Goal: Complete application form

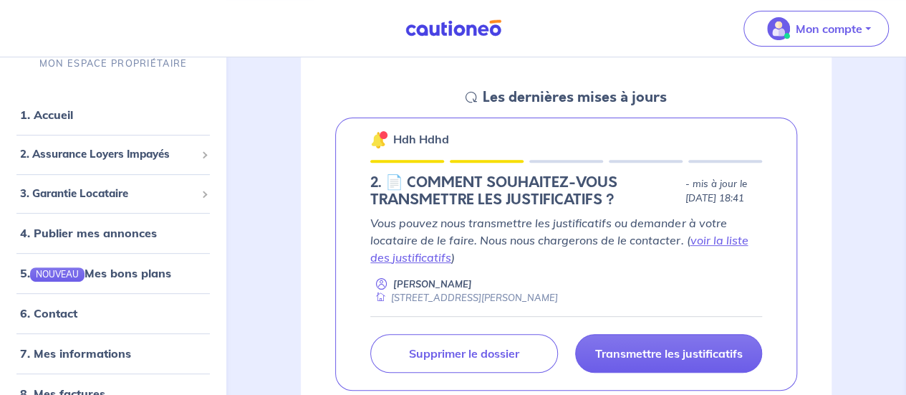
scroll to position [201, 0]
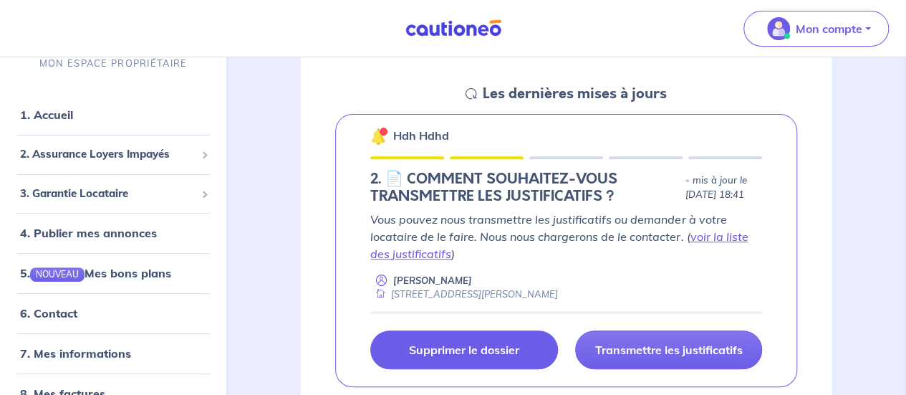
click at [457, 334] on link "Supprimer le dossier" at bounding box center [463, 349] width 187 height 39
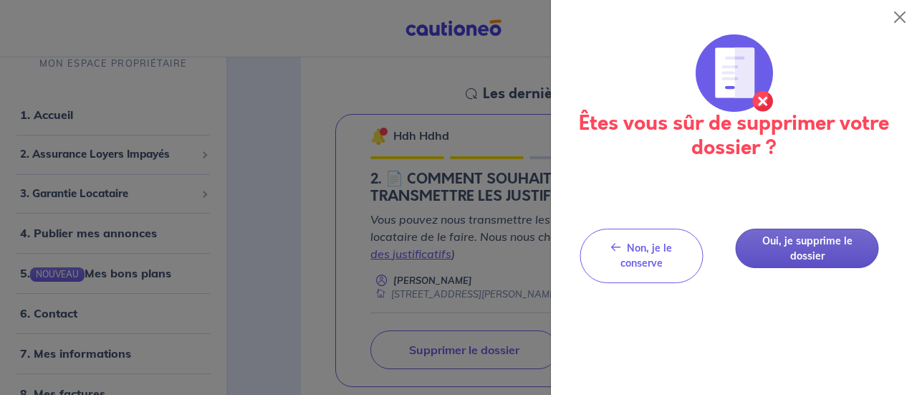
click at [793, 251] on button "Oui, je supprime le dossier" at bounding box center [807, 247] width 143 height 39
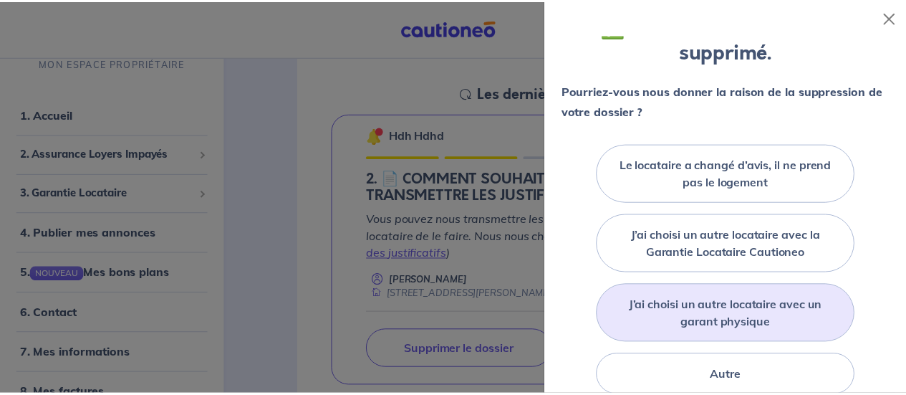
scroll to position [256, 0]
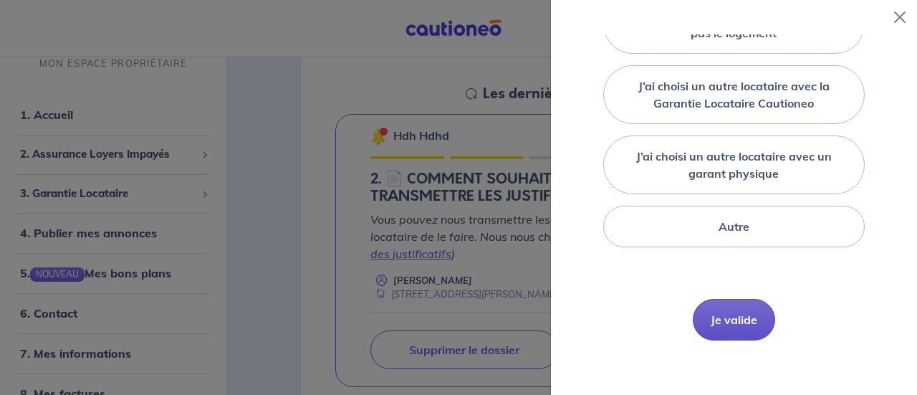
click at [728, 306] on button "Je valide" at bounding box center [734, 320] width 82 height 42
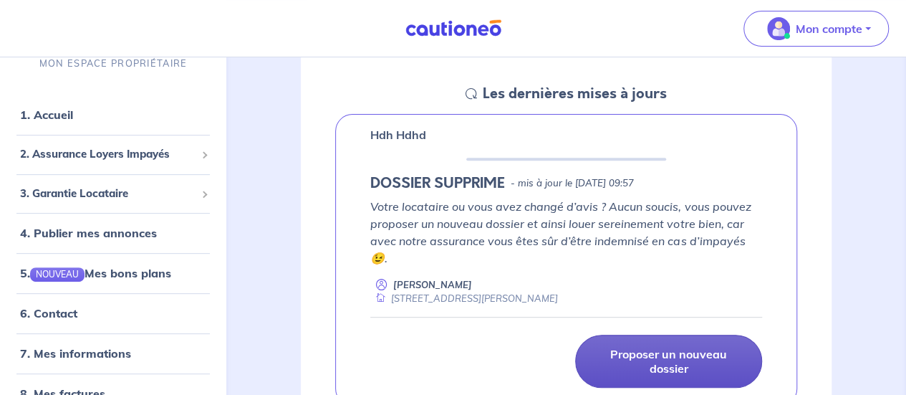
click at [626, 357] on p "Proposer un nouveau dossier" at bounding box center [668, 361] width 151 height 29
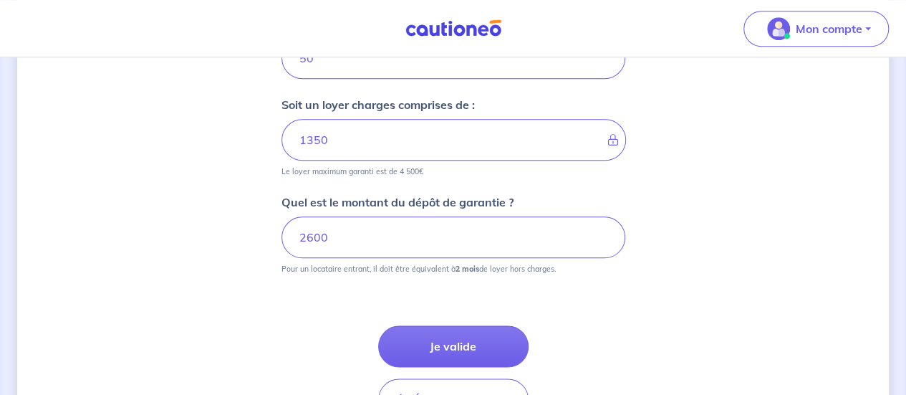
scroll to position [715, 0]
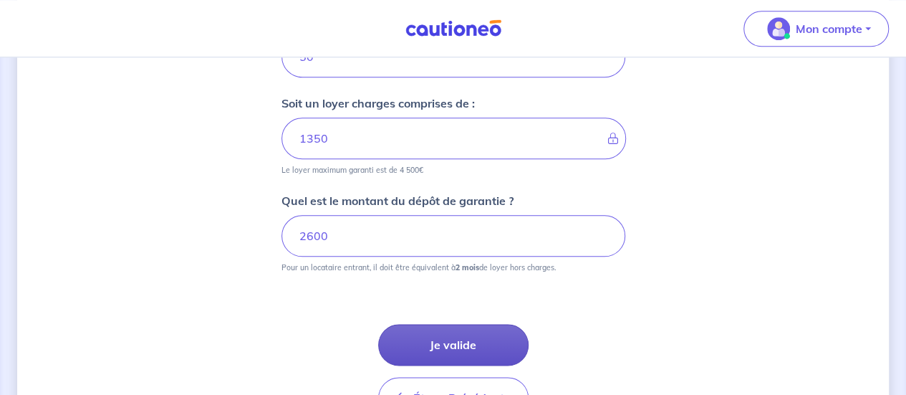
click at [478, 340] on button "Je valide" at bounding box center [453, 345] width 150 height 42
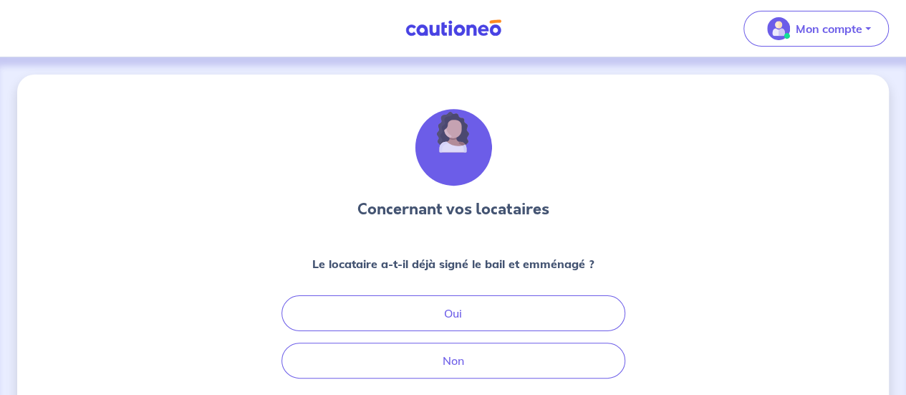
click at [486, 379] on div "Concernant vos locataires Le locataire a-t-il déjà signé le bail et emménagé ? …" at bounding box center [453, 296] width 344 height 374
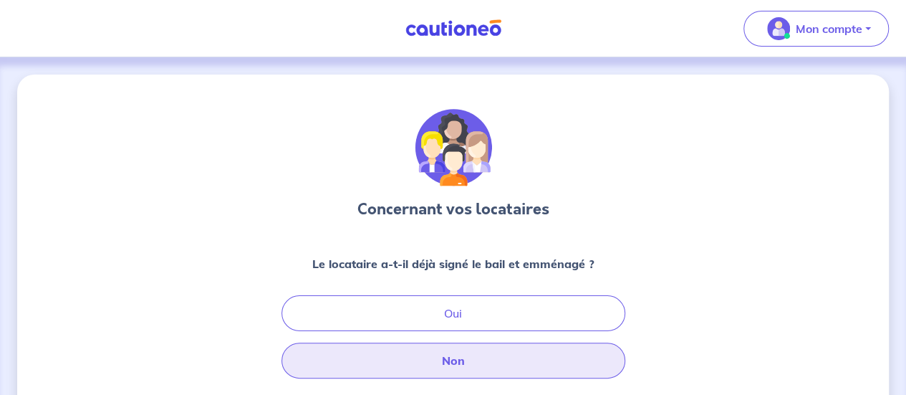
drag, startPoint x: 486, startPoint y: 379, endPoint x: 463, endPoint y: 372, distance: 24.5
click at [488, 373] on button "Non" at bounding box center [453, 360] width 344 height 36
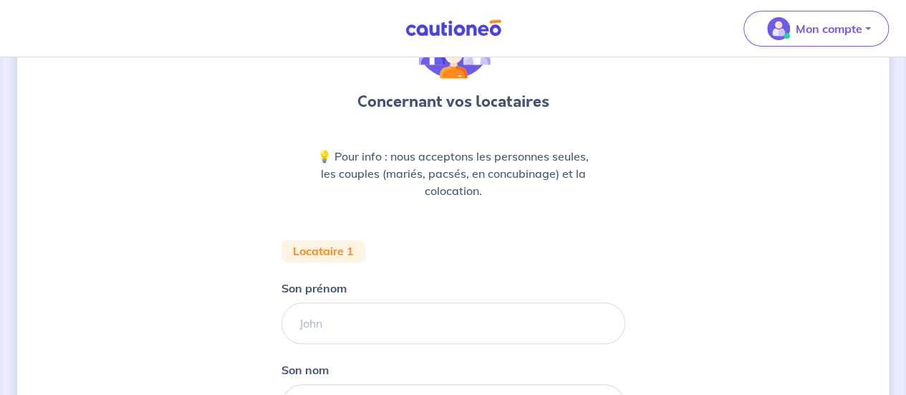
scroll to position [109, 0]
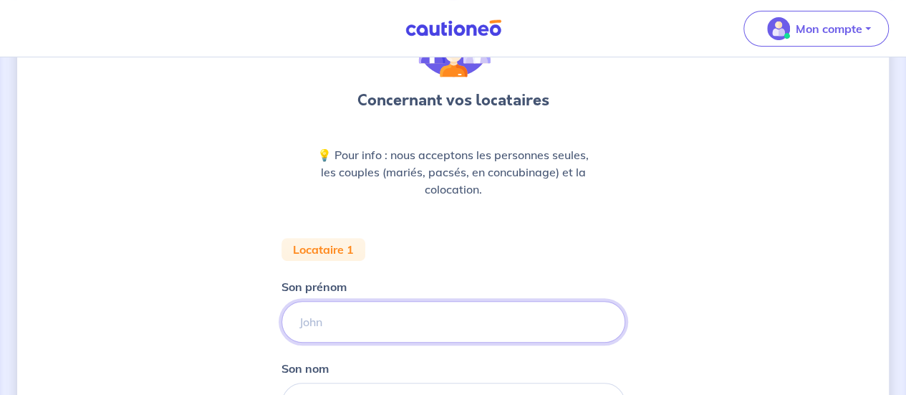
click at [373, 326] on input "Son prénom" at bounding box center [453, 322] width 344 height 42
type input "AXEL"
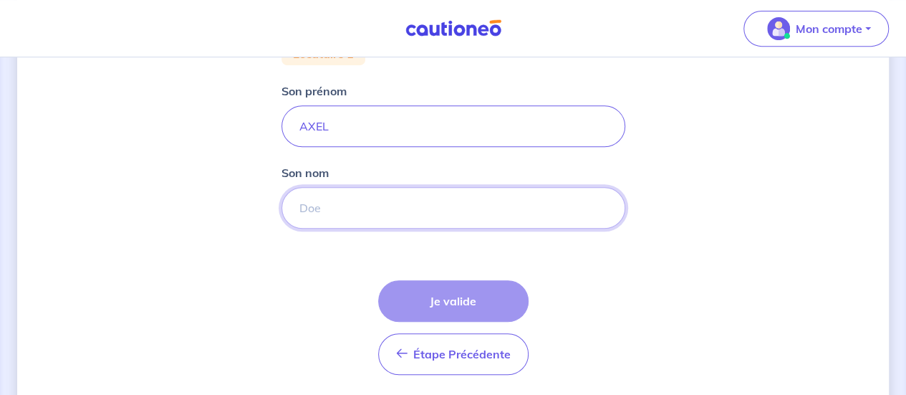
scroll to position [314, 0]
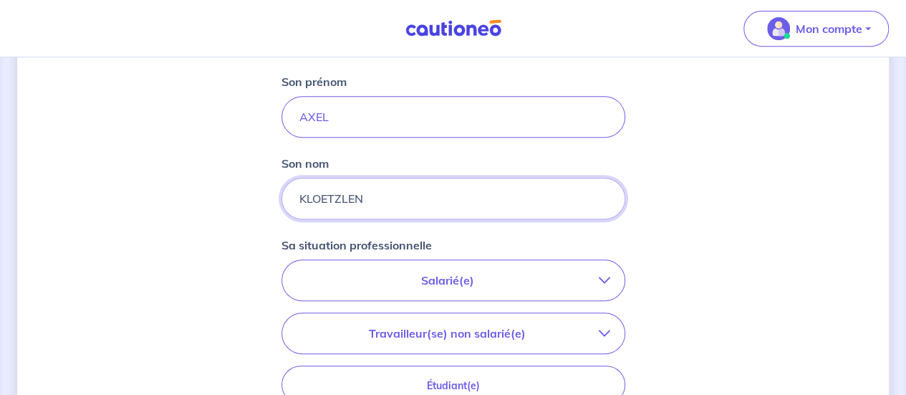
type input "KLOETZLEN"
click at [447, 280] on p "Salarié(e)" at bounding box center [448, 279] width 302 height 17
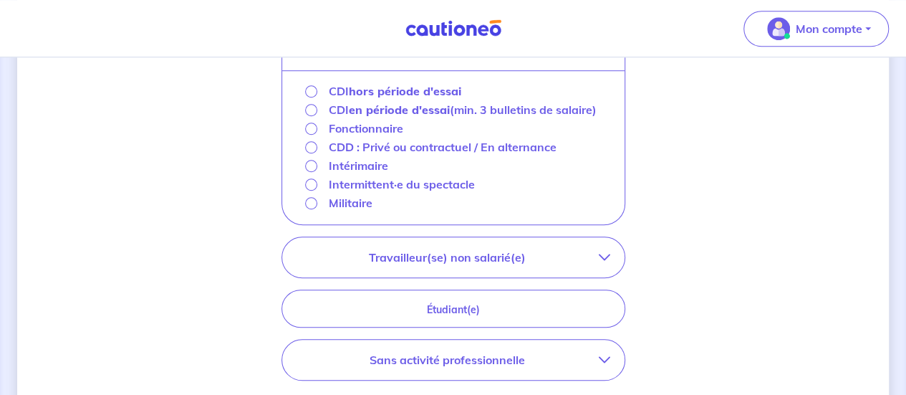
scroll to position [536, 0]
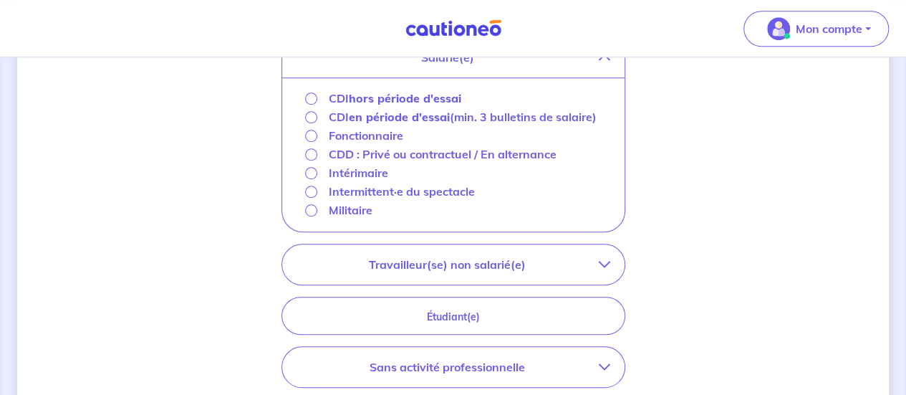
click at [413, 97] on strong "hors période d'essai" at bounding box center [405, 98] width 112 height 14
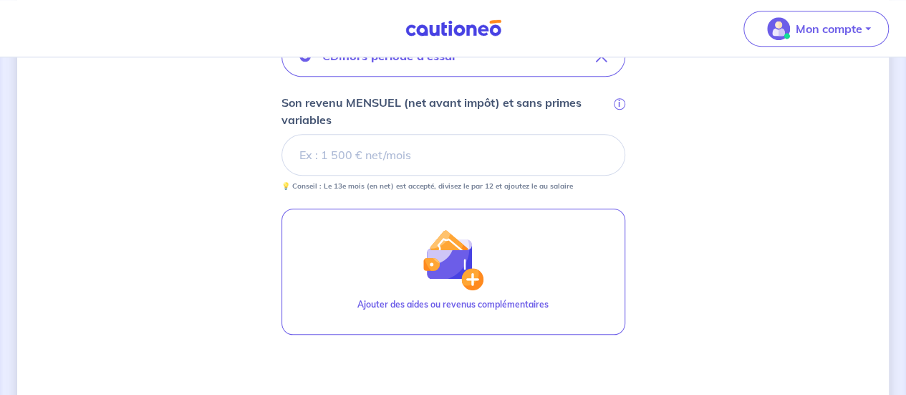
click at [420, 167] on input "Son revenu MENSUEL (net avant impôt) et sans primes variables i" at bounding box center [453, 155] width 344 height 42
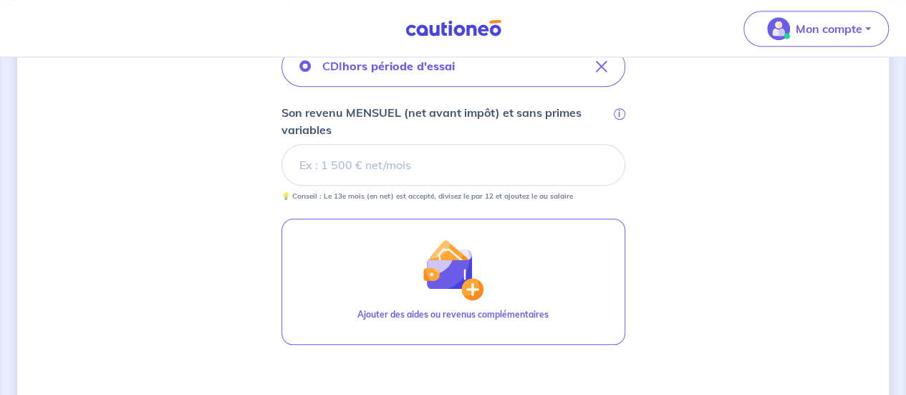
scroll to position [527, 0]
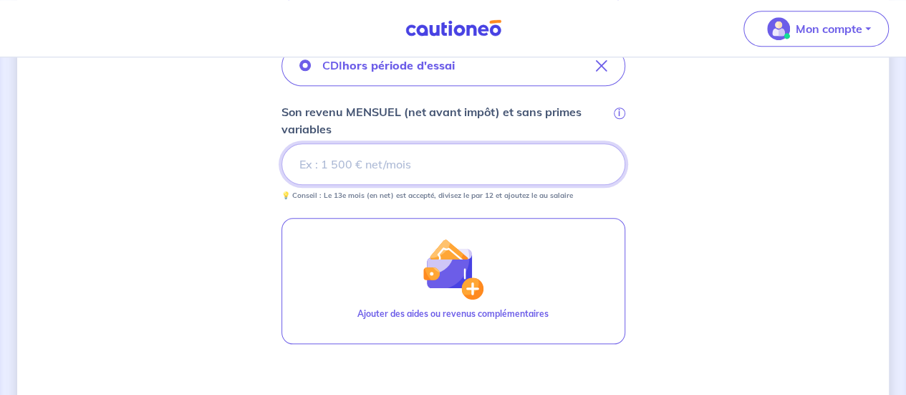
click at [430, 160] on input "Son revenu MENSUEL (net avant impôt) et sans primes variables i" at bounding box center [453, 164] width 344 height 42
click at [354, 183] on input "Son revenu MENSUEL (net avant impôt) et sans primes variables i" at bounding box center [453, 164] width 344 height 42
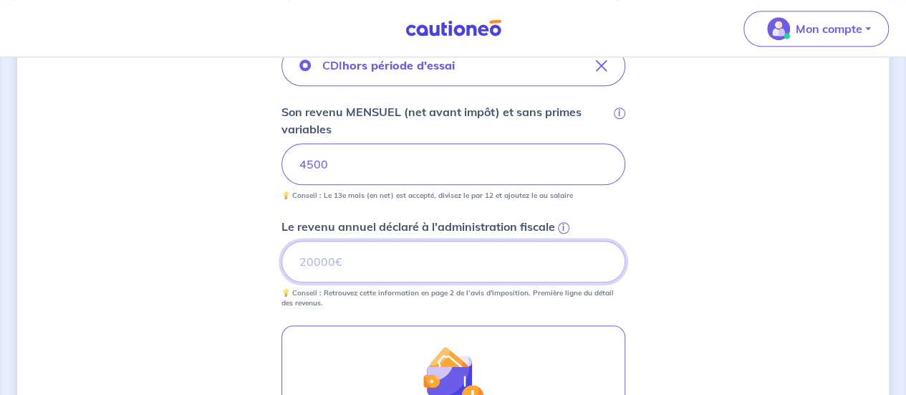
click at [459, 251] on input "Le revenu annuel déclaré à l'administration fiscale i" at bounding box center [453, 262] width 344 height 42
type input "58500"
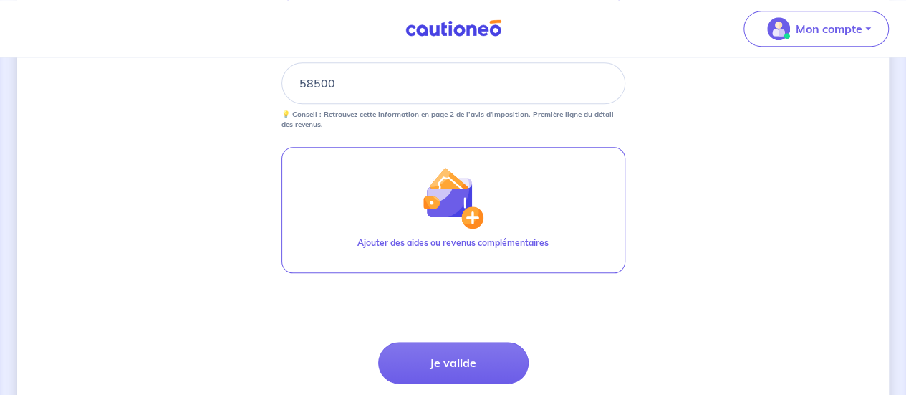
scroll to position [728, 0]
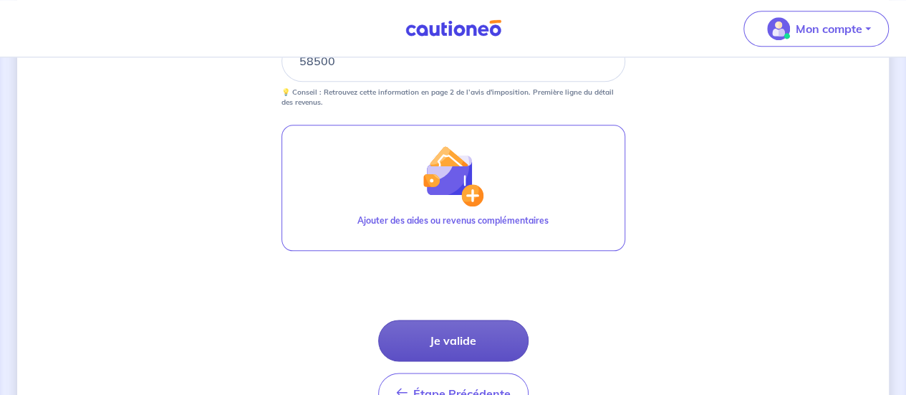
click at [444, 334] on button "Je valide" at bounding box center [453, 340] width 150 height 42
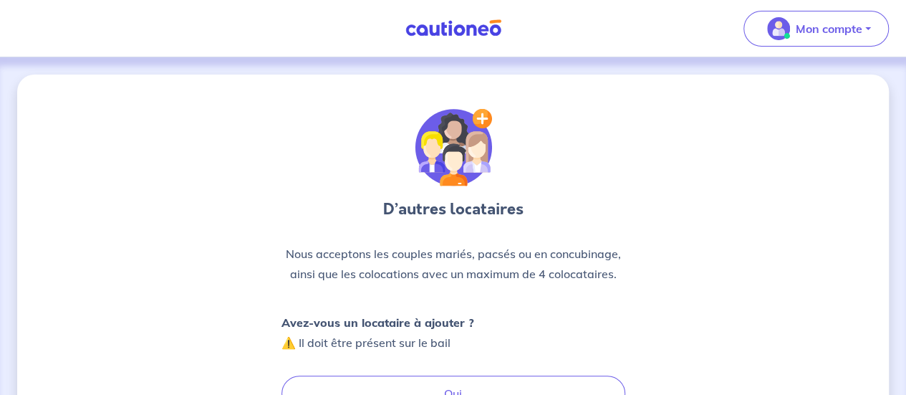
scroll to position [85, 0]
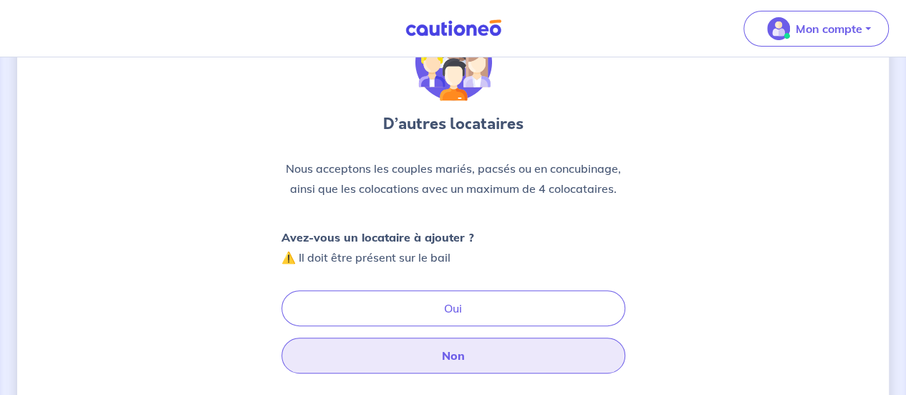
click at [434, 355] on button "Non" at bounding box center [453, 355] width 344 height 36
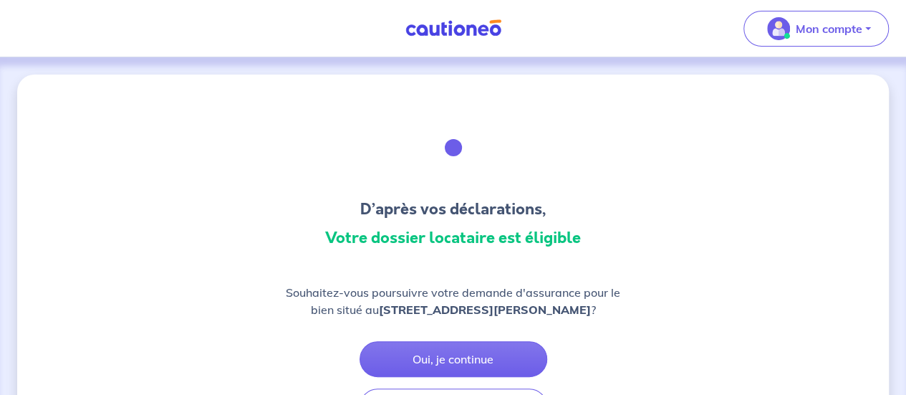
scroll to position [86, 0]
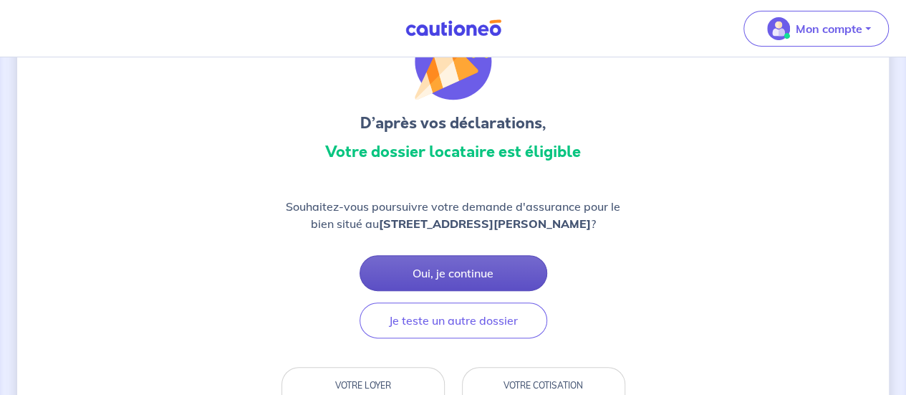
click at [473, 282] on button "Oui, je continue" at bounding box center [454, 273] width 188 height 36
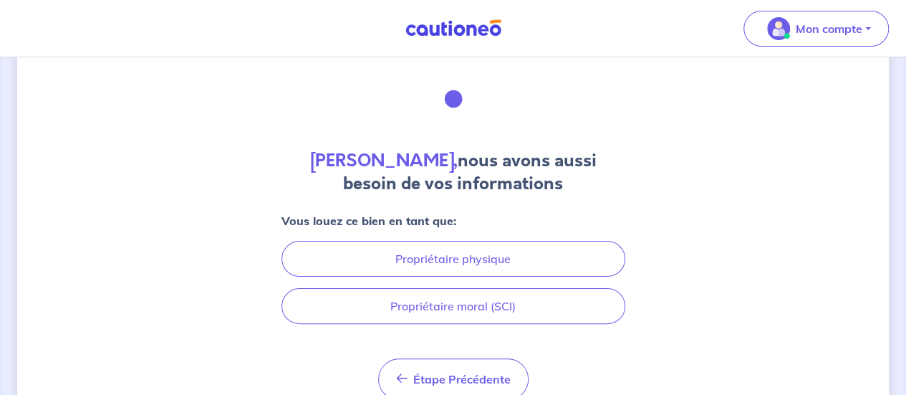
scroll to position [49, 0]
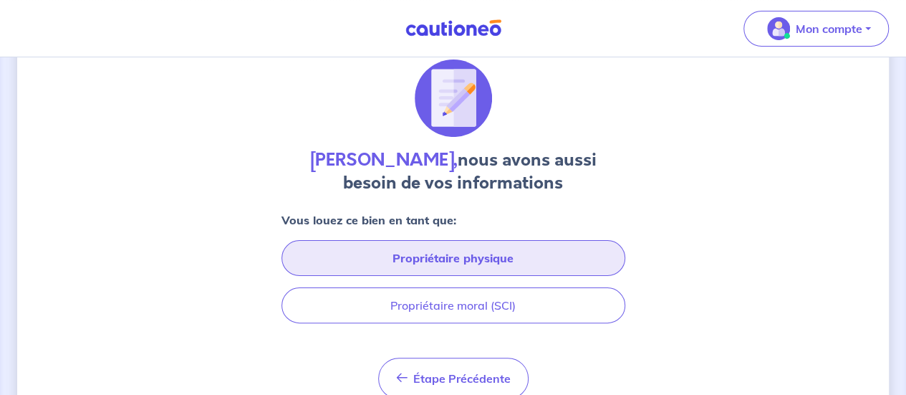
click at [473, 255] on button "Propriétaire physique" at bounding box center [453, 258] width 344 height 36
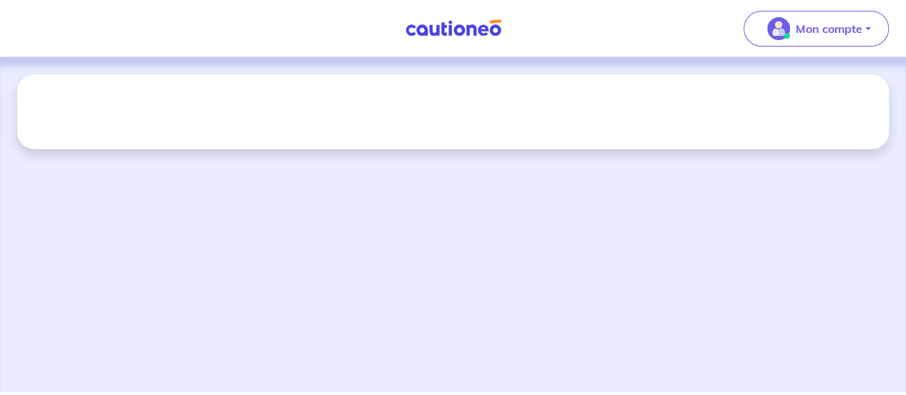
scroll to position [0, 0]
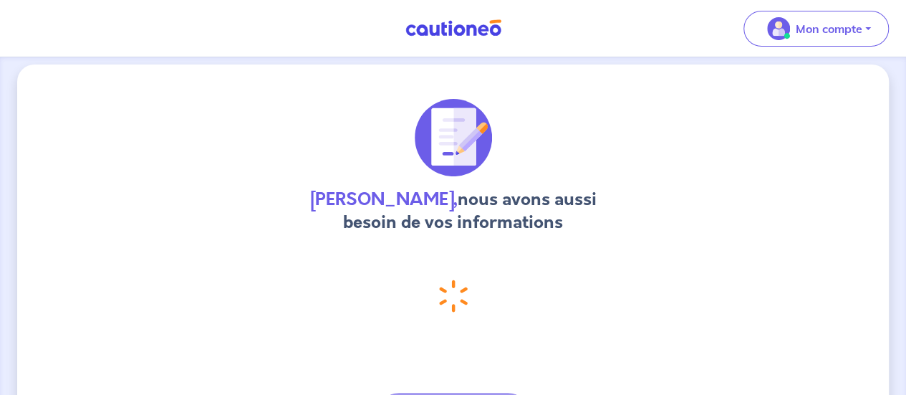
select select "FR"
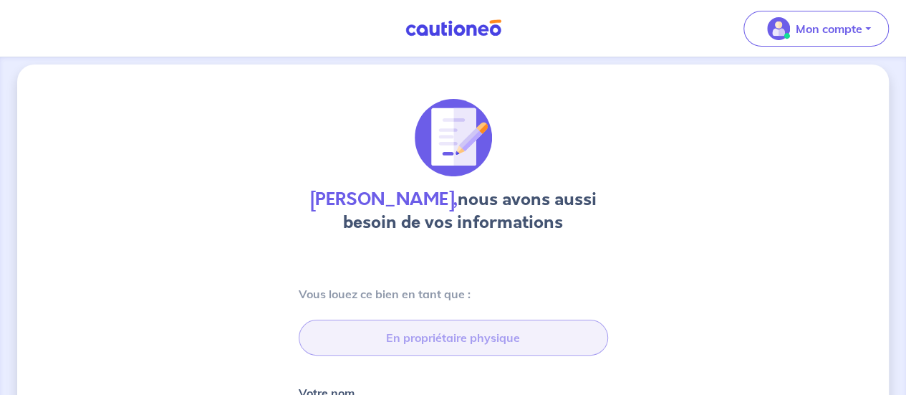
type input "[STREET_ADDRESS][PERSON_NAME]"
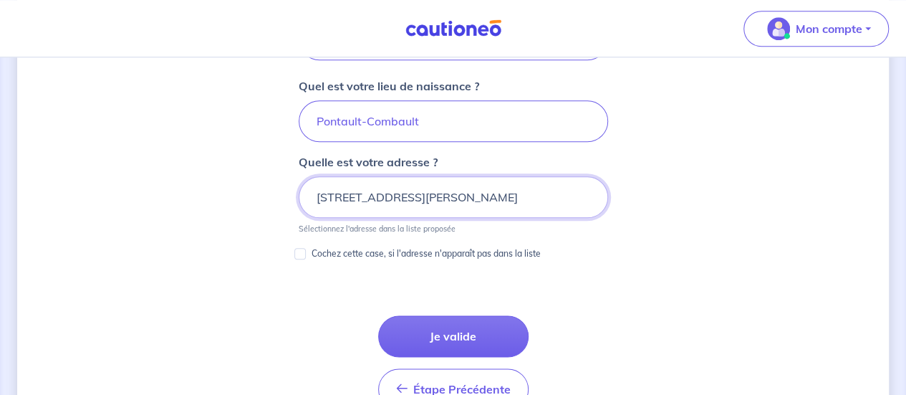
scroll to position [734, 0]
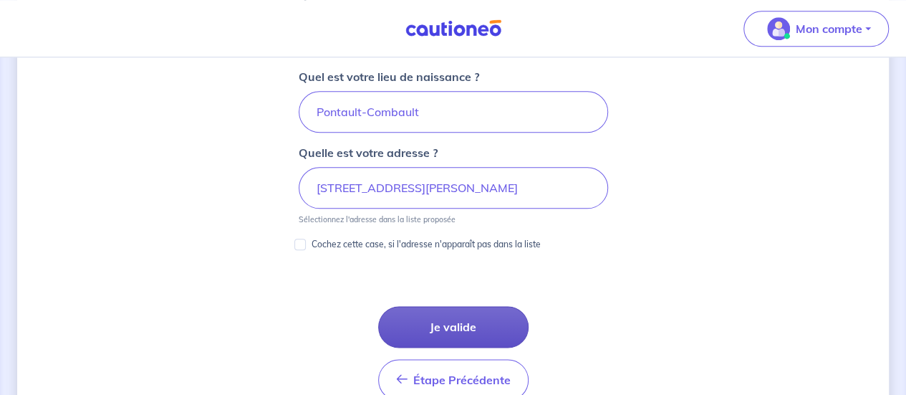
click at [462, 306] on button "Je valide" at bounding box center [453, 327] width 150 height 42
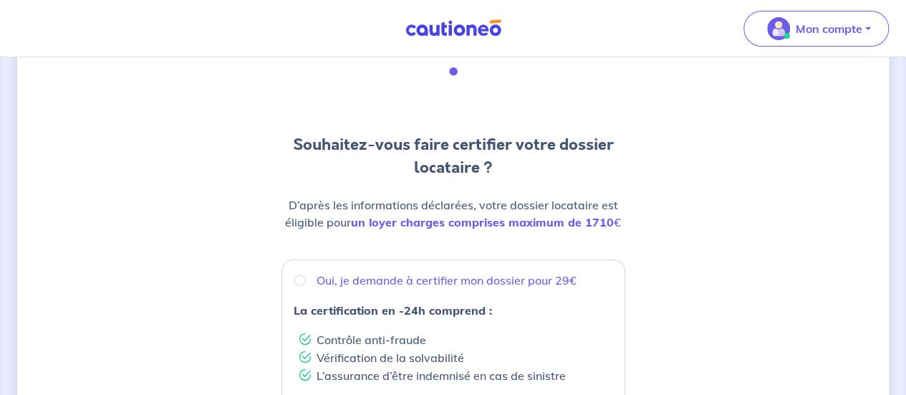
scroll to position [87, 0]
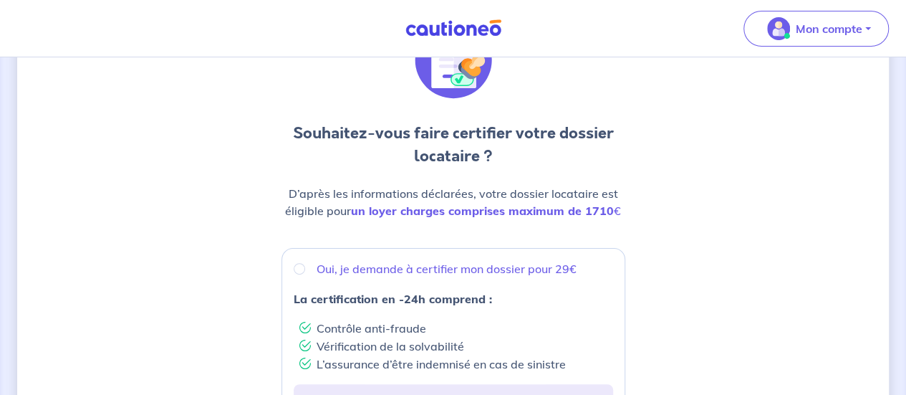
click at [489, 276] on p "Oui, je demande à certifier mon dossier pour 29€" at bounding box center [447, 268] width 260 height 17
click at [305, 274] on input "Oui, je demande à certifier mon dossier pour 29€" at bounding box center [299, 268] width 11 height 11
radio input "true"
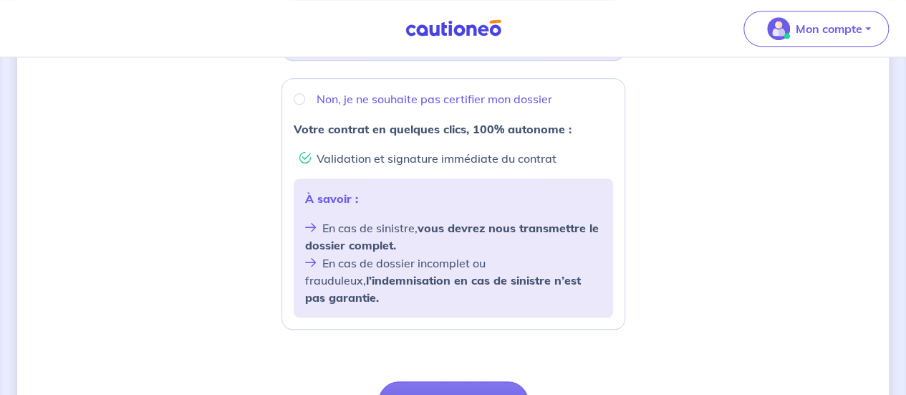
scroll to position [645, 0]
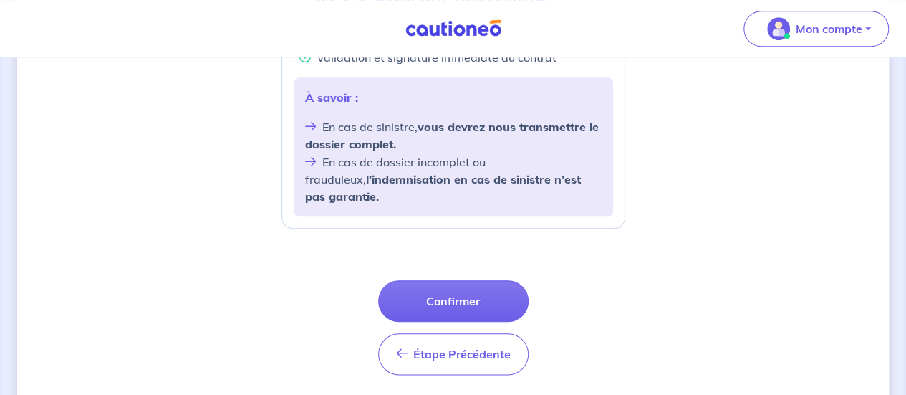
click at [489, 280] on button "Confirmer" at bounding box center [453, 301] width 150 height 42
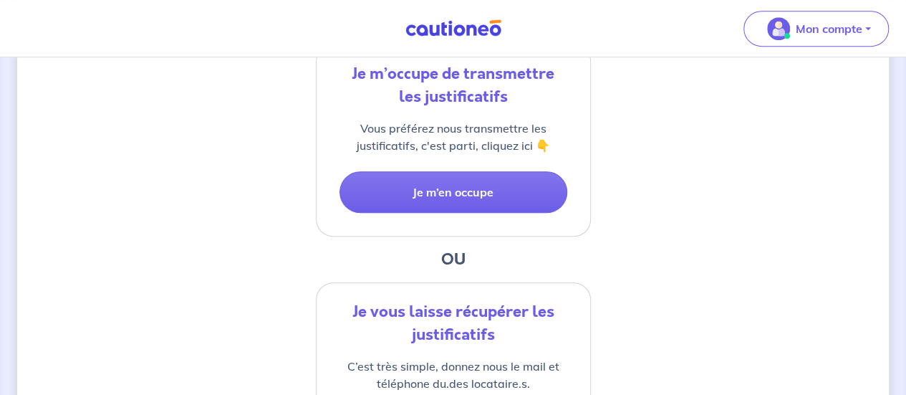
scroll to position [356, 0]
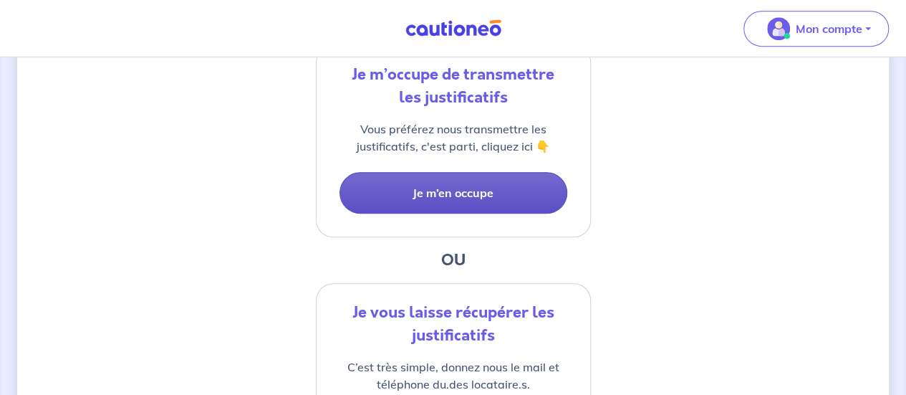
click at [511, 203] on button "Je m’en occupe" at bounding box center [454, 193] width 228 height 42
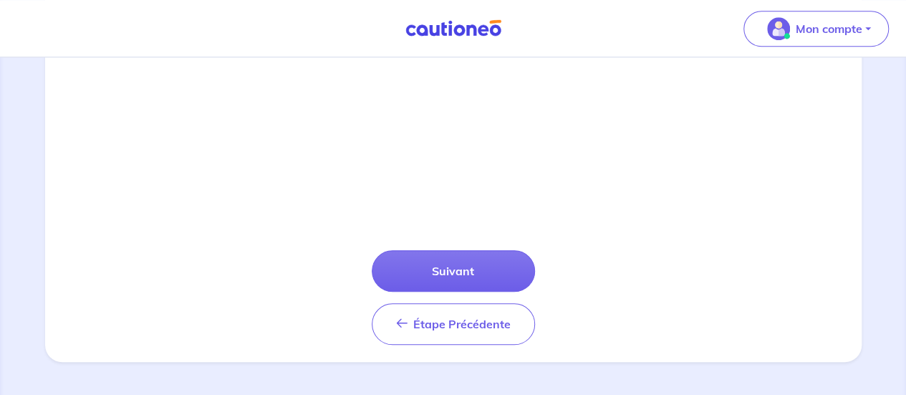
scroll to position [586, 0]
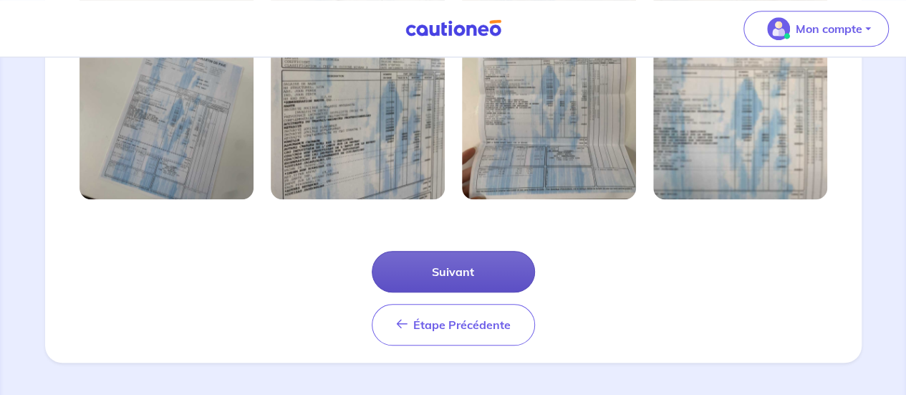
click at [479, 258] on button "Suivant" at bounding box center [453, 272] width 163 height 42
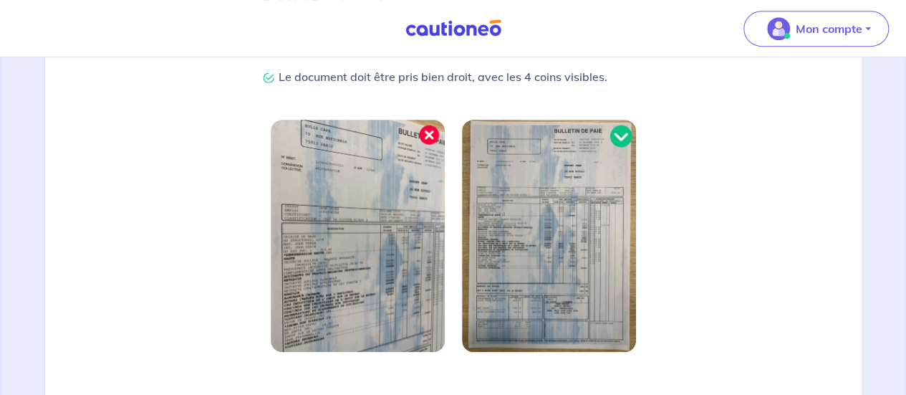
scroll to position [518, 0]
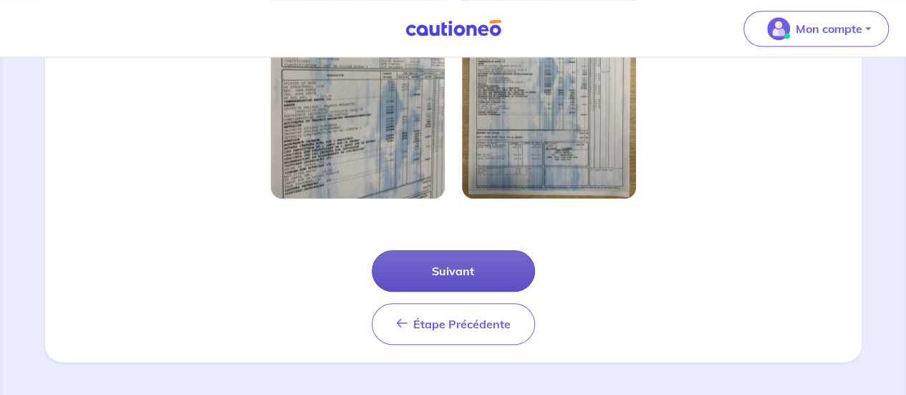
click at [479, 258] on button "Suivant" at bounding box center [453, 271] width 163 height 42
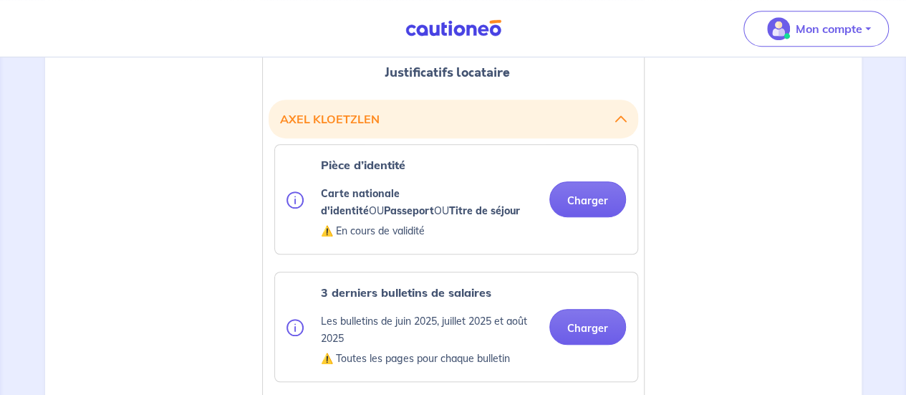
scroll to position [441, 0]
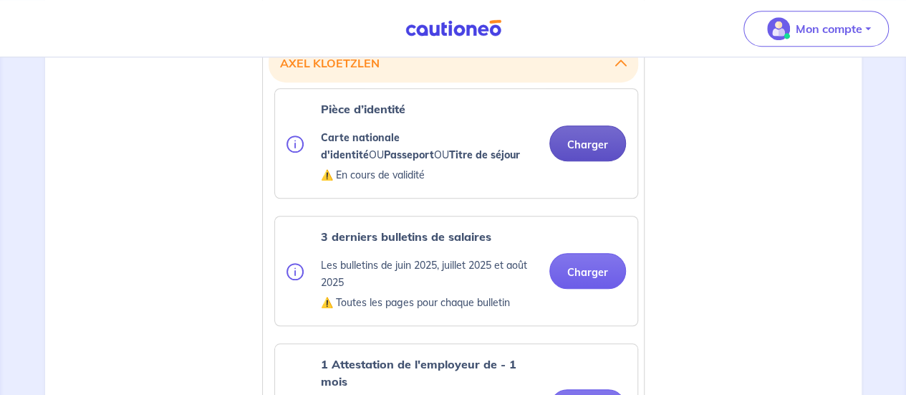
click at [609, 148] on button "Charger" at bounding box center [587, 143] width 77 height 36
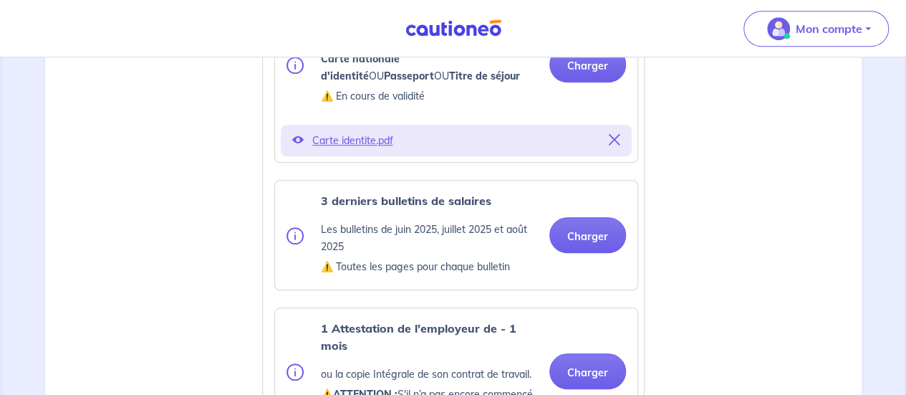
scroll to position [521, 0]
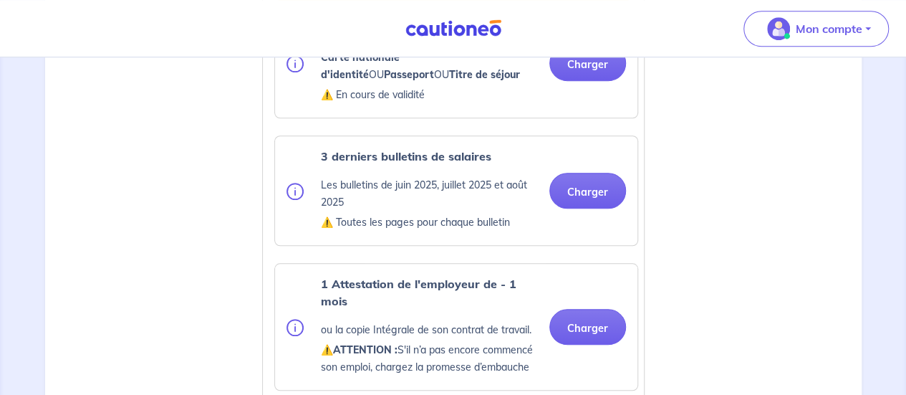
click at [597, 213] on div "3 derniers bulletins de salaires Les bulletins de [DATE], [DATE] et [DATE] ⚠️ T…" at bounding box center [457, 191] width 340 height 86
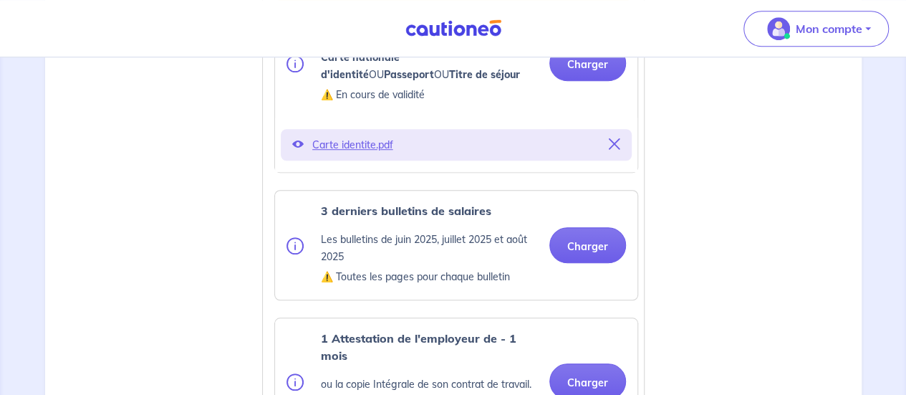
click at [591, 244] on button "Charger" at bounding box center [587, 245] width 77 height 36
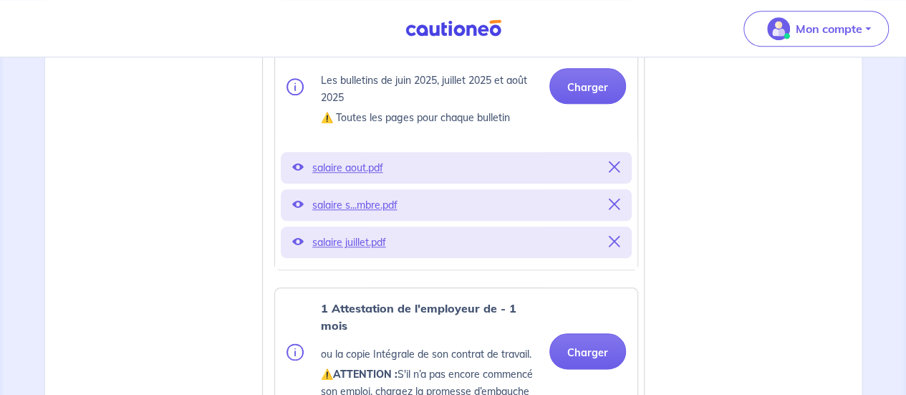
scroll to position [682, 0]
click at [360, 248] on p "salaire juillet.pdf" at bounding box center [456, 241] width 288 height 20
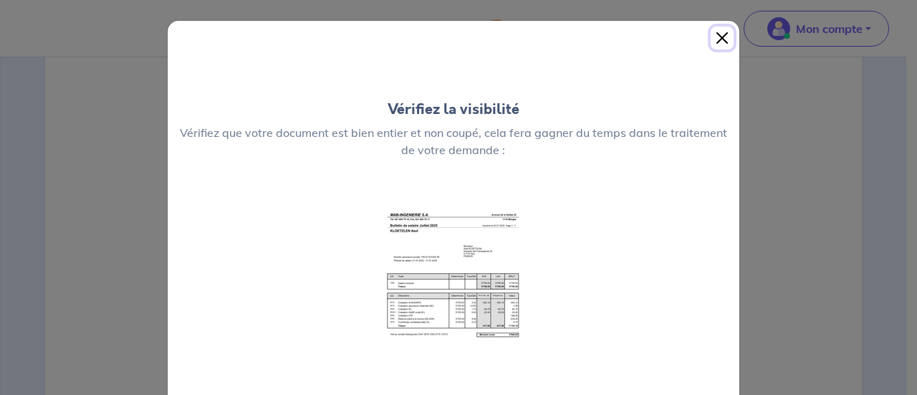
click at [716, 33] on button "Close" at bounding box center [722, 38] width 23 height 23
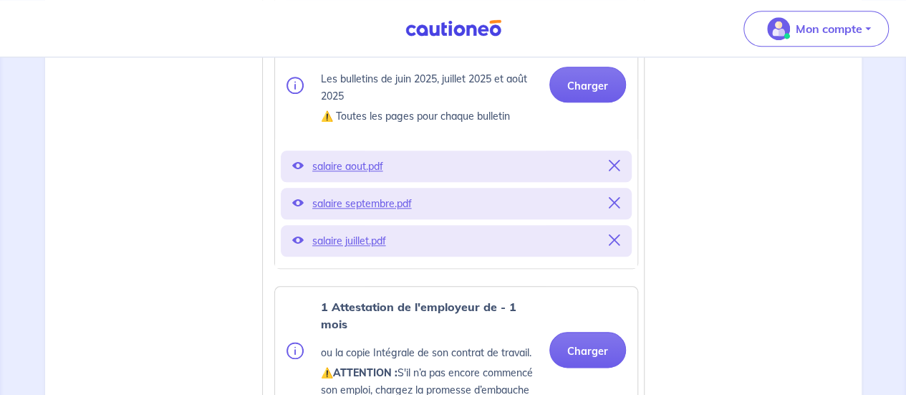
click at [360, 169] on p "salaire aout.pdf" at bounding box center [456, 166] width 288 height 20
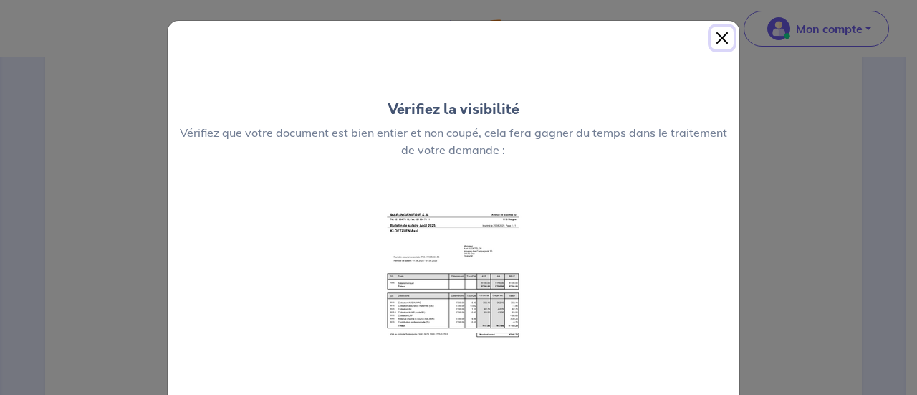
click at [712, 36] on button "Close" at bounding box center [722, 38] width 23 height 23
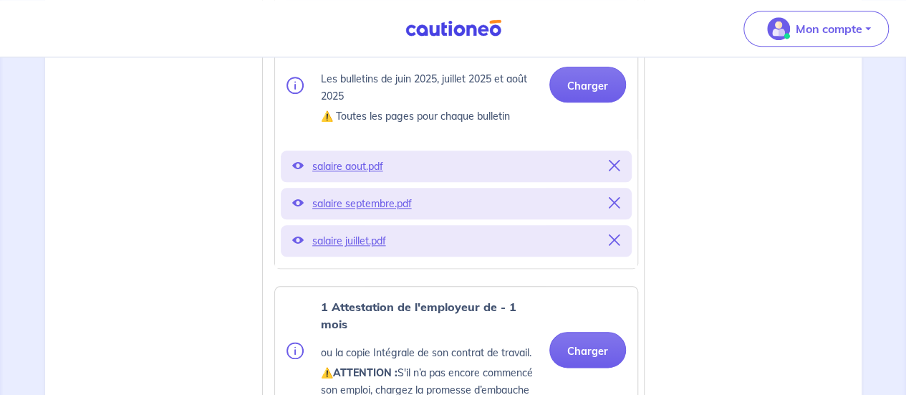
click at [399, 204] on p "salaire septembre.pdf" at bounding box center [456, 203] width 288 height 20
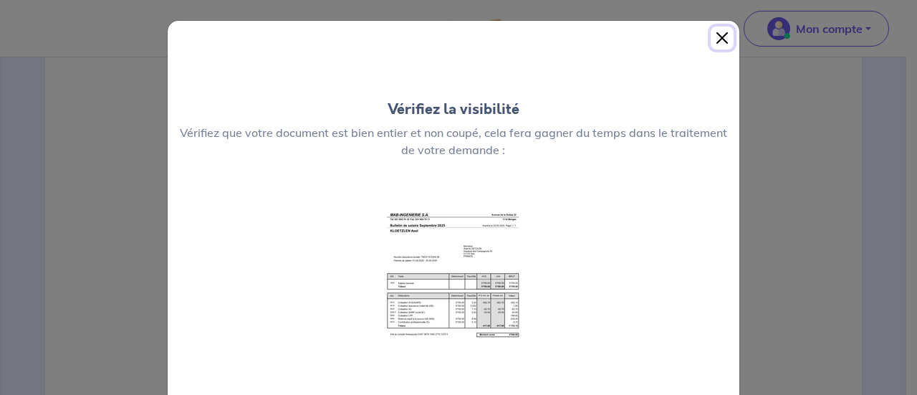
click at [716, 45] on button "Close" at bounding box center [722, 38] width 23 height 23
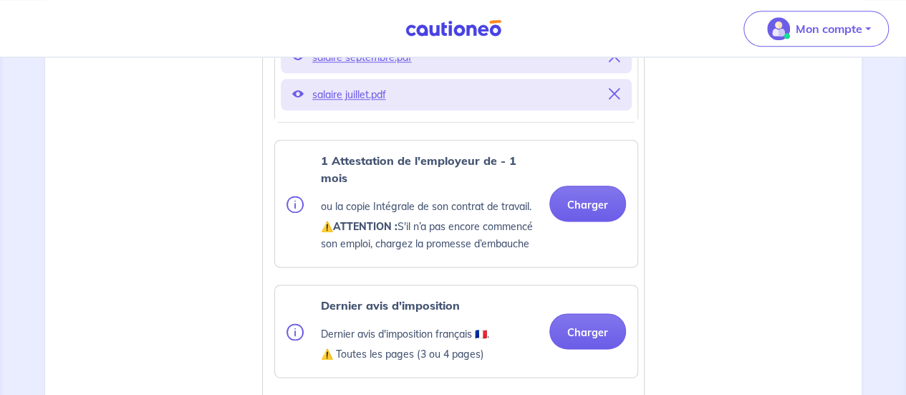
scroll to position [859, 0]
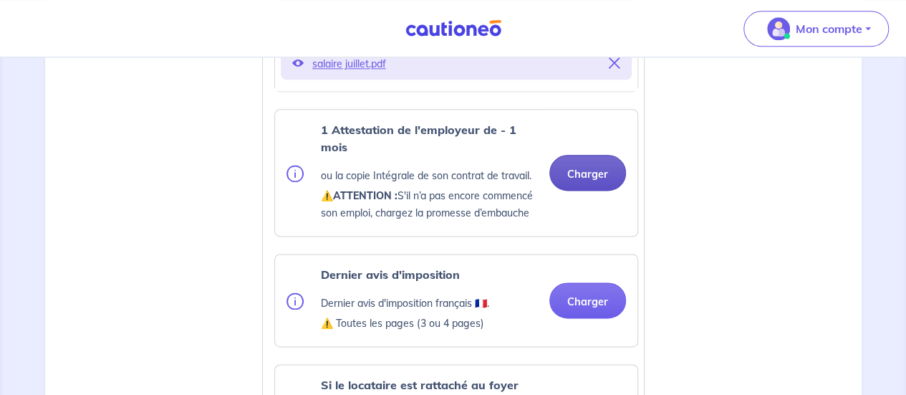
click at [607, 178] on button "Charger" at bounding box center [587, 173] width 77 height 36
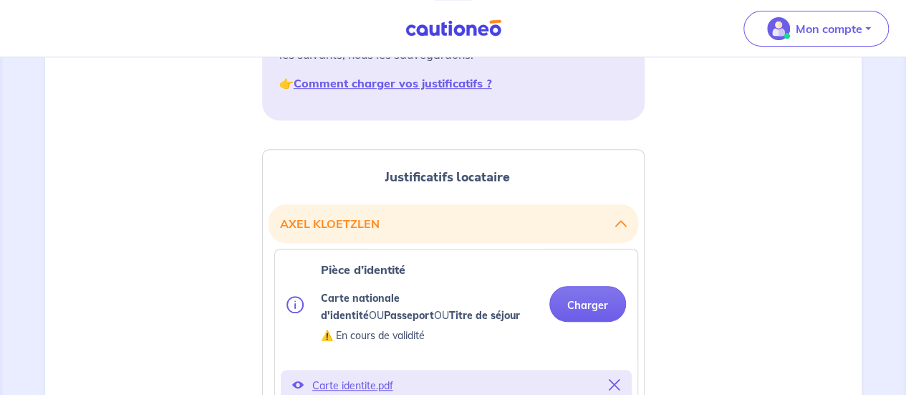
scroll to position [280, 0]
click at [616, 217] on button "[PERSON_NAME]" at bounding box center [453, 224] width 347 height 27
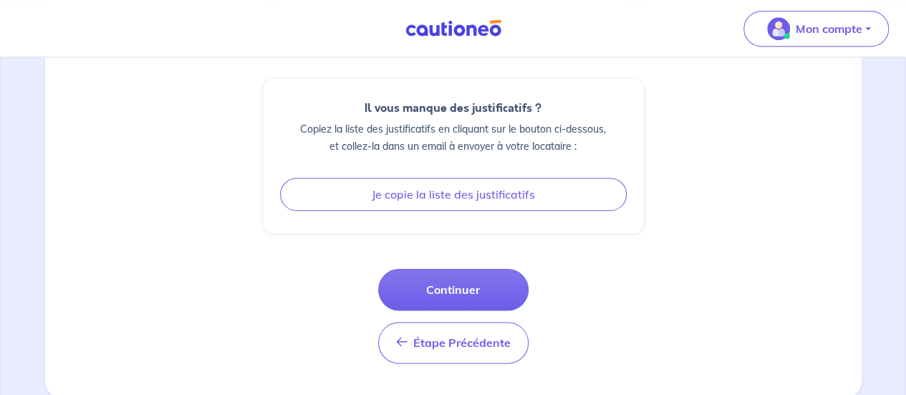
scroll to position [708, 0]
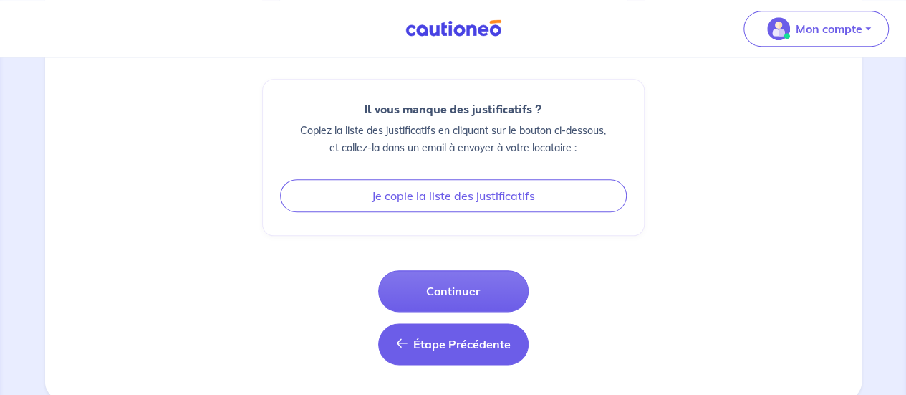
click at [481, 345] on span "Étape Précédente" at bounding box center [461, 344] width 97 height 14
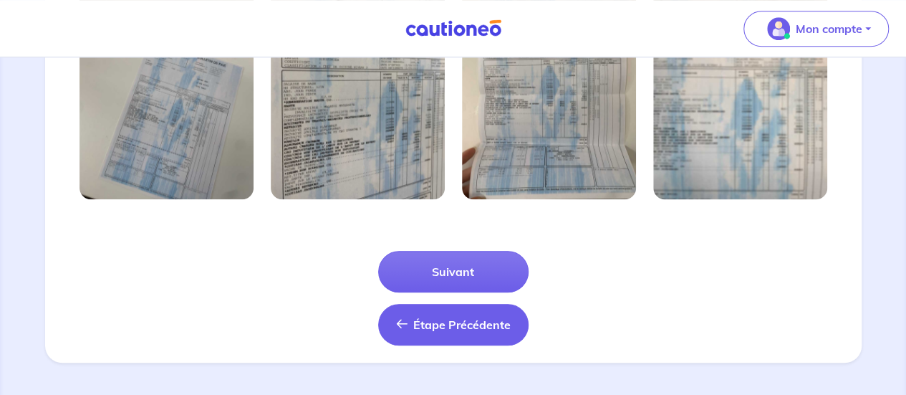
click at [483, 330] on span "Étape Précédente" at bounding box center [461, 324] width 97 height 14
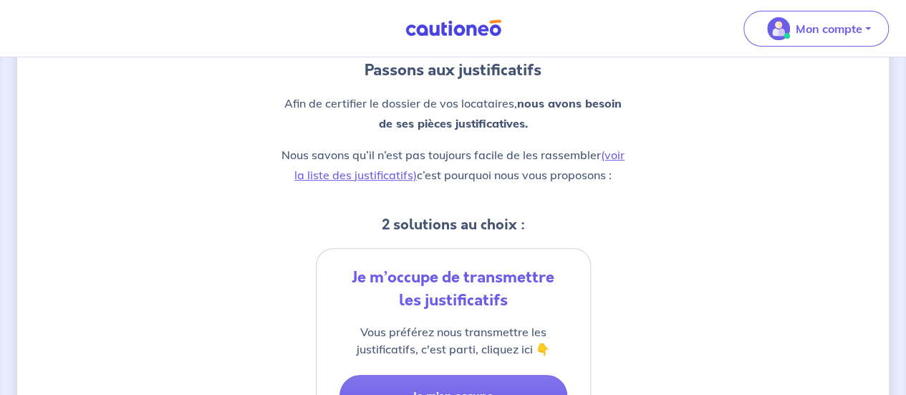
scroll to position [153, 0]
click at [557, 97] on strong "nous avons besoin de ses pièces justificatives." at bounding box center [501, 114] width 244 height 34
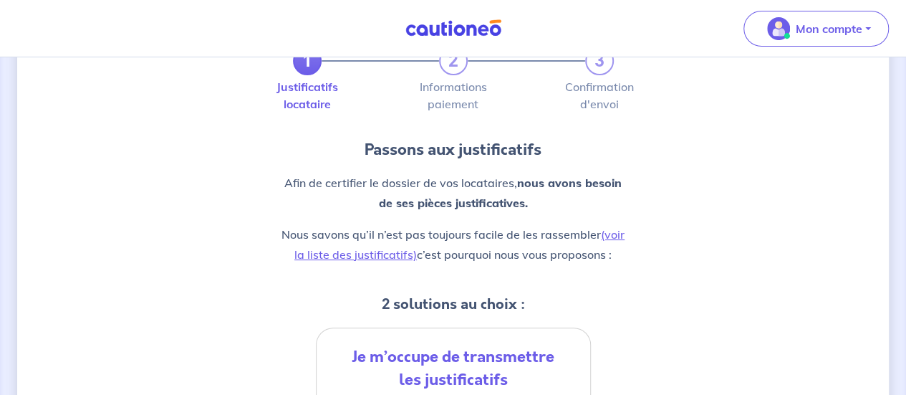
scroll to position [120, 0]
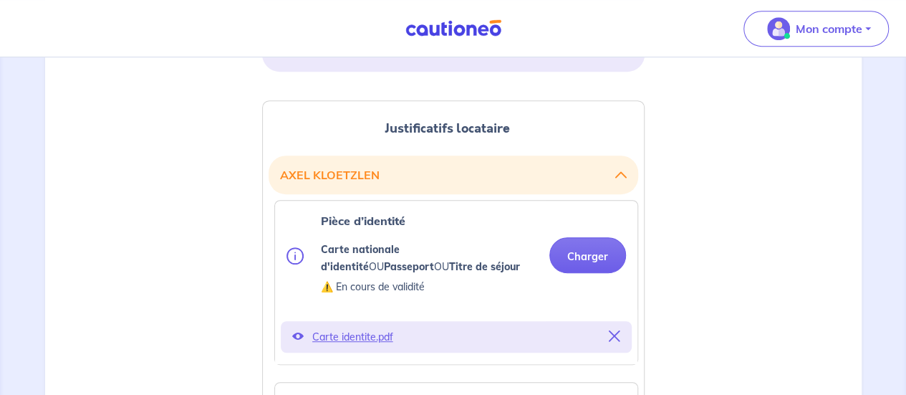
scroll to position [326, 0]
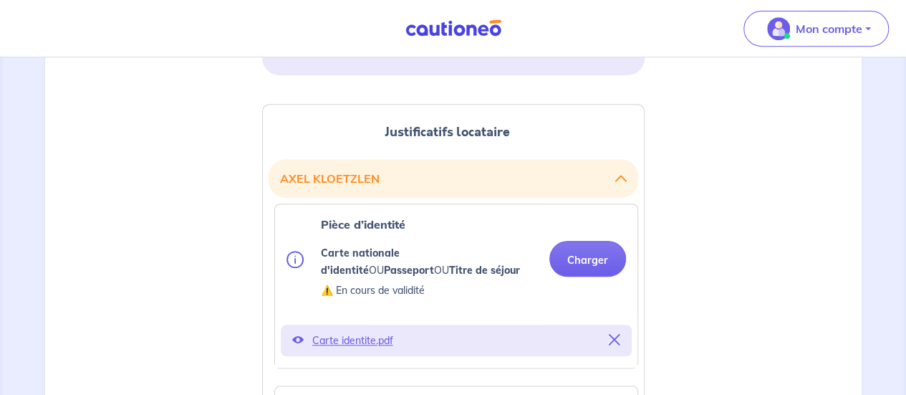
click at [572, 186] on button "[PERSON_NAME]" at bounding box center [453, 178] width 347 height 27
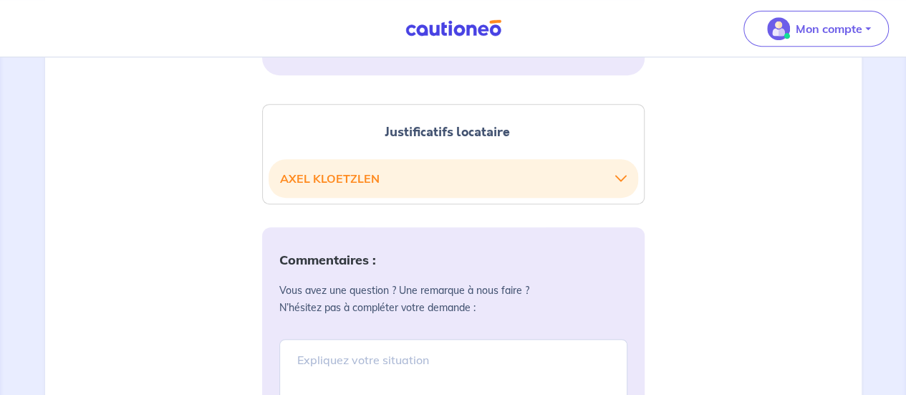
click at [572, 186] on button "[PERSON_NAME]" at bounding box center [453, 178] width 347 height 27
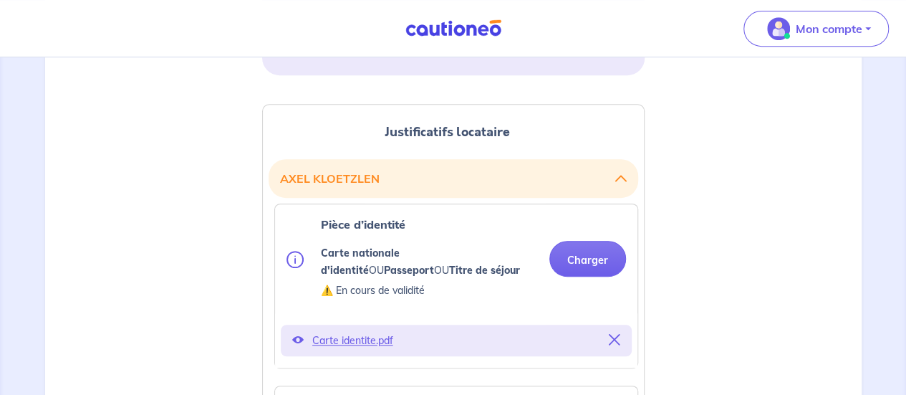
click at [577, 184] on button "[PERSON_NAME]" at bounding box center [453, 178] width 347 height 27
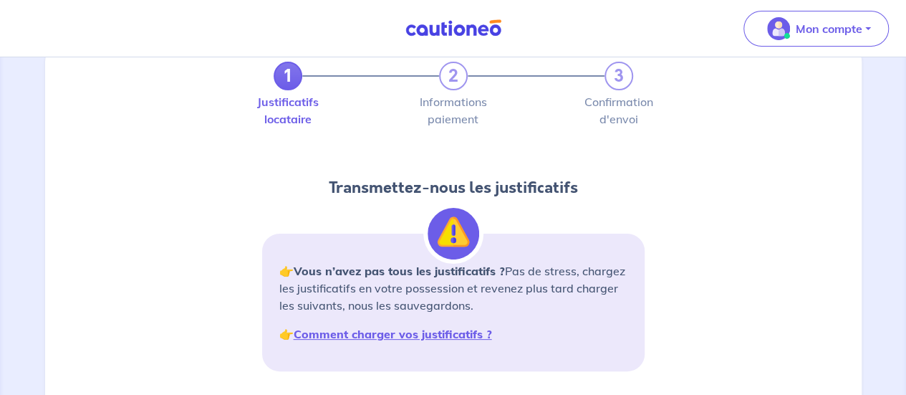
scroll to position [0, 0]
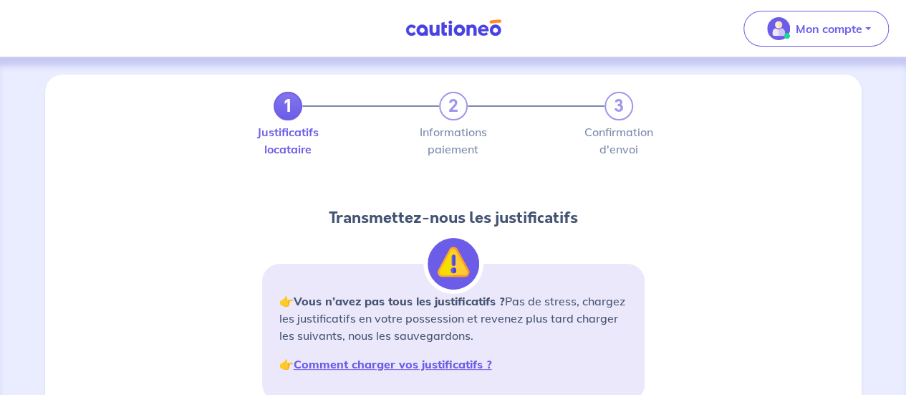
drag, startPoint x: 438, startPoint y: 15, endPoint x: 428, endPoint y: 32, distance: 19.6
click at [428, 32] on nav "Mon compte Me déconnecter" at bounding box center [453, 28] width 906 height 57
click at [428, 32] on img at bounding box center [453, 28] width 107 height 18
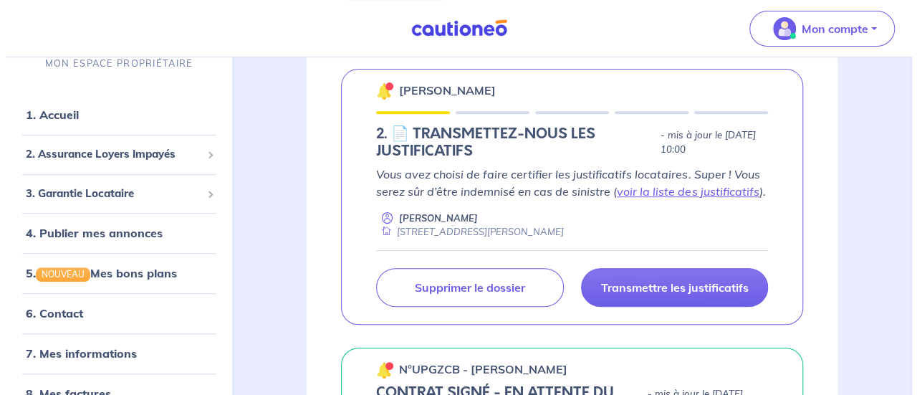
scroll to position [198, 0]
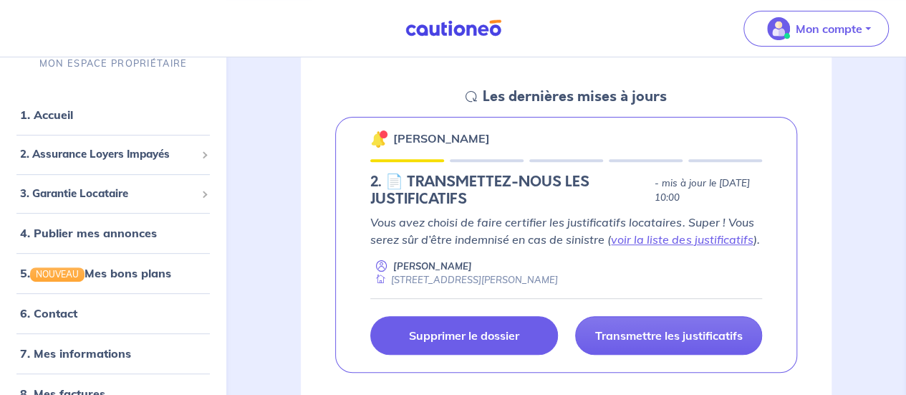
click at [518, 333] on p "Supprimer le dossier" at bounding box center [464, 335] width 110 height 14
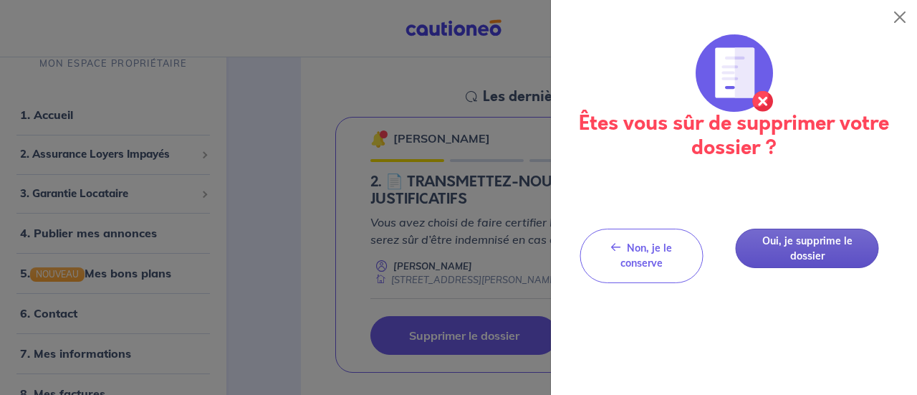
click at [786, 251] on button "Oui, je supprime le dossier" at bounding box center [807, 247] width 143 height 39
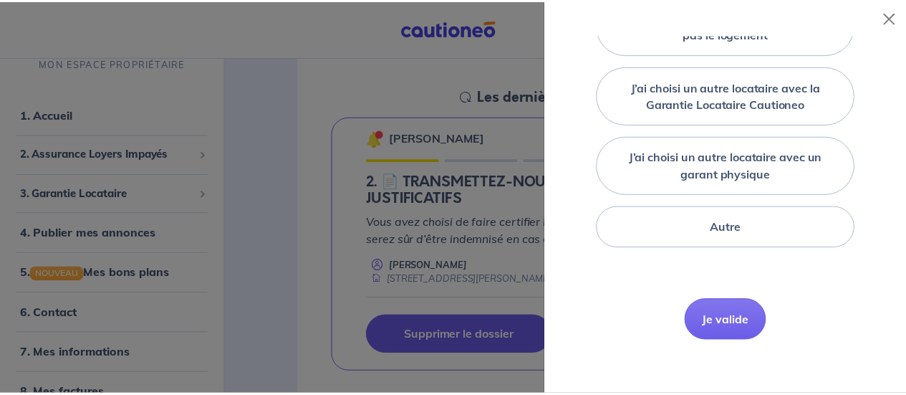
scroll to position [258, 0]
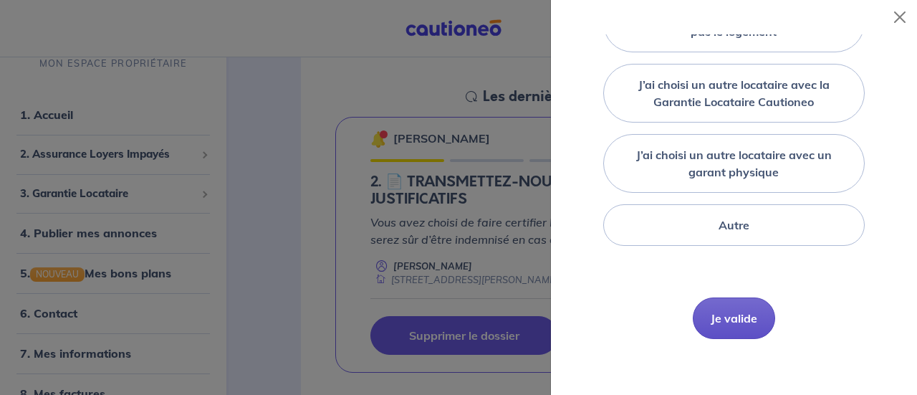
click at [721, 326] on button "Je valide" at bounding box center [734, 318] width 82 height 42
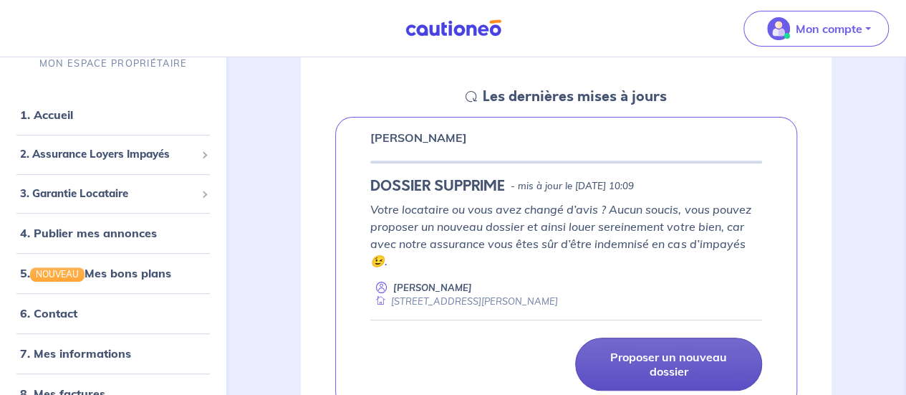
click at [631, 353] on p "Proposer un nouveau dossier" at bounding box center [668, 364] width 151 height 29
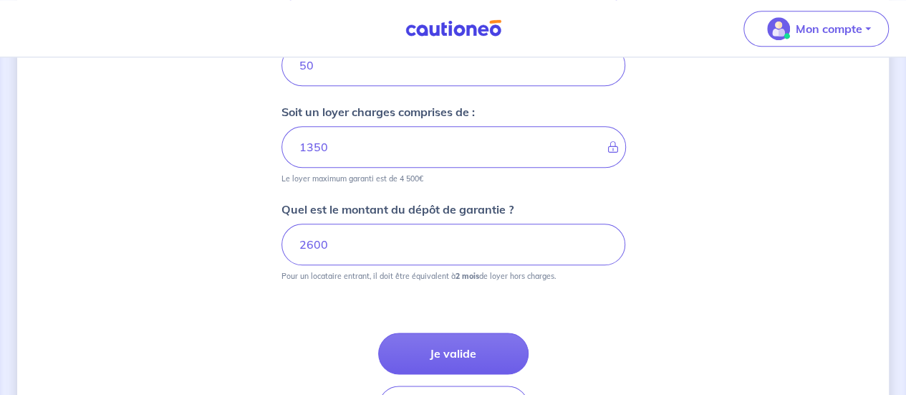
scroll to position [803, 0]
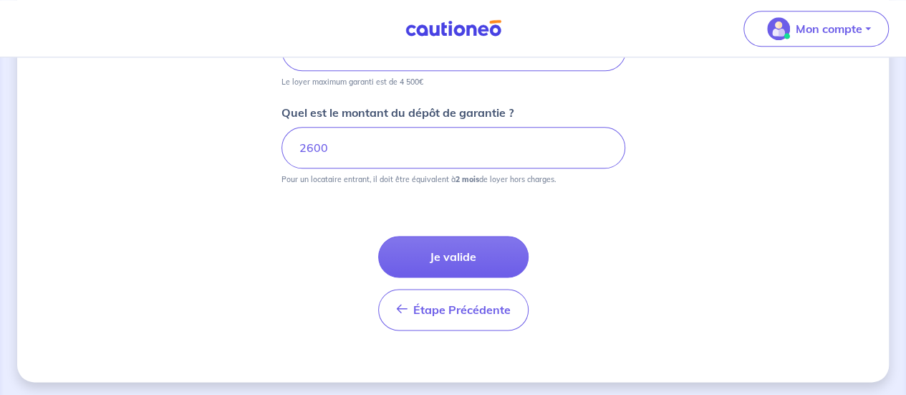
click at [442, 223] on div "Étape Précédente Précédent Je valide Je valide" at bounding box center [453, 265] width 344 height 129
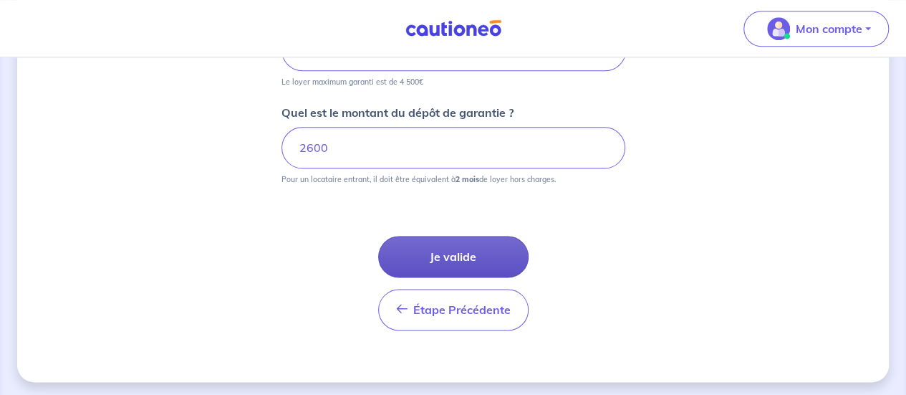
click at [435, 248] on button "Je valide" at bounding box center [453, 257] width 150 height 42
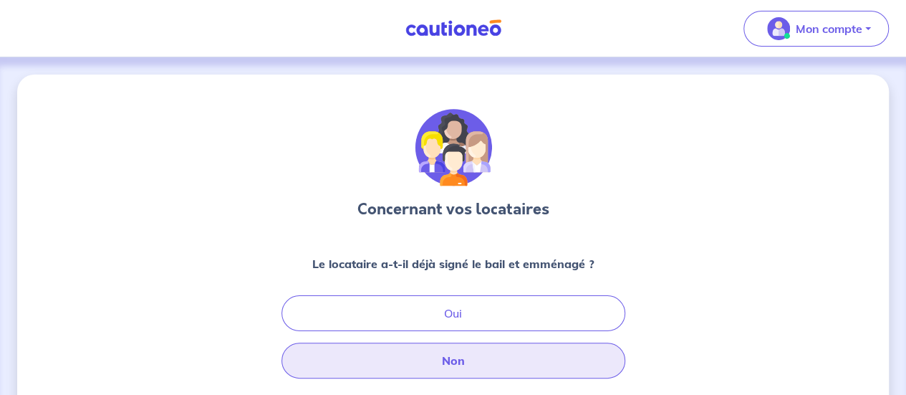
click at [459, 372] on button "Non" at bounding box center [453, 360] width 344 height 36
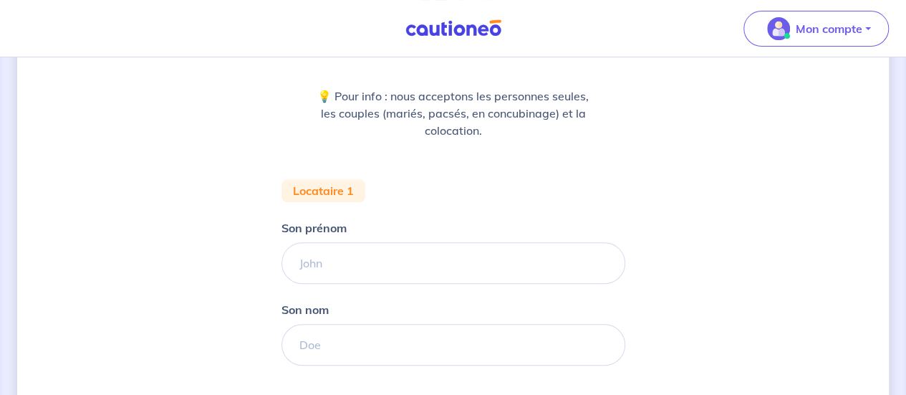
scroll to position [231, 0]
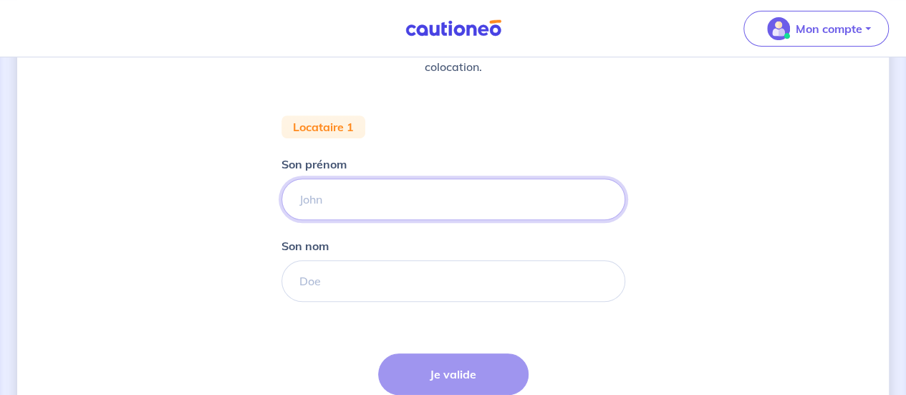
click at [488, 191] on input "Son prénom" at bounding box center [453, 199] width 344 height 42
type input "AXEL"
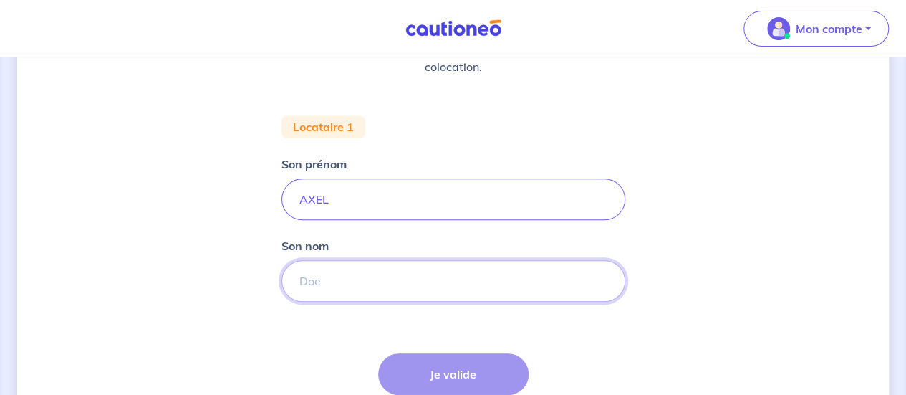
click at [407, 292] on input "Son nom" at bounding box center [453, 281] width 344 height 42
type input "KLOETZLEN"
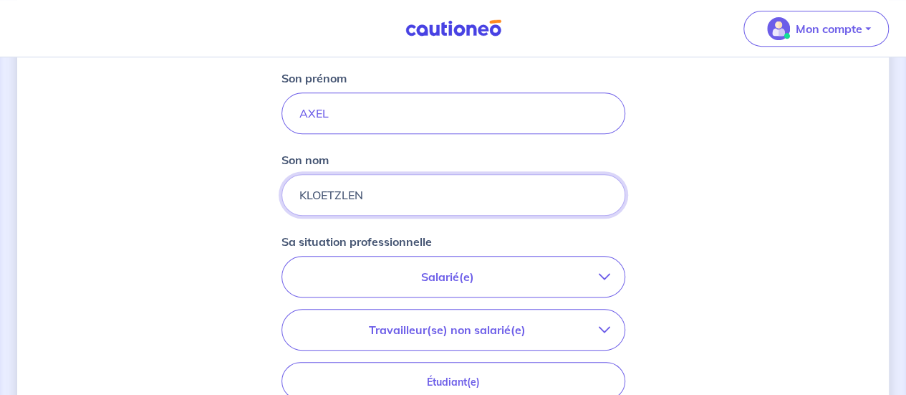
scroll to position [345, 0]
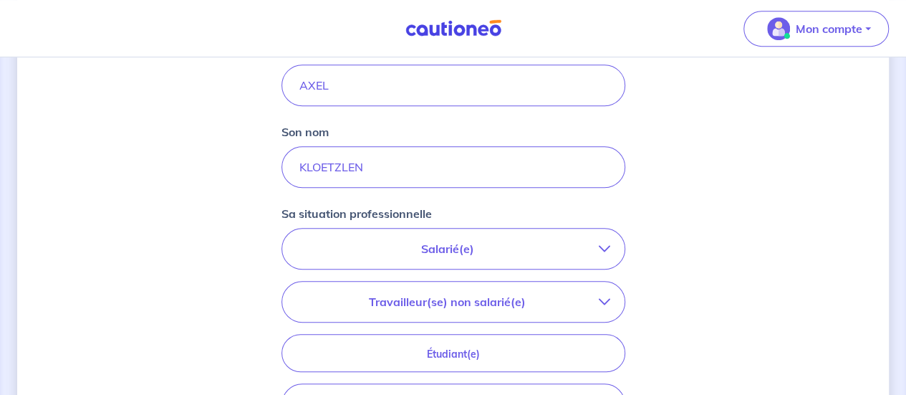
click at [433, 278] on div "Salarié(e) CDI hors période d'essai CDI en période d'essai (min. 3 bulletins de…" at bounding box center [453, 326] width 344 height 197
click at [438, 274] on div "Salarié(e) CDI hors période d'essai CDI en période d'essai (min. 3 bulletins de…" at bounding box center [453, 326] width 344 height 197
click at [444, 267] on button "Salarié(e)" at bounding box center [453, 248] width 342 height 40
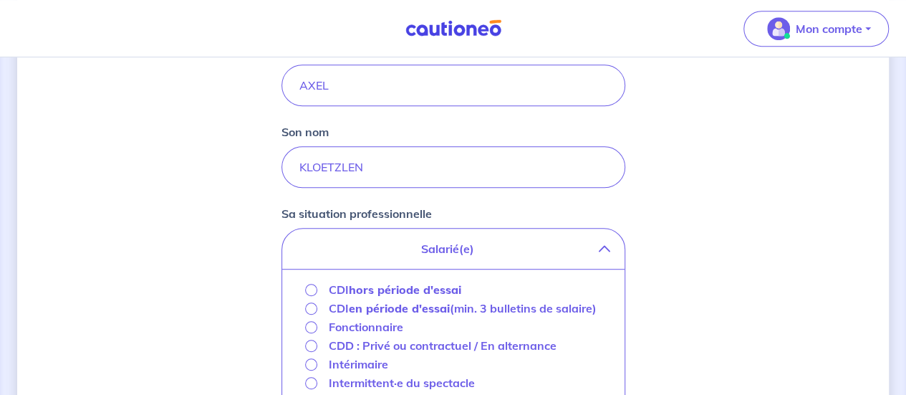
click at [444, 284] on strong "hors période d'essai" at bounding box center [405, 289] width 112 height 14
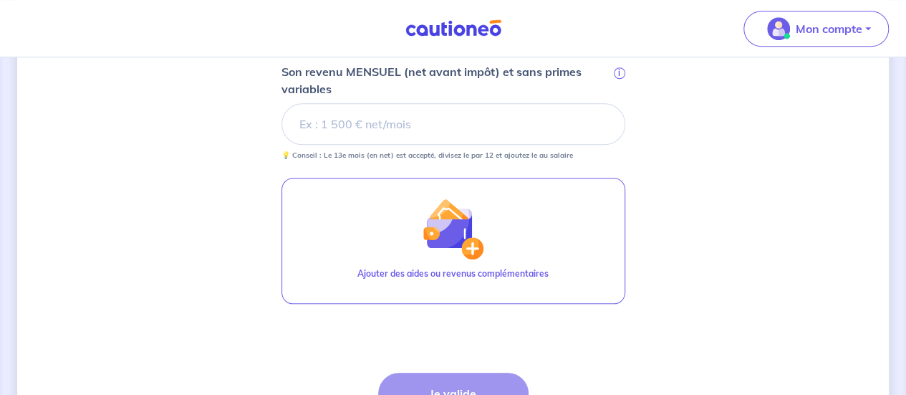
scroll to position [564, 0]
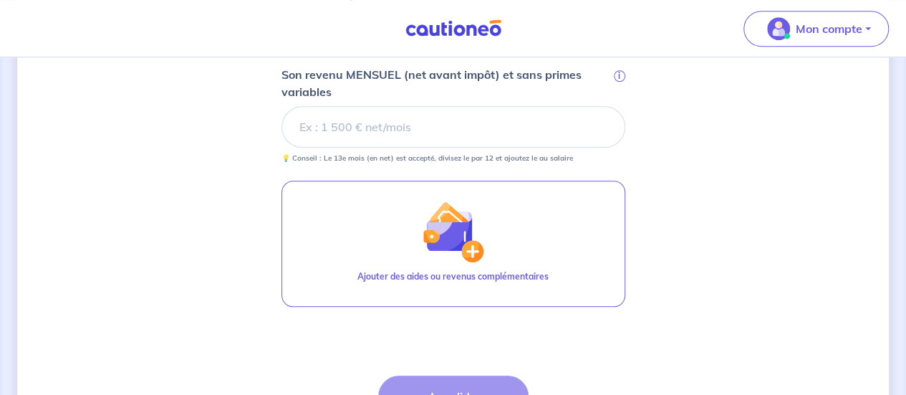
click at [461, 127] on input "Son revenu MENSUEL (net avant impôt) et sans primes variables i" at bounding box center [453, 127] width 344 height 42
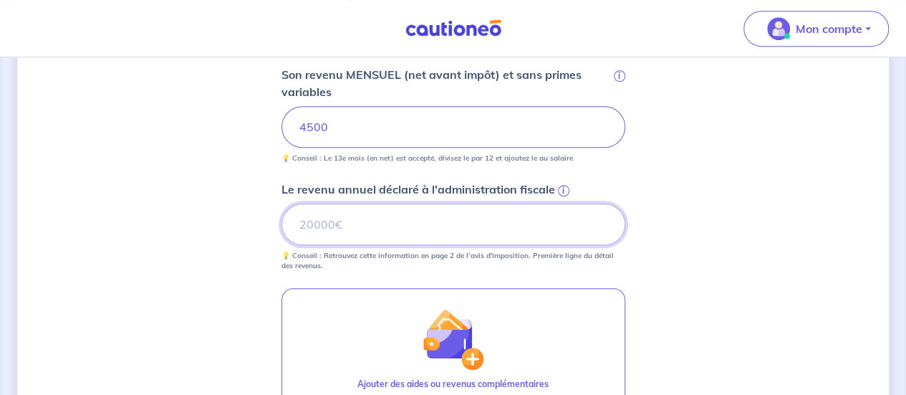
click at [416, 217] on input "Le revenu annuel déclaré à l'administration fiscale i" at bounding box center [453, 224] width 344 height 42
type input "58500"
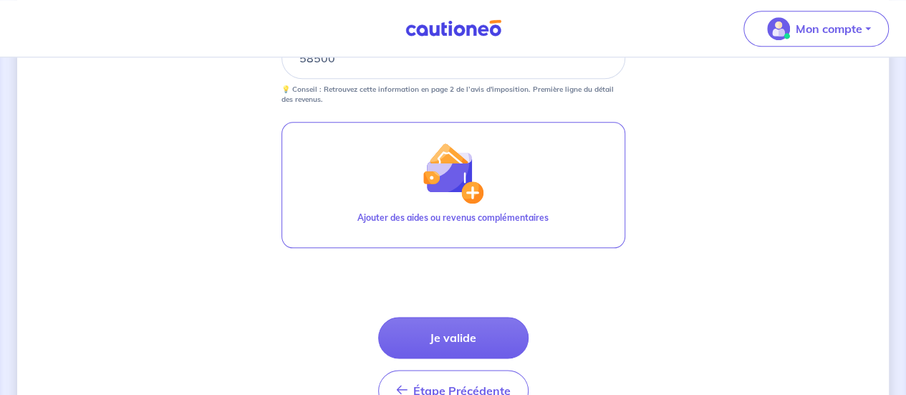
scroll to position [751, 0]
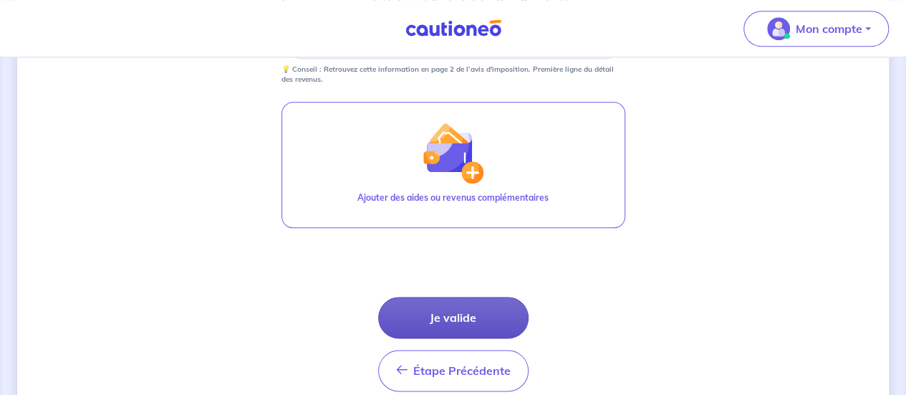
click at [428, 313] on button "Je valide" at bounding box center [453, 318] width 150 height 42
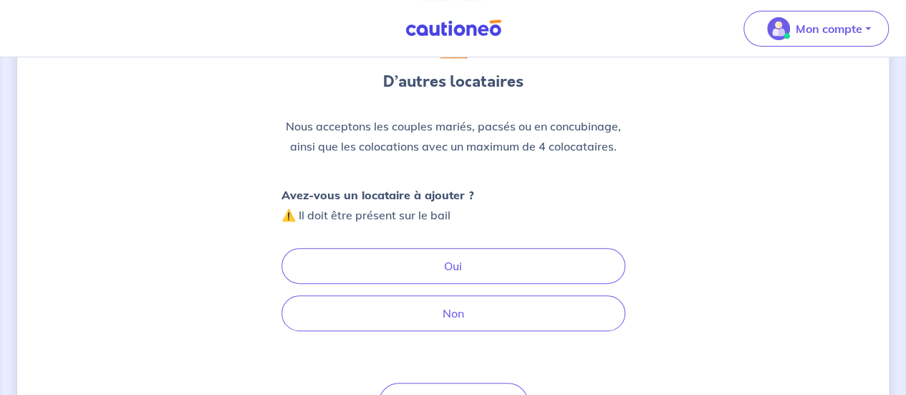
scroll to position [128, 0]
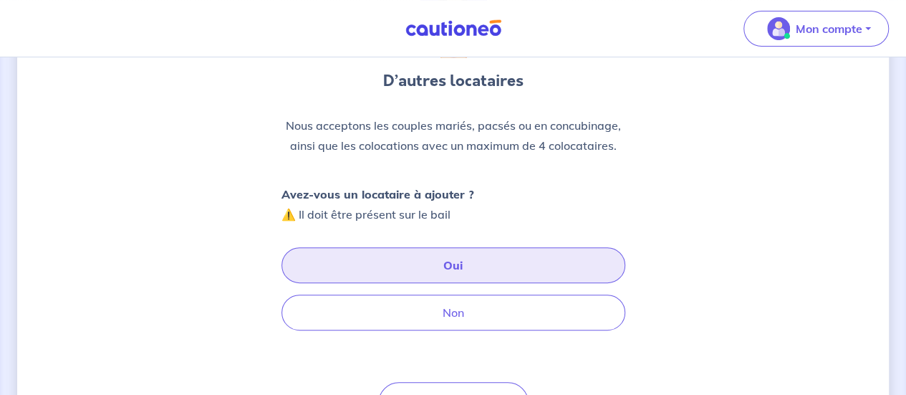
click at [496, 257] on button "Oui" at bounding box center [453, 265] width 344 height 36
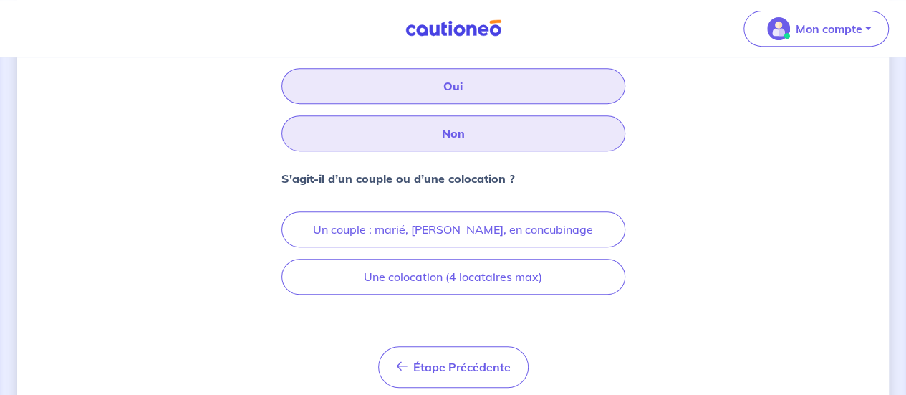
scroll to position [308, 0]
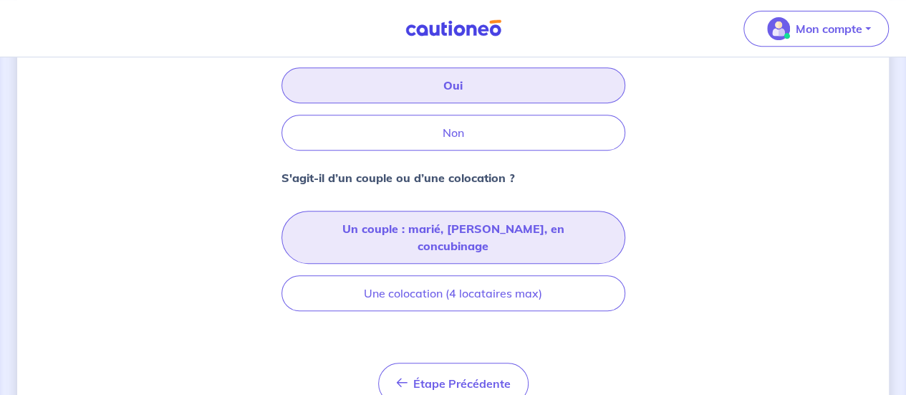
click at [526, 239] on button "Un couple : marié, [PERSON_NAME], en concubinage" at bounding box center [453, 237] width 344 height 53
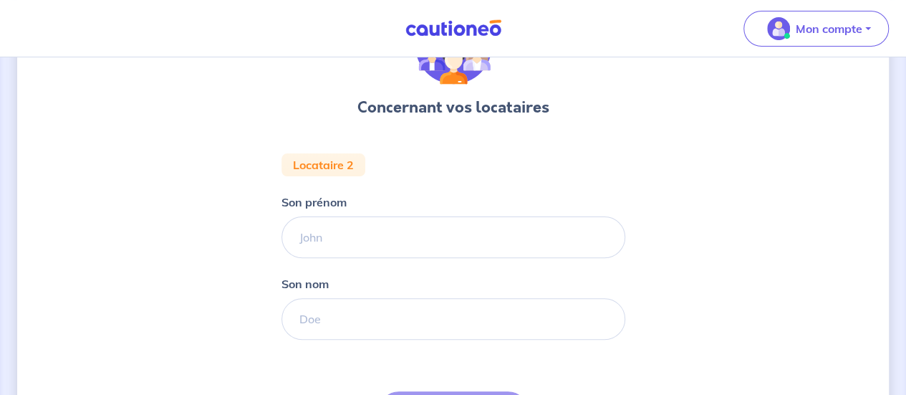
scroll to position [102, 0]
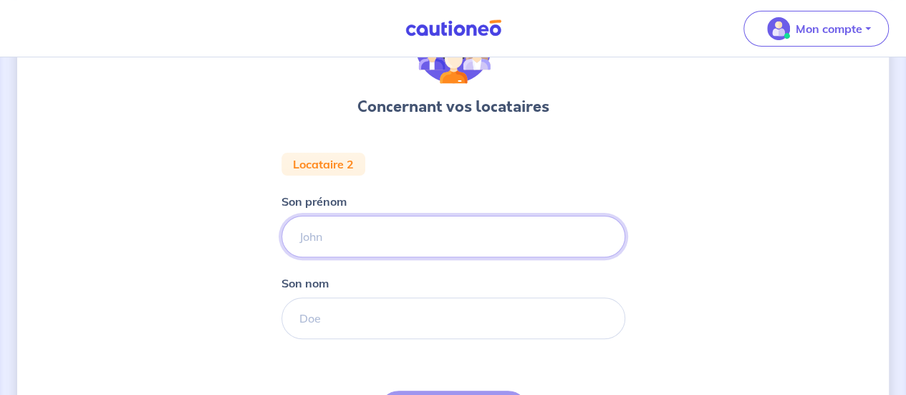
click at [363, 240] on input "Son prénom" at bounding box center [453, 237] width 344 height 42
type input "[PERSON_NAME]"
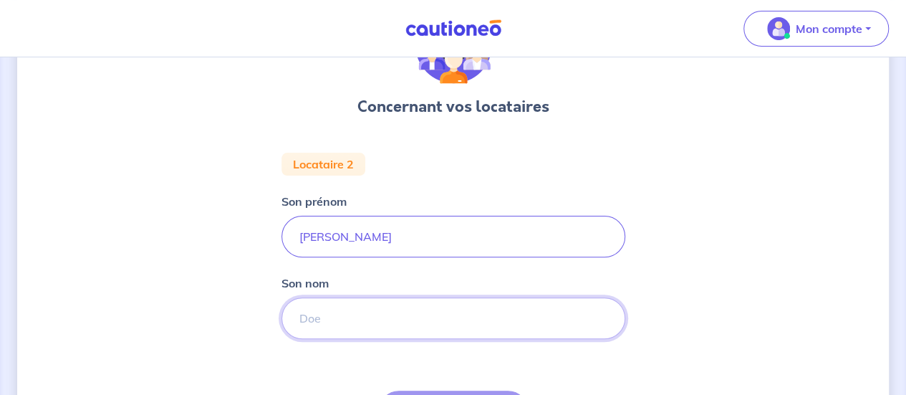
click at [538, 320] on input "Son nom" at bounding box center [453, 318] width 344 height 42
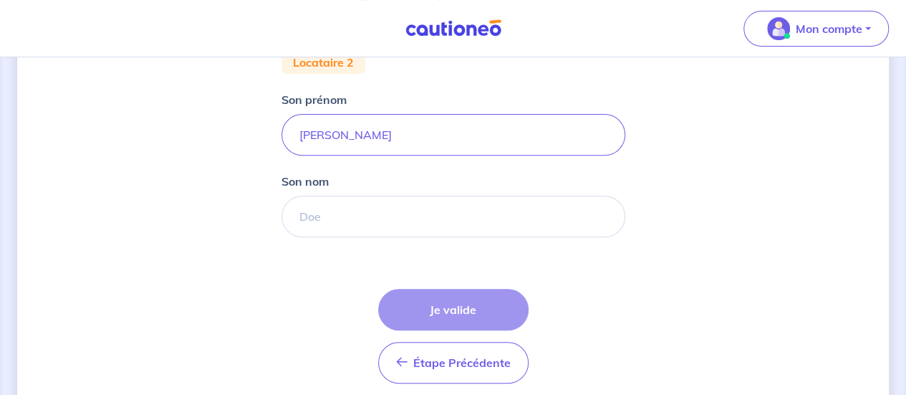
scroll to position [206, 0]
click at [471, 309] on div "Étape Précédente Précédent Je valide Je valide" at bounding box center [453, 334] width 150 height 95
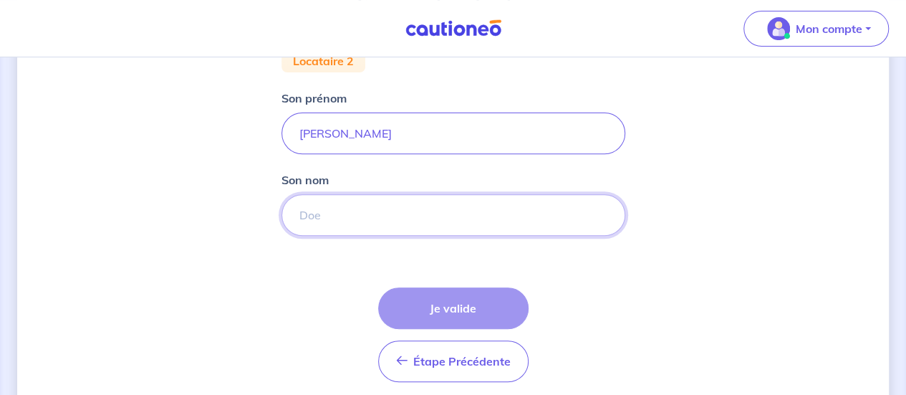
click at [559, 194] on input "Son nom" at bounding box center [453, 215] width 344 height 42
click at [437, 216] on input "Son nom" at bounding box center [453, 215] width 344 height 42
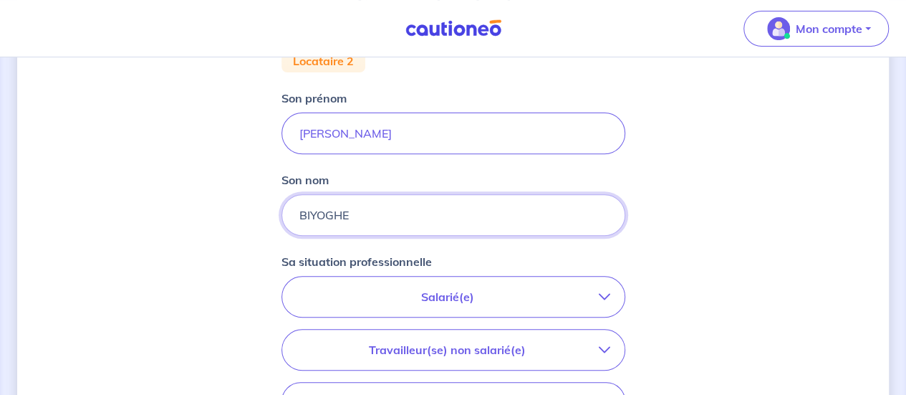
type input "BIYOGHE"
click at [504, 290] on p "Salarié(e)" at bounding box center [448, 296] width 302 height 17
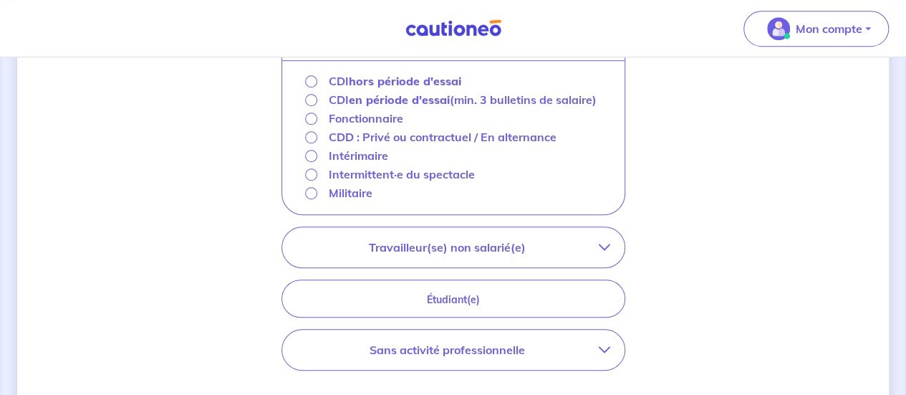
scroll to position [487, 0]
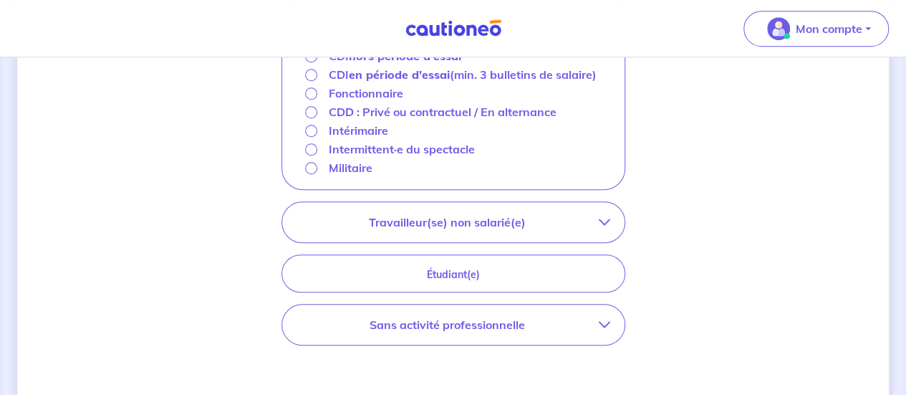
click at [448, 339] on button "Sans activité professionnelle" at bounding box center [453, 324] width 342 height 40
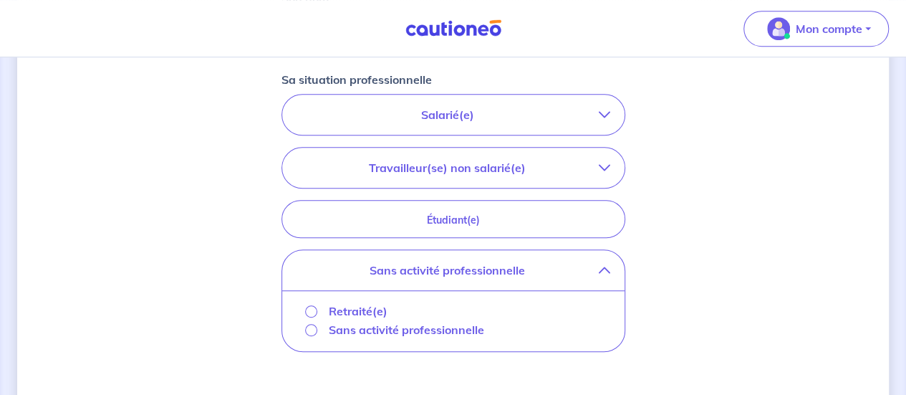
scroll to position [387, 0]
click at [450, 171] on p "Travailleur(se) non salarié(e)" at bounding box center [448, 168] width 302 height 17
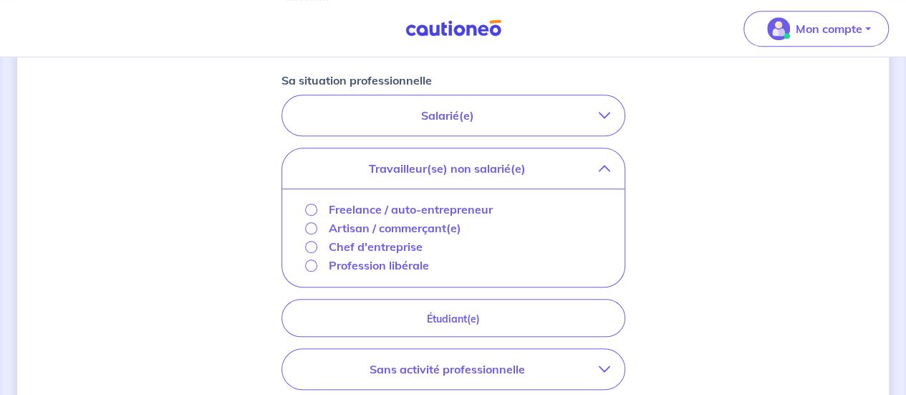
click at [453, 133] on button "Salarié(e)" at bounding box center [453, 115] width 342 height 40
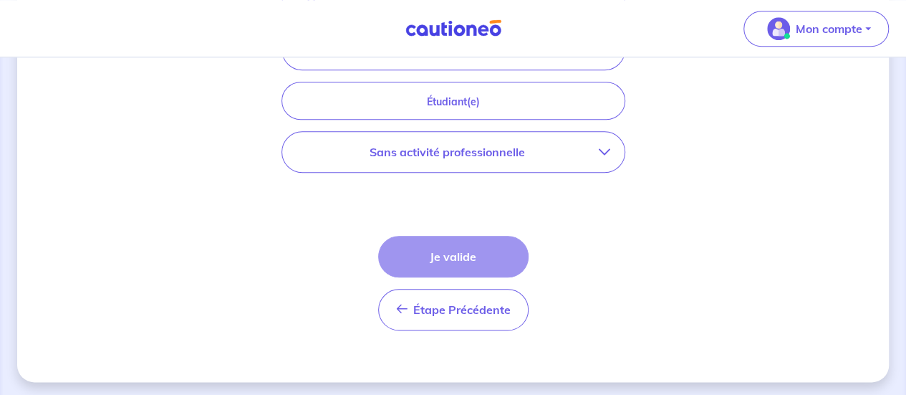
click at [601, 132] on button "Sans activité professionnelle" at bounding box center [453, 152] width 342 height 40
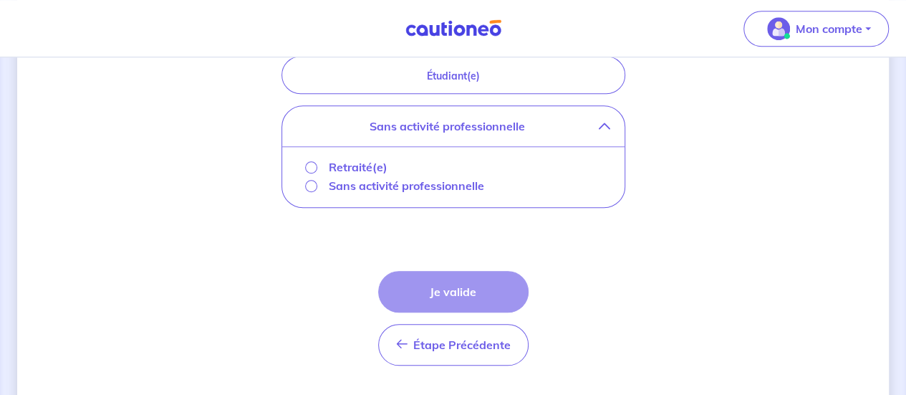
click at [601, 129] on button "Sans activité professionnelle" at bounding box center [453, 126] width 342 height 40
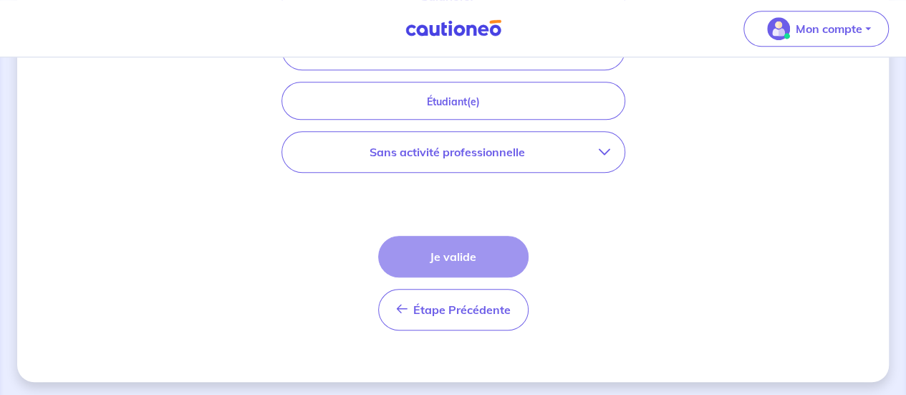
click at [521, 145] on p "Sans activité professionnelle" at bounding box center [448, 151] width 302 height 17
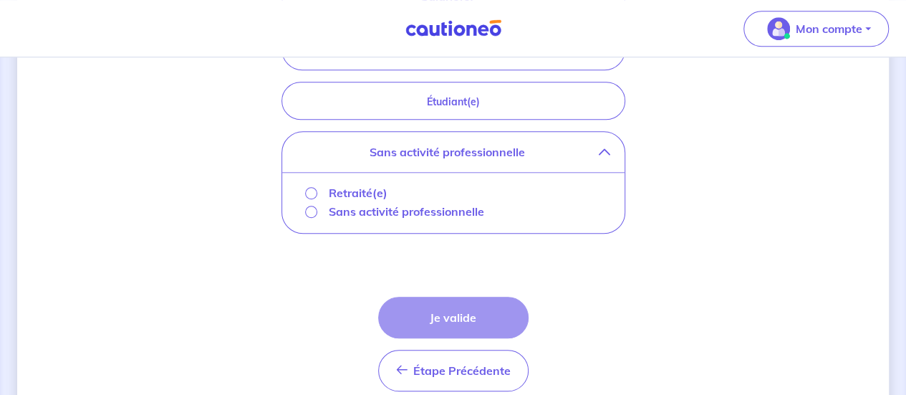
scroll to position [523, 0]
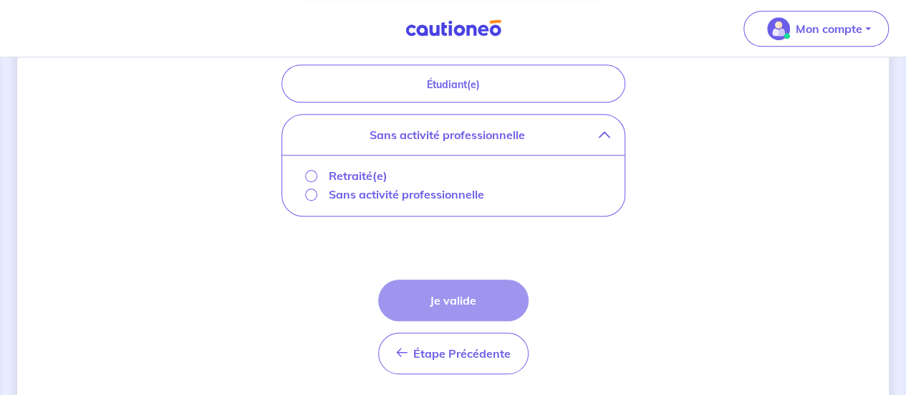
click at [434, 188] on p "Sans activité professionnelle" at bounding box center [406, 194] width 155 height 17
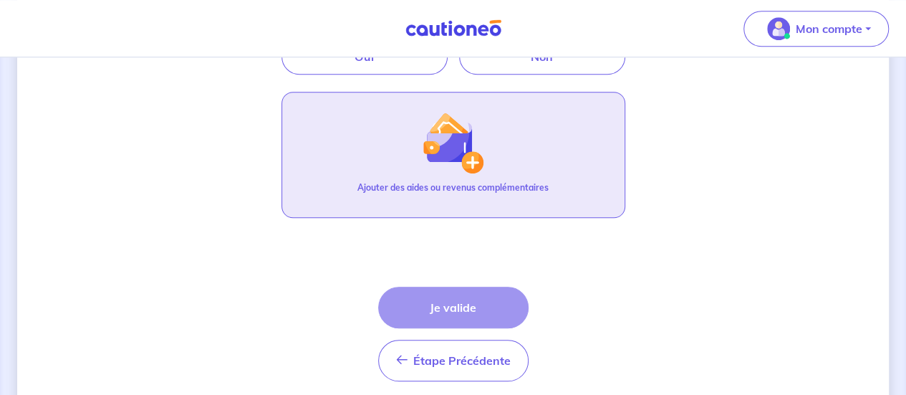
drag, startPoint x: 450, startPoint y: 310, endPoint x: 473, endPoint y: 178, distance: 133.8
click at [473, 178] on form "Locataire 2 Son prénom [PERSON_NAME] nom BIYOGHE Sa situation professionnelle S…" at bounding box center [453, 62] width 344 height 660
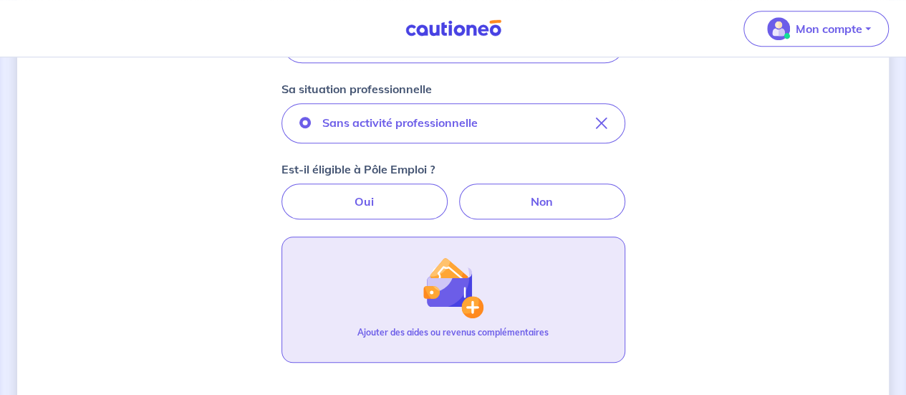
scroll to position [377, 0]
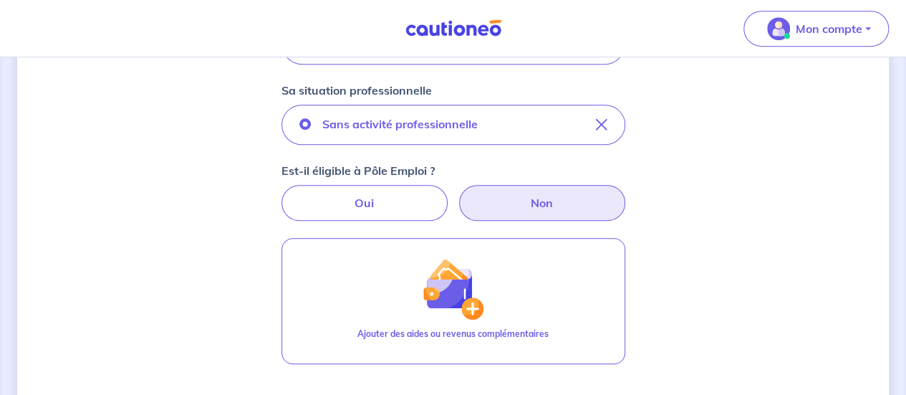
click at [515, 197] on label "Non" at bounding box center [542, 203] width 166 height 36
click at [458, 194] on input "Non" at bounding box center [452, 189] width 9 height 9
radio input "true"
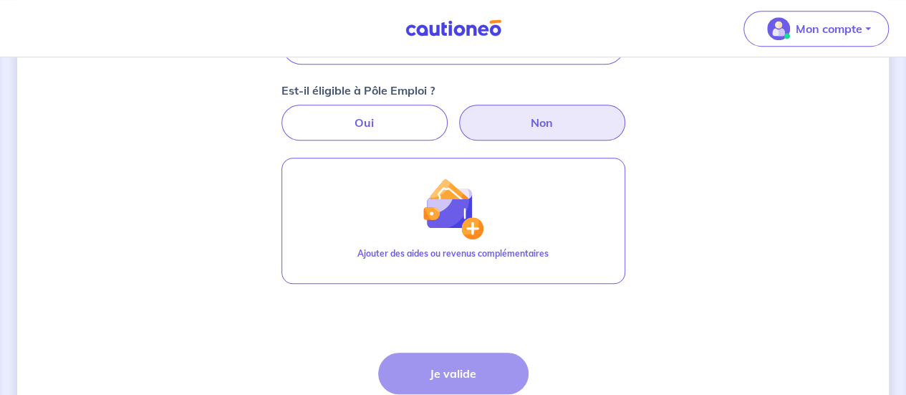
scroll to position [458, 0]
click at [461, 374] on div "Étape Précédente Précédent Je valide Je valide" at bounding box center [453, 398] width 150 height 95
click at [539, 124] on label "Non" at bounding box center [542, 121] width 166 height 36
click at [458, 112] on input "Non" at bounding box center [452, 107] width 9 height 9
click at [469, 376] on div "Étape Précédente Précédent Je valide Je valide" at bounding box center [453, 398] width 150 height 95
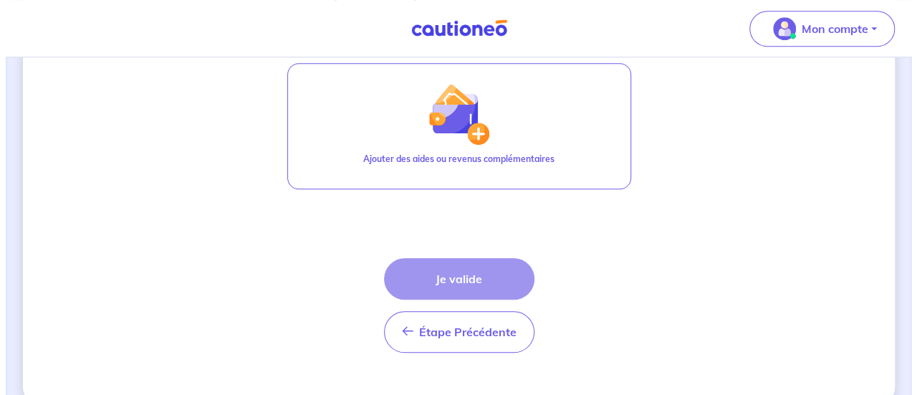
scroll to position [552, 0]
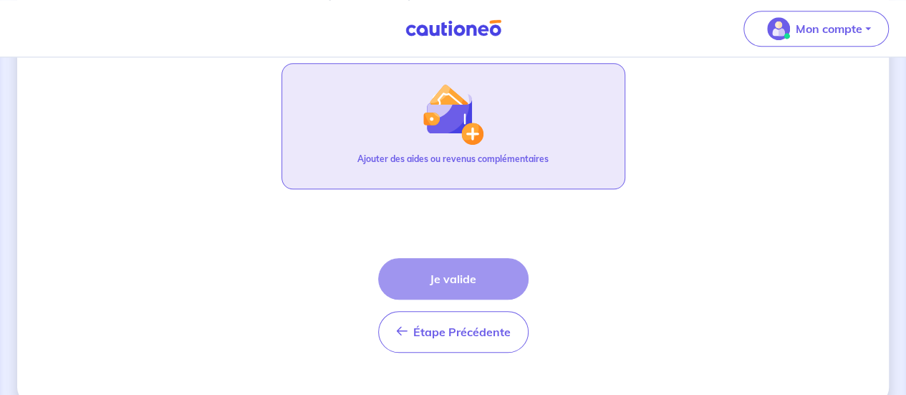
click at [480, 77] on button "Ajouter des aides ou revenus complémentaires" at bounding box center [453, 126] width 344 height 126
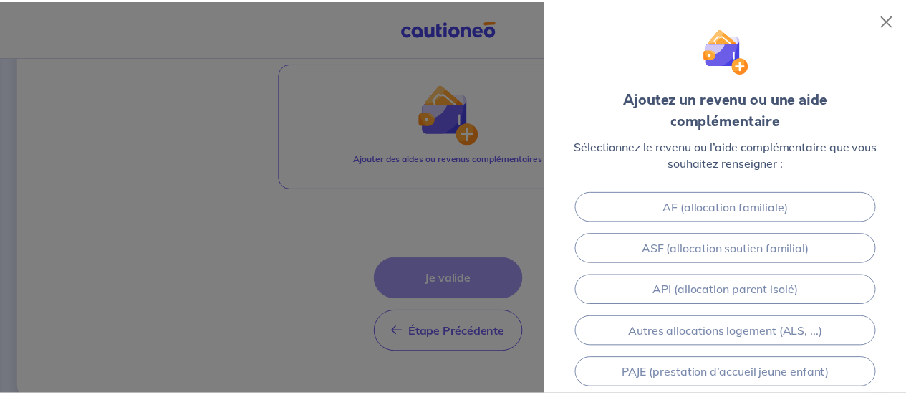
scroll to position [430, 0]
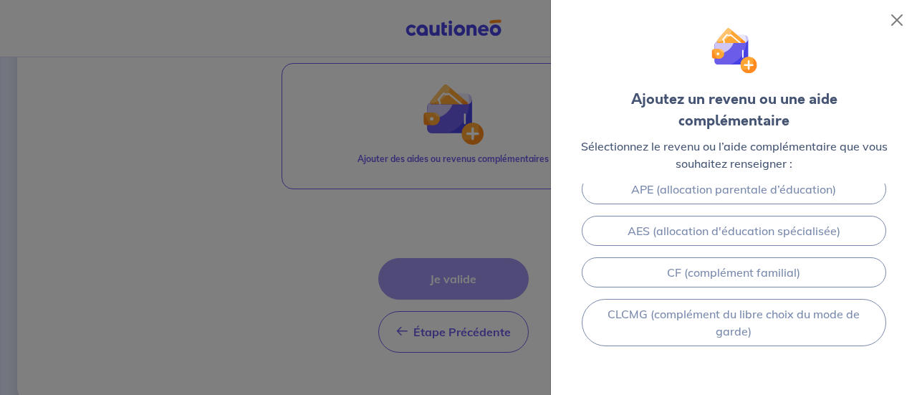
click at [500, 284] on div at bounding box center [458, 197] width 917 height 395
click at [897, 20] on button "Close" at bounding box center [896, 20] width 23 height 23
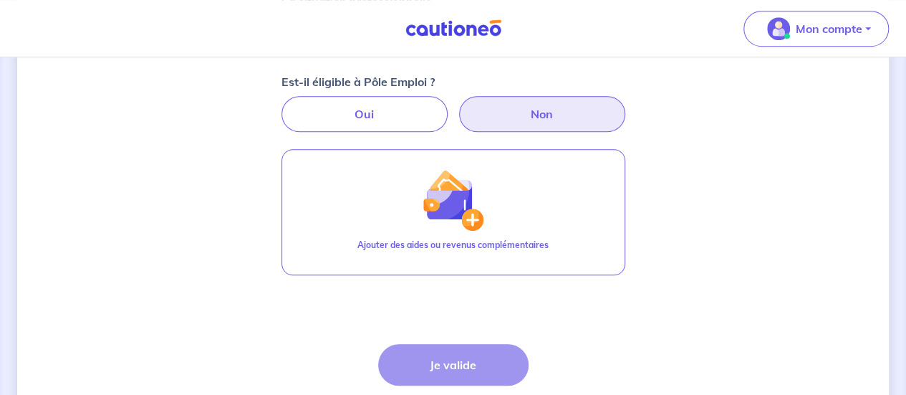
scroll to position [464, 0]
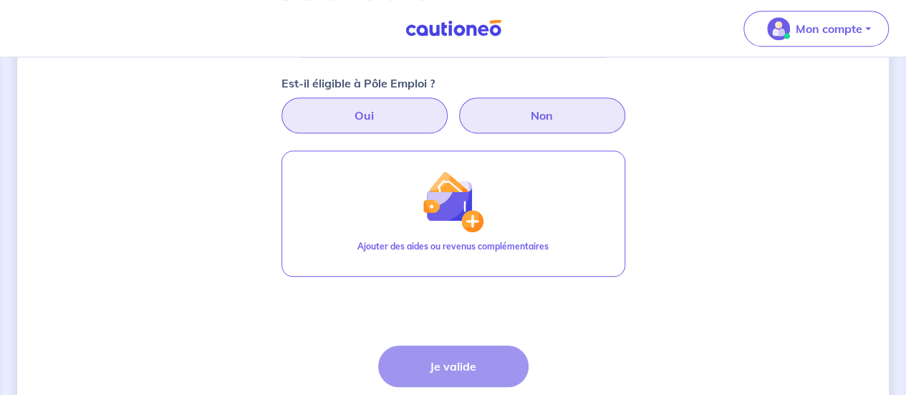
click at [404, 114] on label "Oui" at bounding box center [364, 115] width 166 height 36
click at [448, 107] on input "Oui" at bounding box center [452, 101] width 9 height 9
radio input "true"
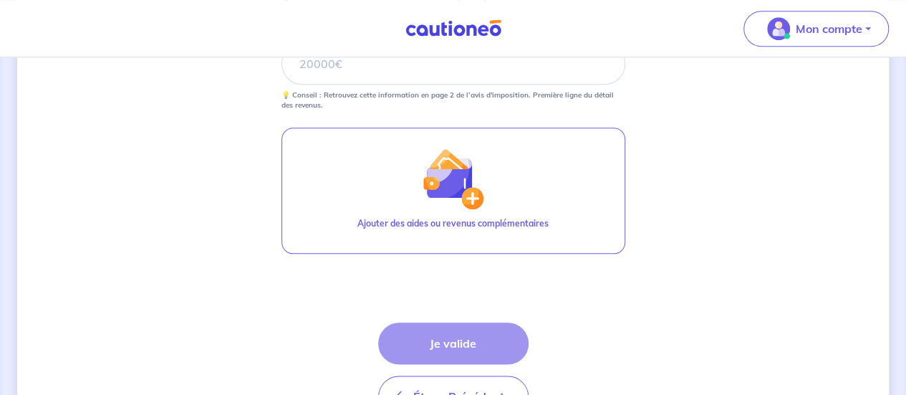
scroll to position [693, 0]
click at [438, 342] on div "Étape Précédente Précédent Je valide Je valide" at bounding box center [453, 368] width 150 height 95
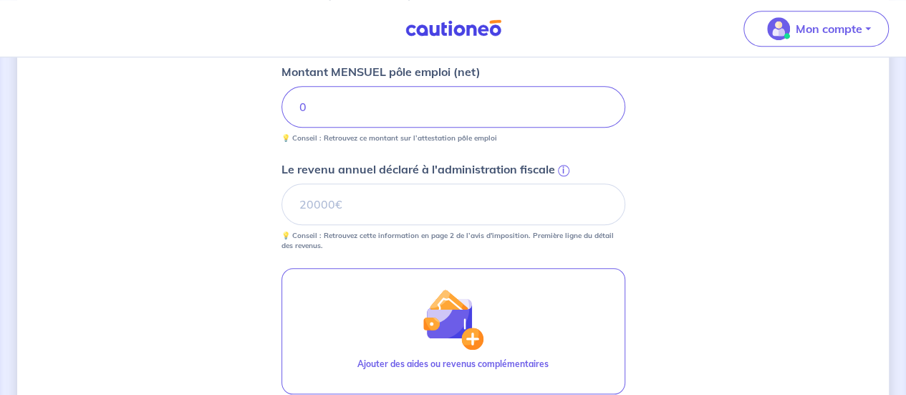
scroll to position [546, 0]
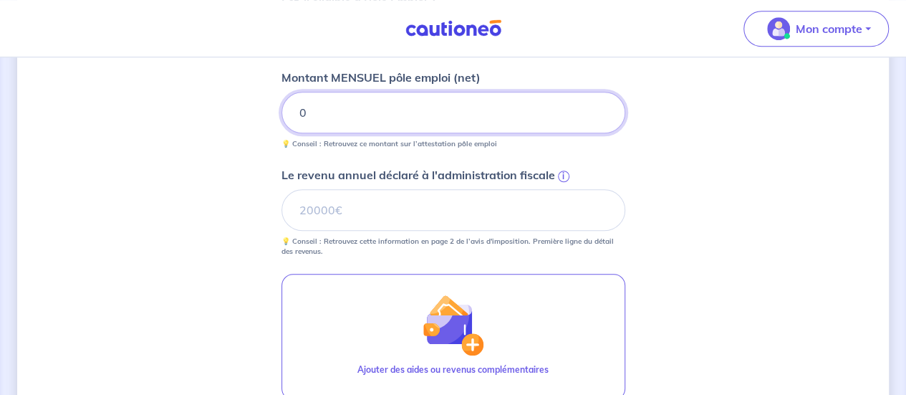
click at [396, 125] on input "0" at bounding box center [453, 113] width 344 height 42
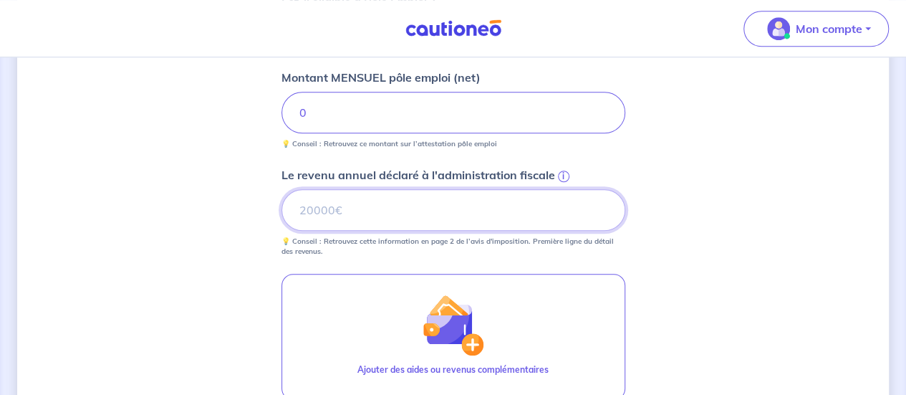
click at [382, 214] on input "Le revenu annuel déclaré à l'administration fiscale i" at bounding box center [453, 210] width 344 height 42
type input "0"
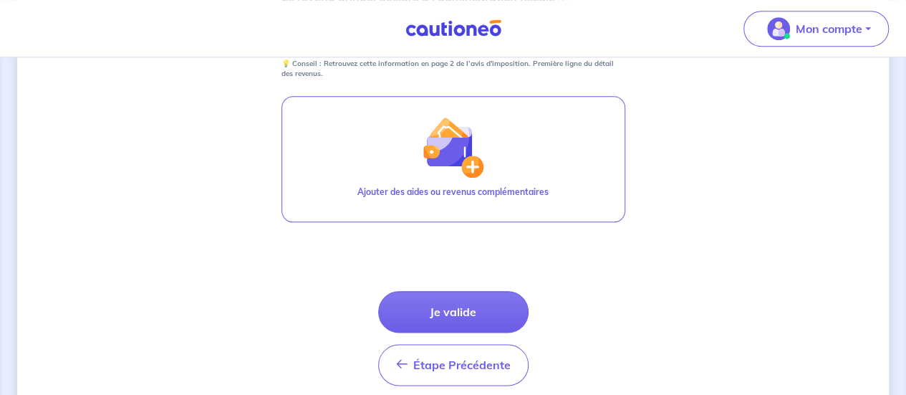
scroll to position [715, 0]
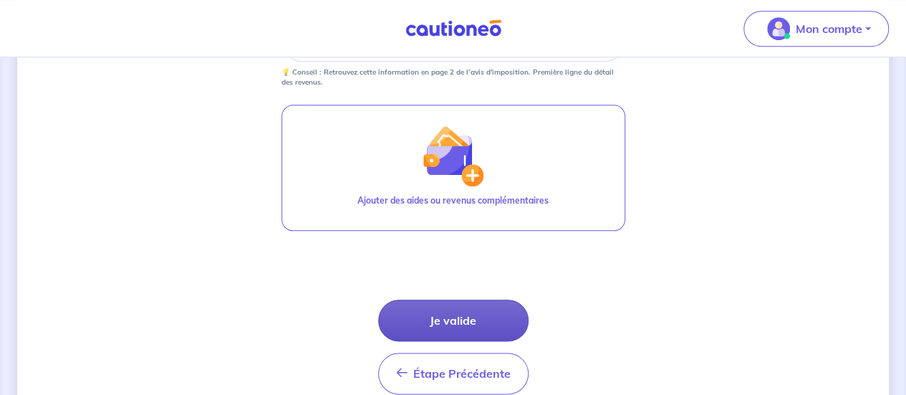
click at [427, 321] on button "Je valide" at bounding box center [453, 320] width 150 height 42
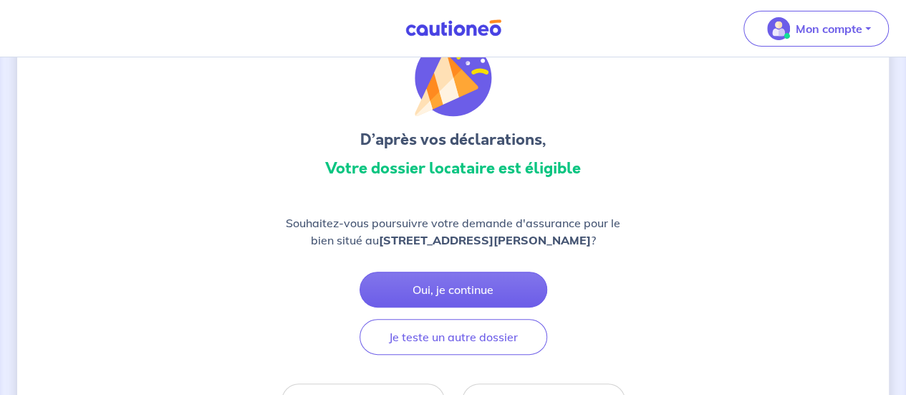
scroll to position [70, 0]
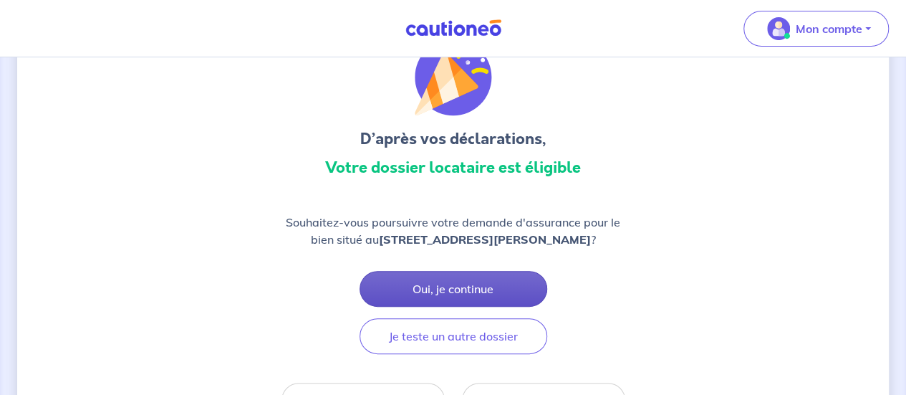
click at [427, 307] on button "Oui, je continue" at bounding box center [454, 289] width 188 height 36
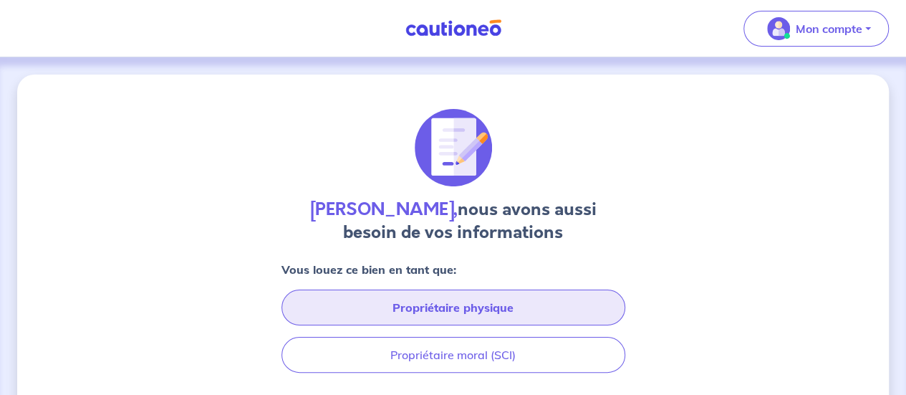
click at [427, 310] on button "Propriétaire physique" at bounding box center [453, 307] width 344 height 36
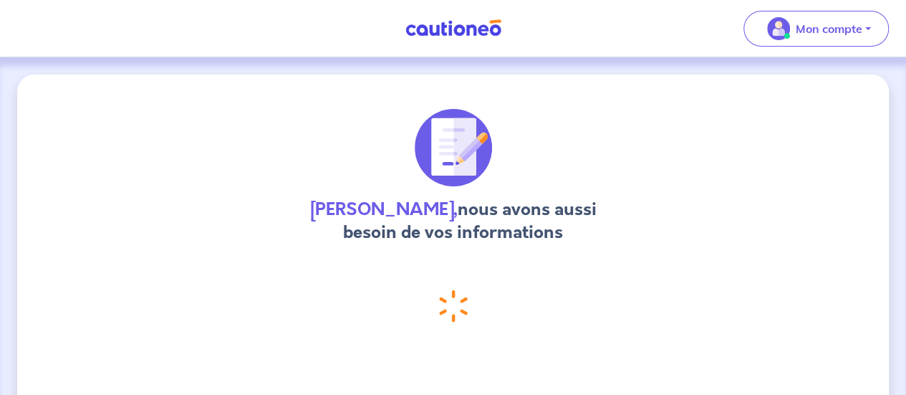
select select "FR"
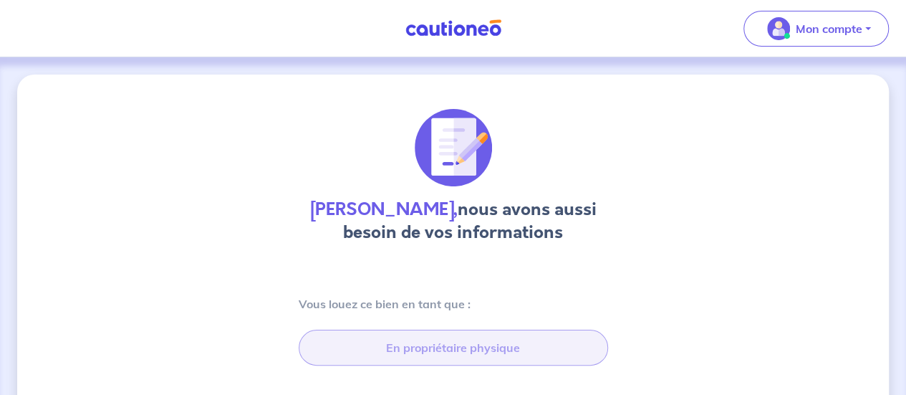
type input "[STREET_ADDRESS][PERSON_NAME]"
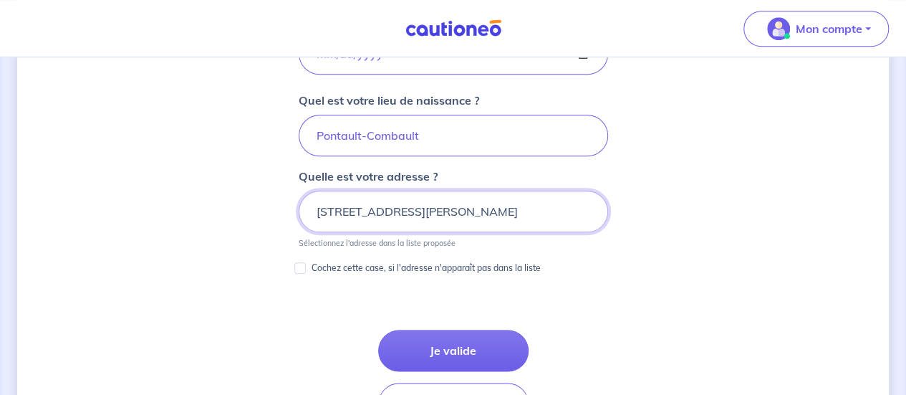
scroll to position [708, 0]
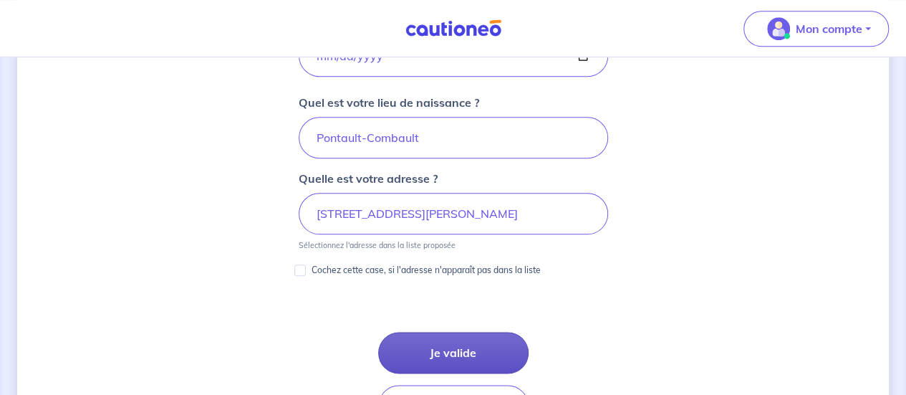
click at [427, 343] on button "Je valide" at bounding box center [453, 353] width 150 height 42
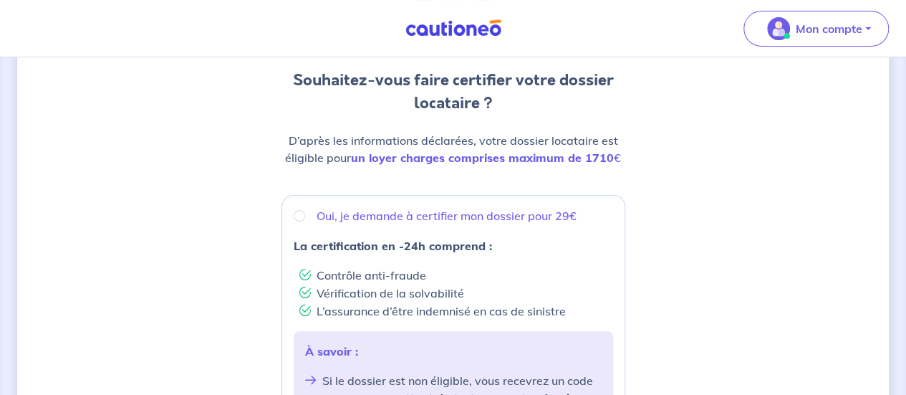
scroll to position [219, 0]
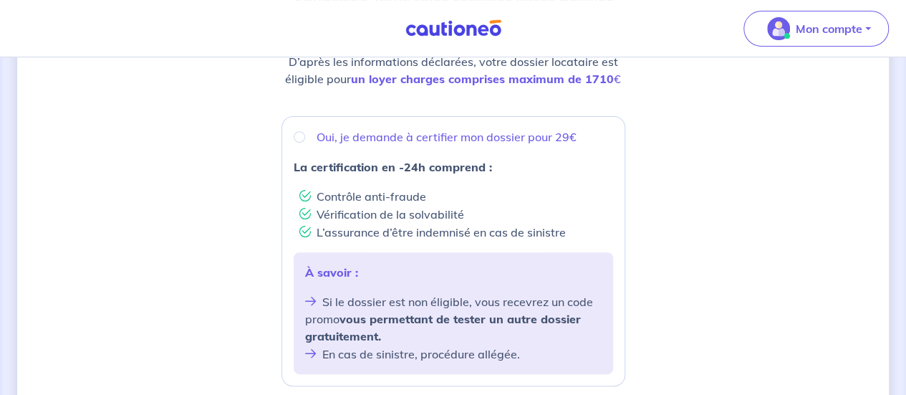
click at [459, 133] on p "Oui, je demande à certifier mon dossier pour 29€" at bounding box center [447, 136] width 260 height 17
click at [305, 133] on input "Oui, je demande à certifier mon dossier pour 29€" at bounding box center [299, 136] width 11 height 11
radio input "true"
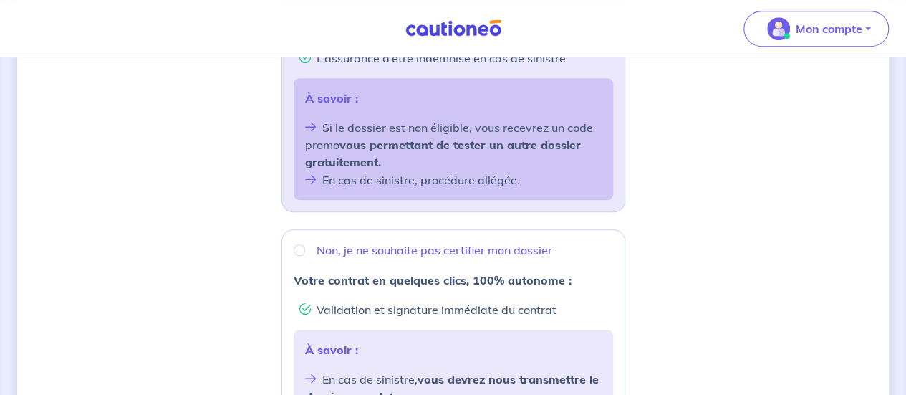
scroll to position [673, 0]
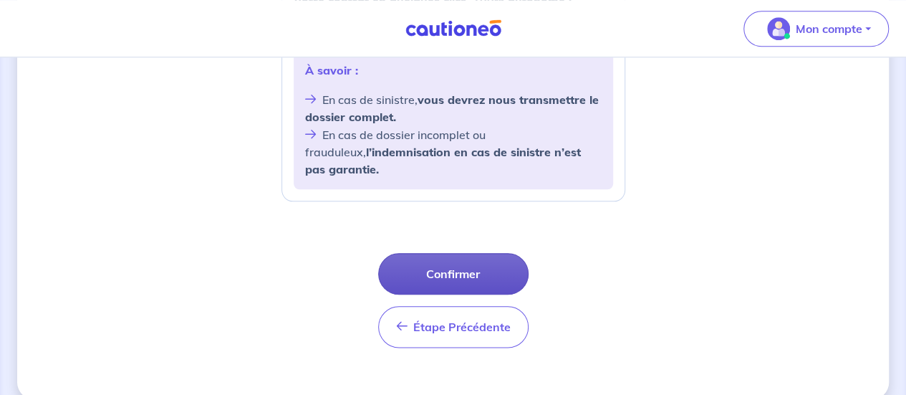
click at [490, 268] on button "Confirmer" at bounding box center [453, 274] width 150 height 42
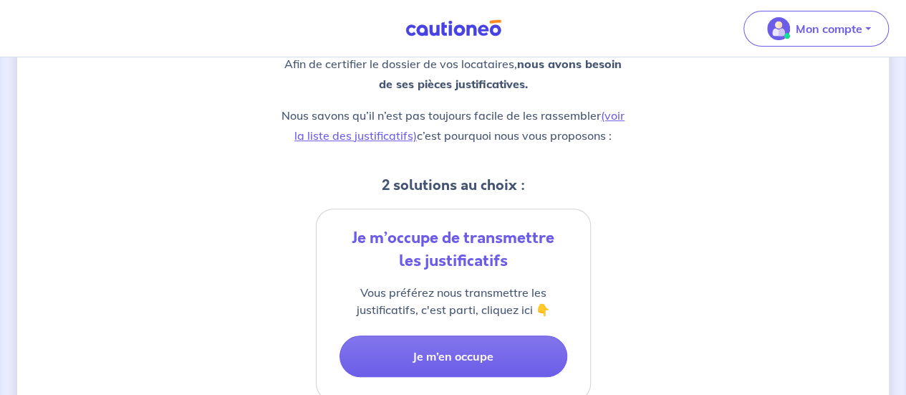
scroll to position [195, 0]
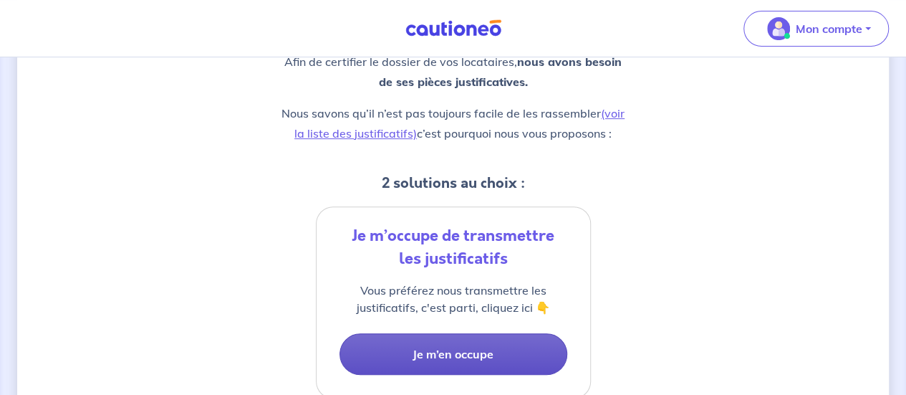
click at [490, 341] on button "Je m’en occupe" at bounding box center [454, 354] width 228 height 42
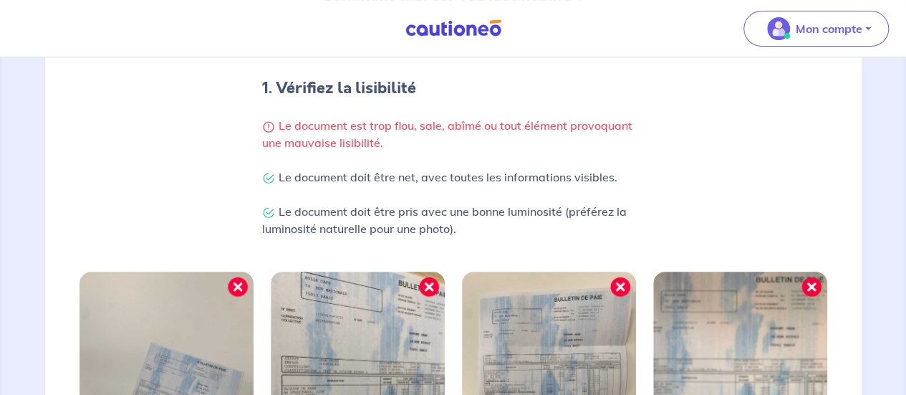
scroll to position [587, 0]
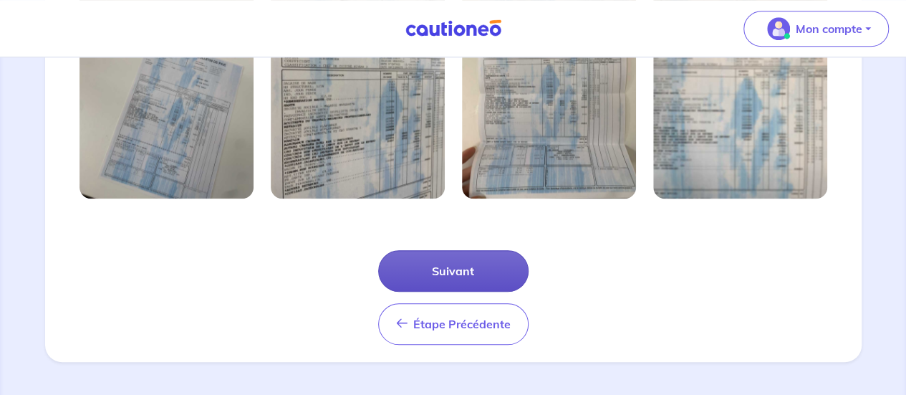
click at [480, 275] on button "Suivant" at bounding box center [453, 271] width 150 height 42
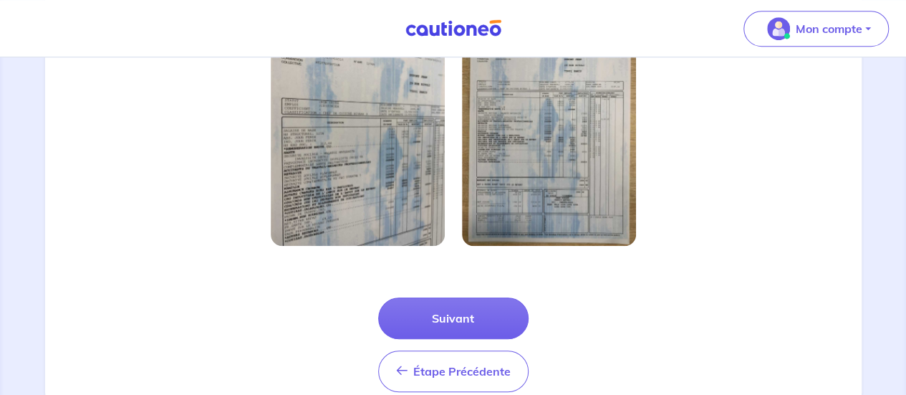
scroll to position [474, 0]
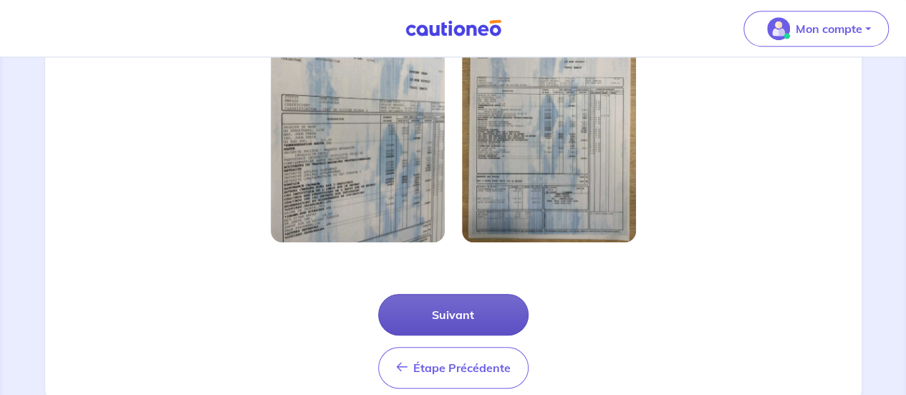
click at [430, 301] on button "Suivant" at bounding box center [453, 315] width 150 height 42
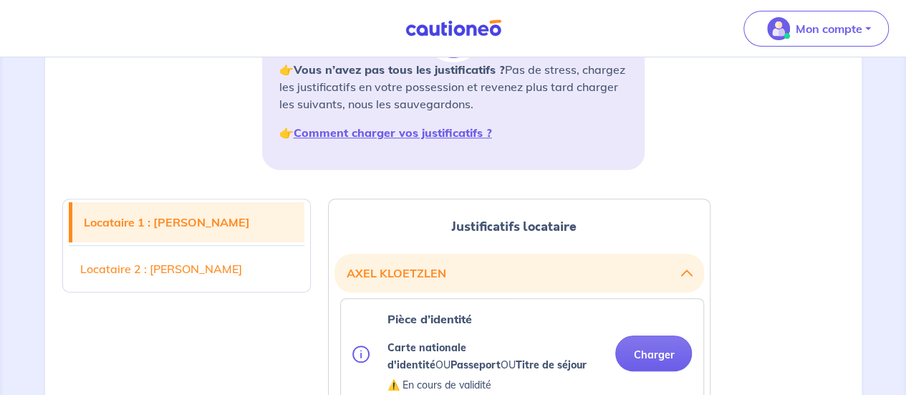
scroll to position [354, 0]
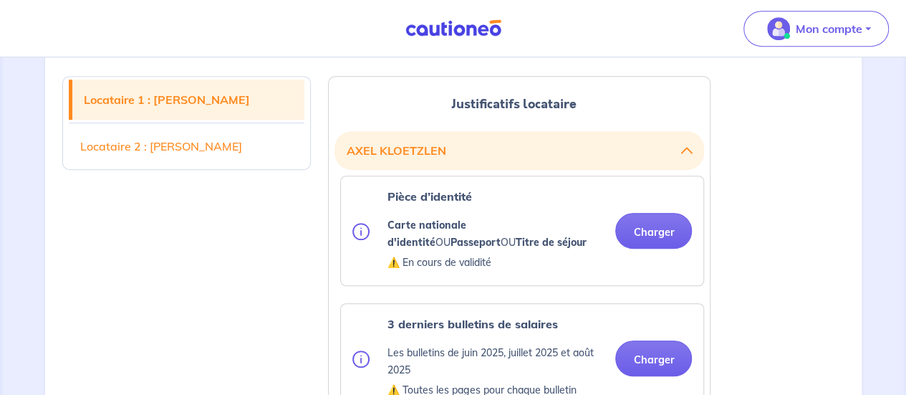
click at [650, 258] on div "Pièce d’identité Carte nationale d'identité OU Passeport OU Titre de séjour ⚠️ …" at bounding box center [522, 231] width 340 height 86
click at [660, 239] on button "Charger" at bounding box center [653, 231] width 77 height 36
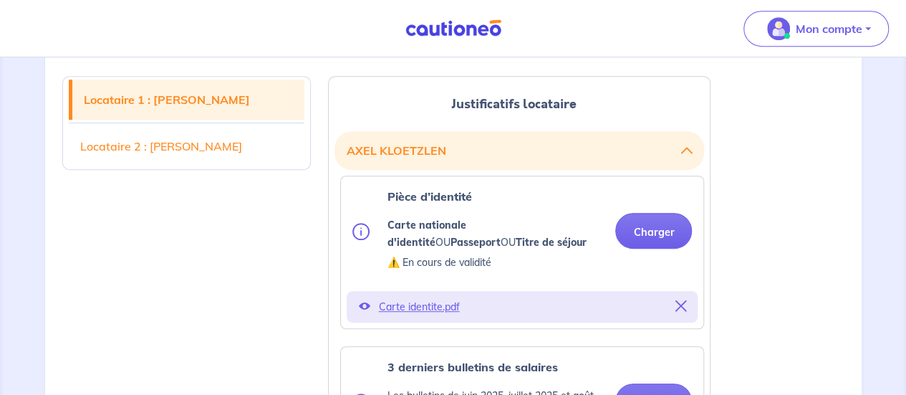
scroll to position [489, 0]
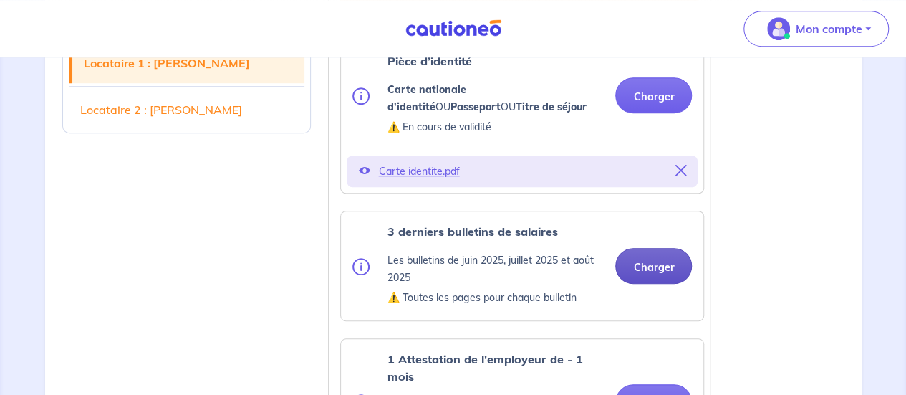
click at [651, 278] on button "Charger" at bounding box center [653, 266] width 77 height 36
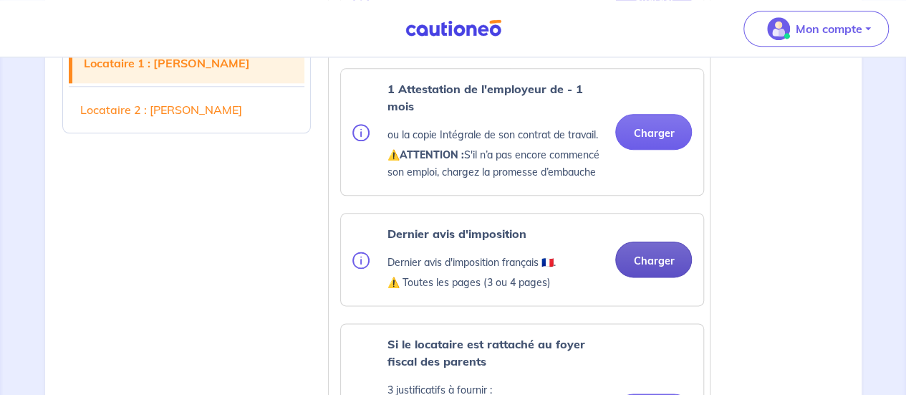
scroll to position [760, 0]
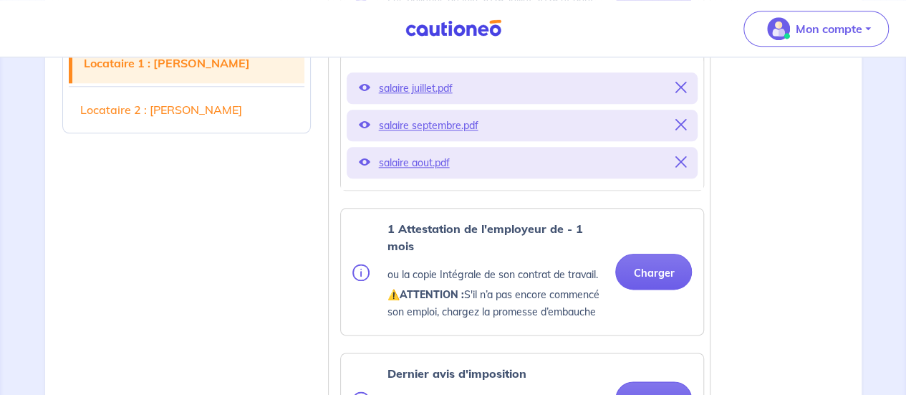
click at [669, 170] on div "salaire aout.pdf" at bounding box center [522, 163] width 351 height 32
click at [651, 277] on button "Charger" at bounding box center [653, 272] width 77 height 36
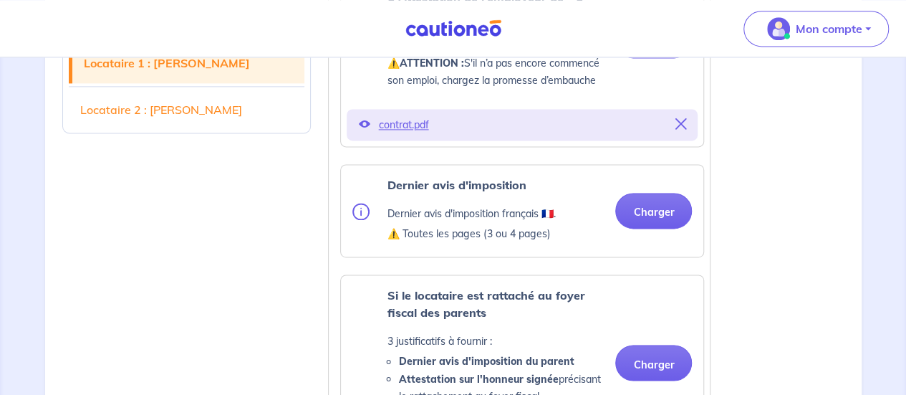
scroll to position [992, 0]
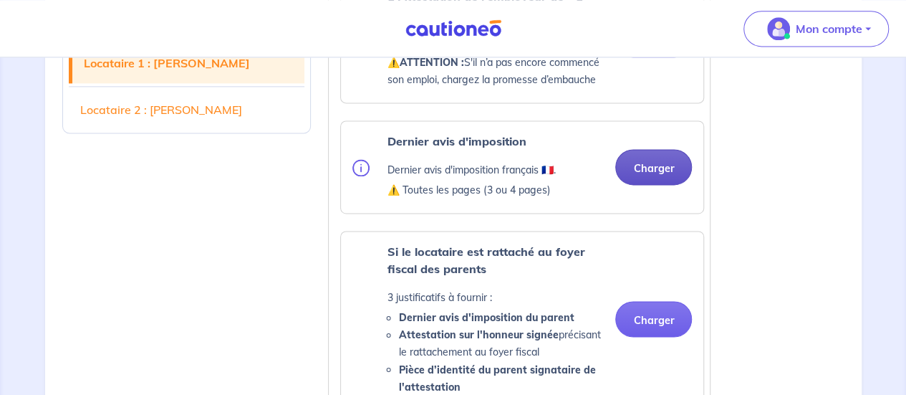
click at [672, 153] on button "Charger" at bounding box center [653, 167] width 77 height 36
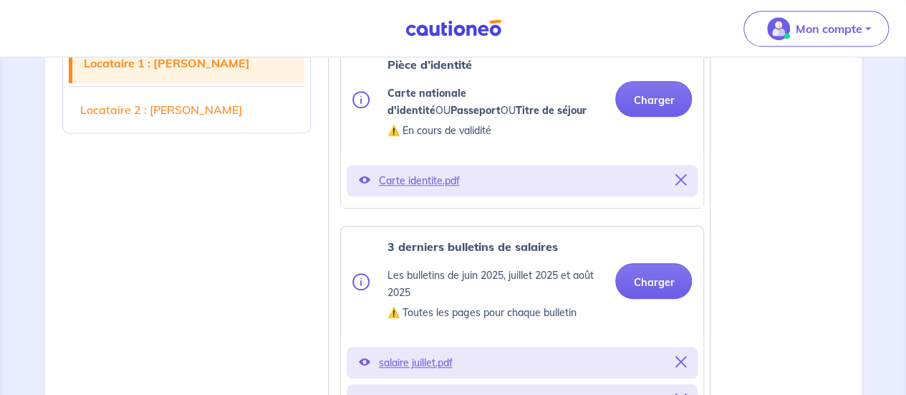
scroll to position [476, 0]
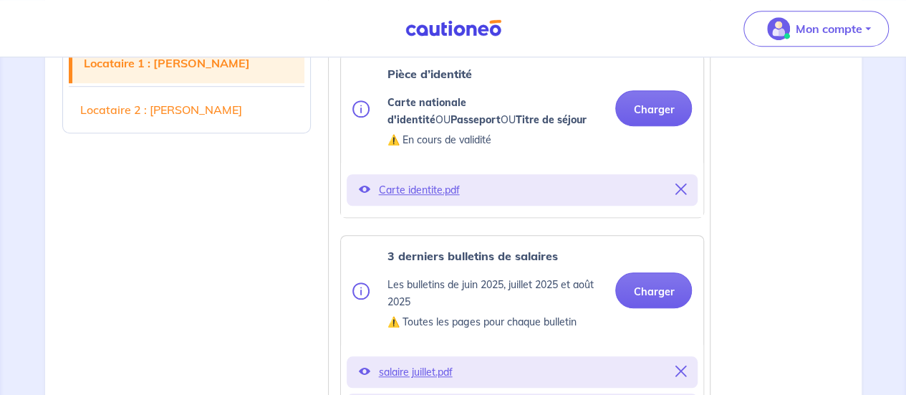
click at [175, 110] on link "Locataire 2 : [PERSON_NAME]" at bounding box center [187, 110] width 236 height 40
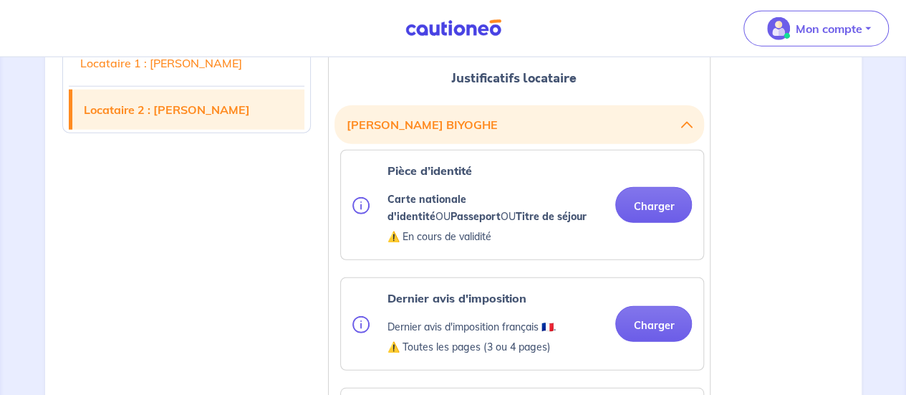
scroll to position [1823, 0]
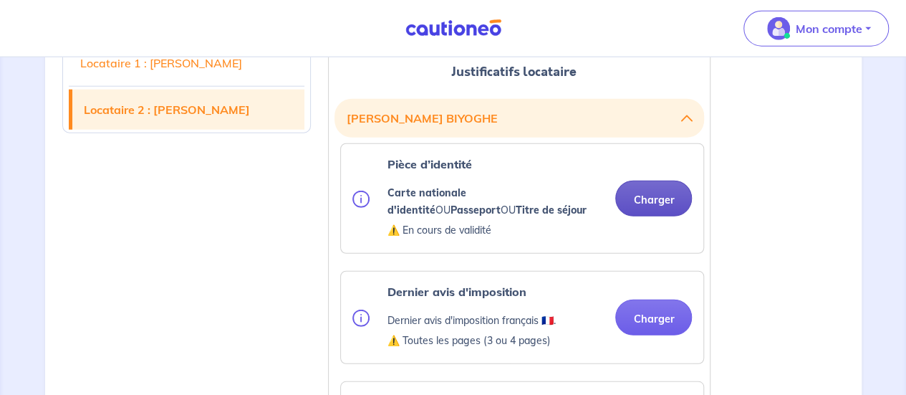
click at [658, 191] on button "Charger" at bounding box center [653, 198] width 77 height 36
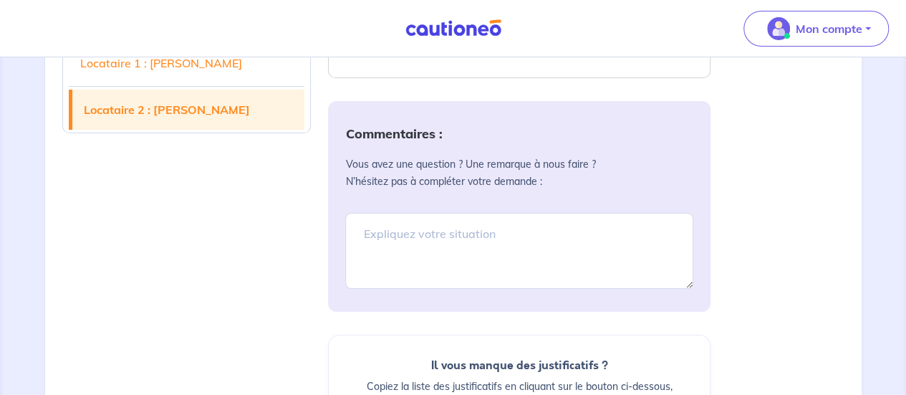
scroll to position [2702, 0]
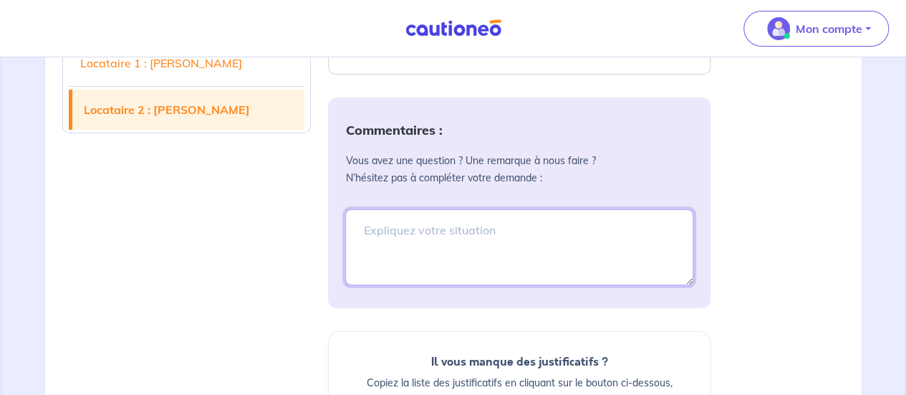
click at [552, 224] on textarea at bounding box center [519, 247] width 348 height 76
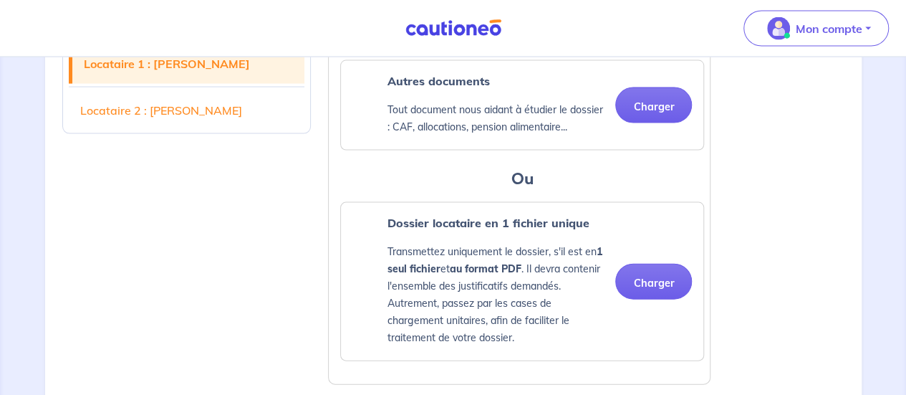
click at [213, 108] on link "Locataire 2 : [PERSON_NAME]" at bounding box center [187, 110] width 236 height 40
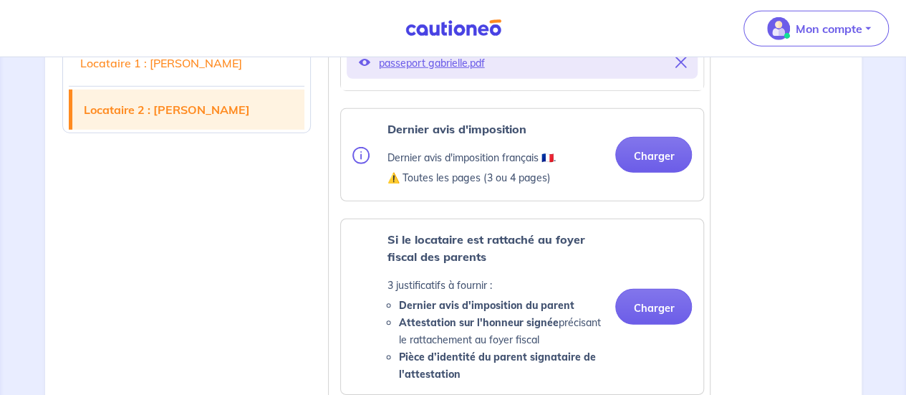
scroll to position [2039, 0]
click at [348, 143] on div "Dernier avis d'imposition Dernier avis d'imposition français 🇫🇷. ⚠️ Toutes les …" at bounding box center [522, 156] width 362 height 92
click at [365, 157] on img at bounding box center [360, 156] width 17 height 17
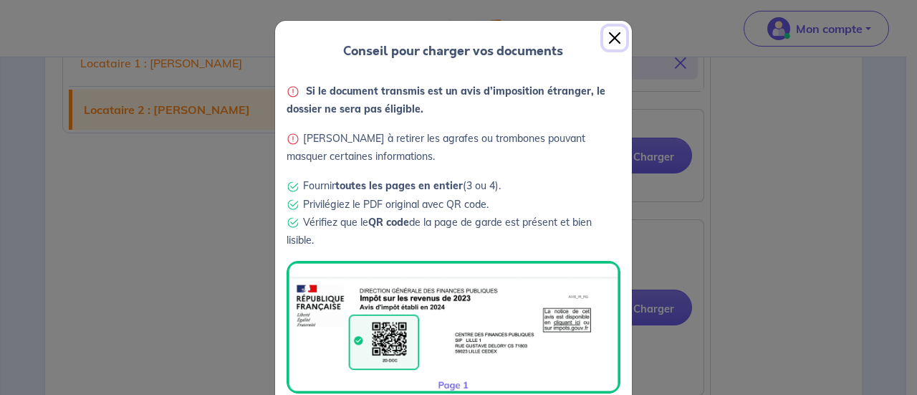
click at [616, 31] on button "Close" at bounding box center [614, 38] width 23 height 23
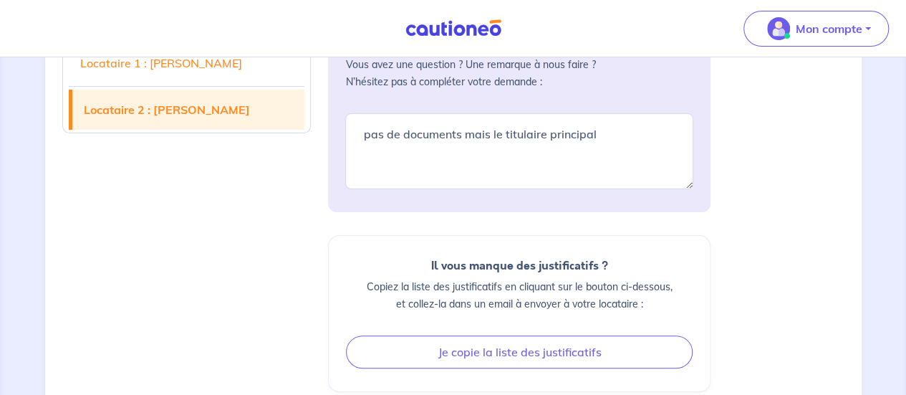
scroll to position [2794, 0]
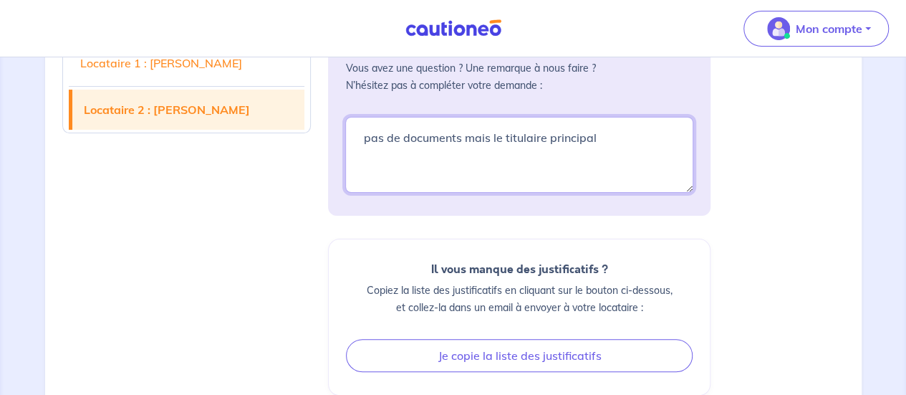
click at [645, 123] on textarea "pas de documents mais le titulaire principal" at bounding box center [519, 155] width 348 height 76
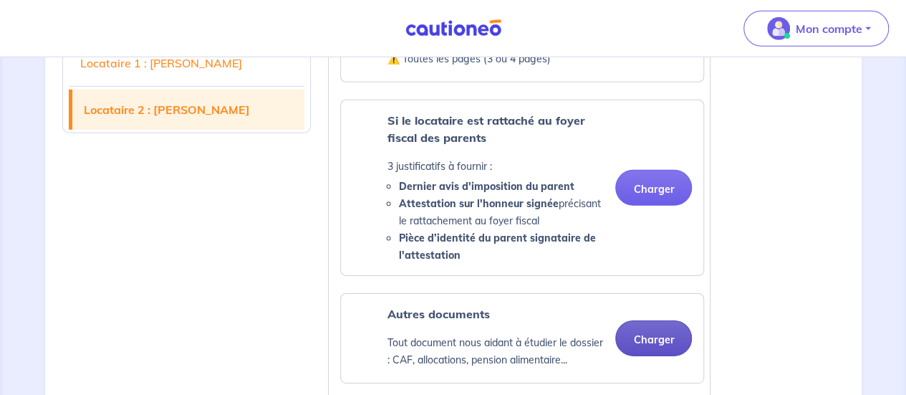
scroll to position [2170, 0]
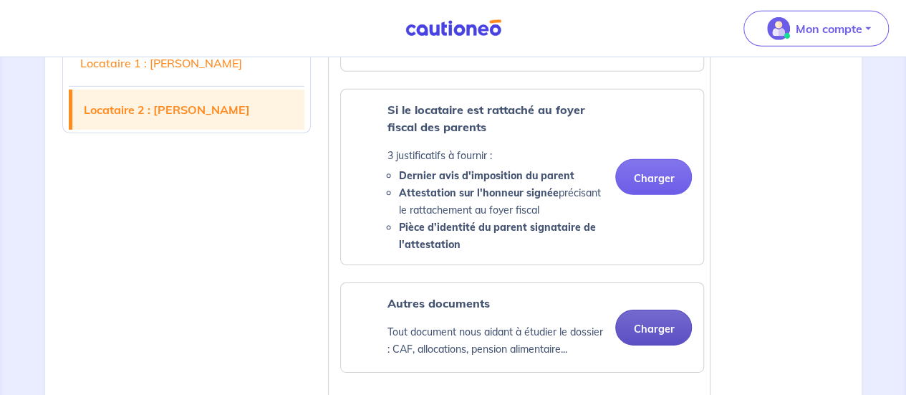
click at [654, 309] on button "Charger" at bounding box center [653, 327] width 77 height 36
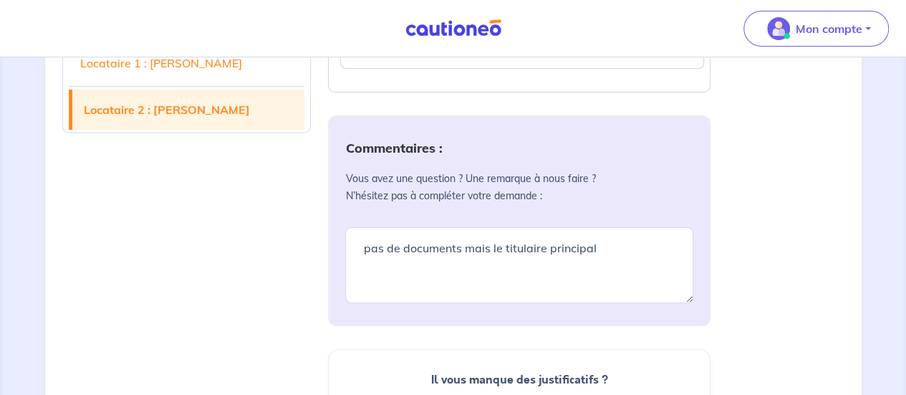
scroll to position [2733, 0]
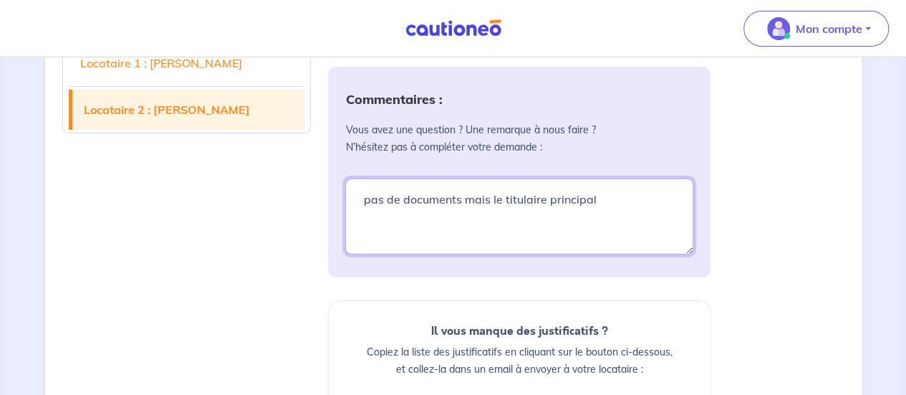
click at [627, 223] on textarea "pas de documents mais le titulaire principal" at bounding box center [519, 216] width 348 height 76
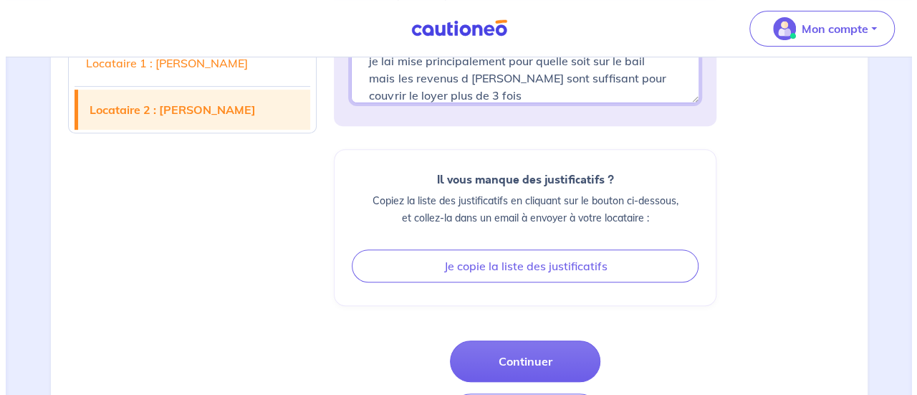
scroll to position [3003, 0]
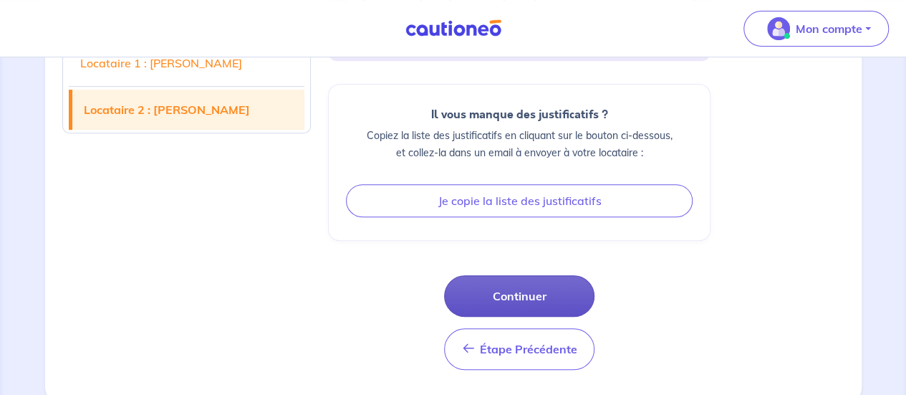
type textarea "pas de documents mais le titulaire principal a tous les documents de plus [PERS…"
click at [536, 281] on button "Continuer" at bounding box center [519, 296] width 150 height 42
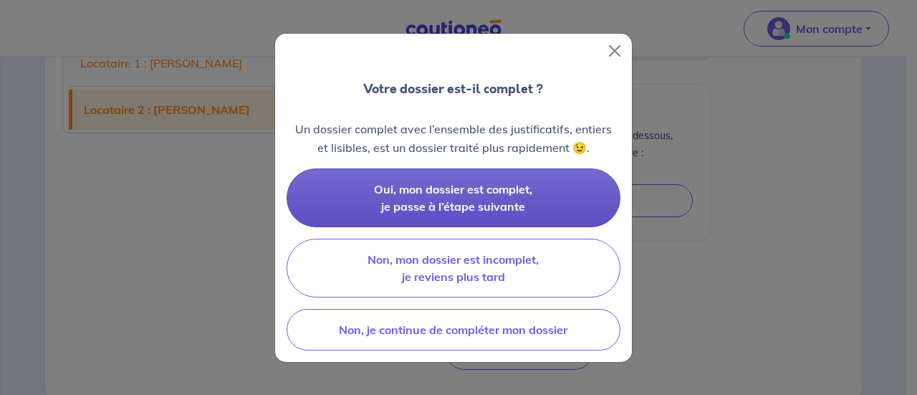
click at [570, 198] on button "Oui, mon dossier est complet, je passe à l’étape suivante" at bounding box center [454, 197] width 334 height 59
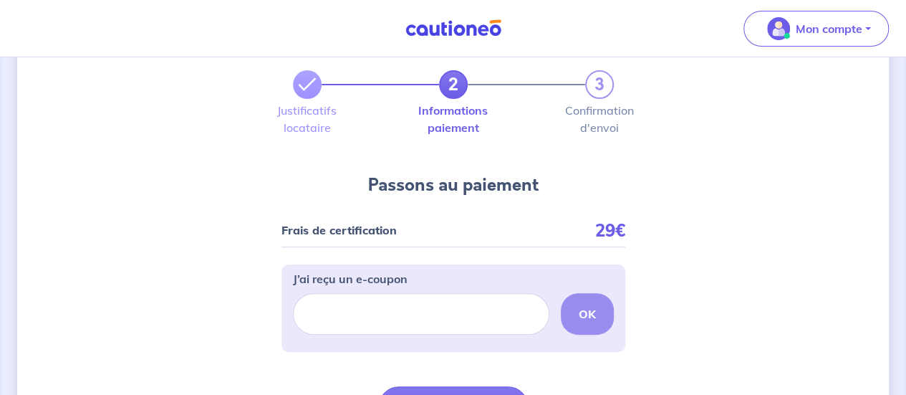
scroll to position [170, 0]
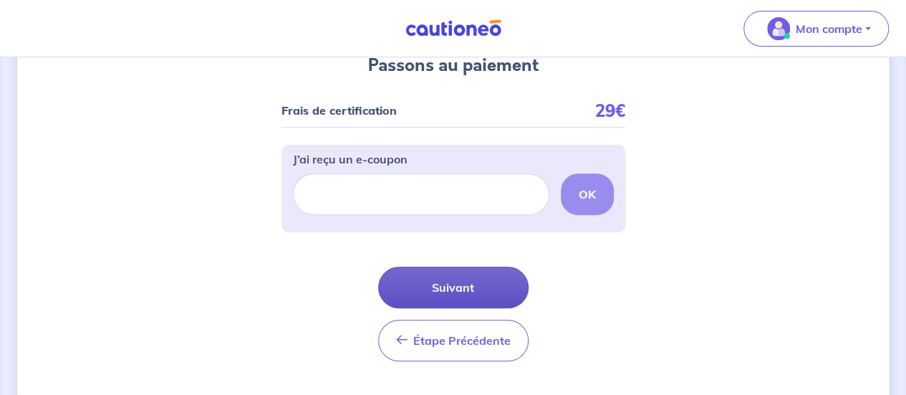
click at [476, 299] on button "Suivant" at bounding box center [453, 287] width 150 height 42
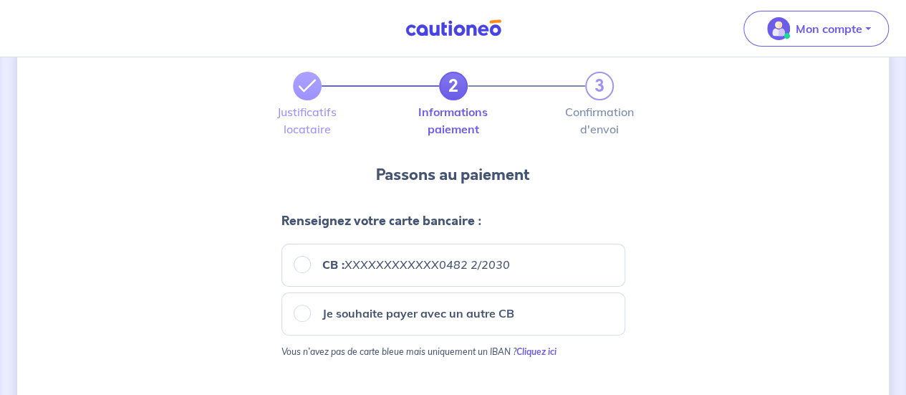
scroll to position [156, 0]
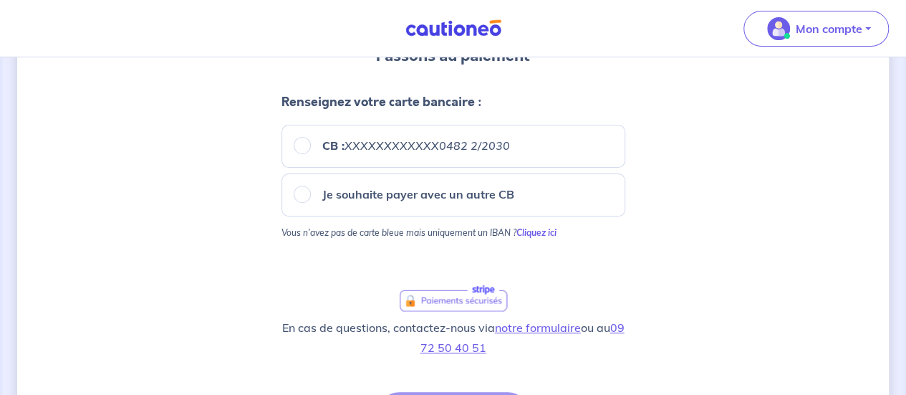
click at [496, 213] on div "Je souhaite payer avec un autre CB" at bounding box center [453, 194] width 344 height 43
click at [496, 201] on p "Je souhaite payer avec un autre CB" at bounding box center [418, 194] width 192 height 17
click at [311, 201] on input "Je souhaite payer avec un autre CB" at bounding box center [302, 194] width 17 height 17
radio input "true"
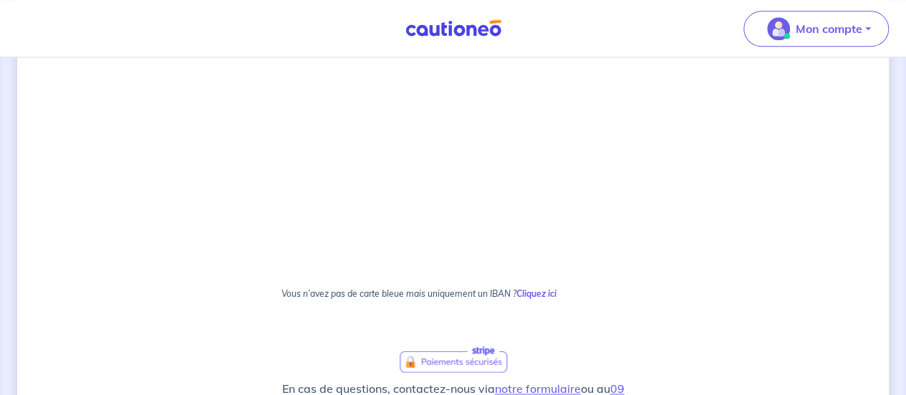
scroll to position [1120, 0]
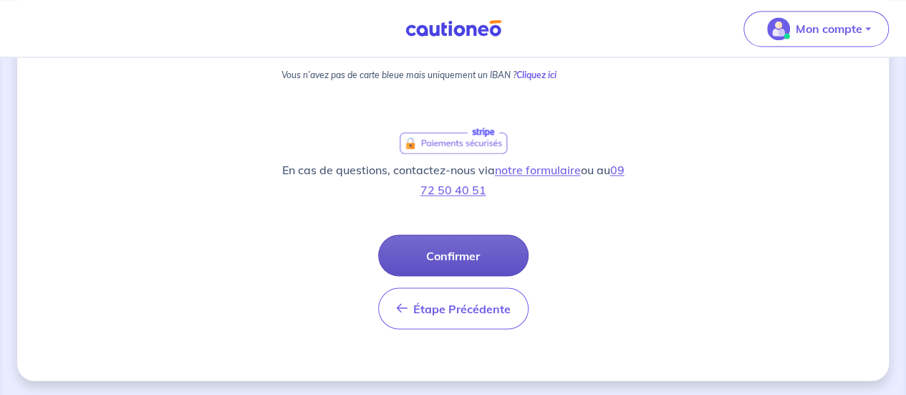
click at [501, 260] on button "Confirmer" at bounding box center [453, 255] width 150 height 42
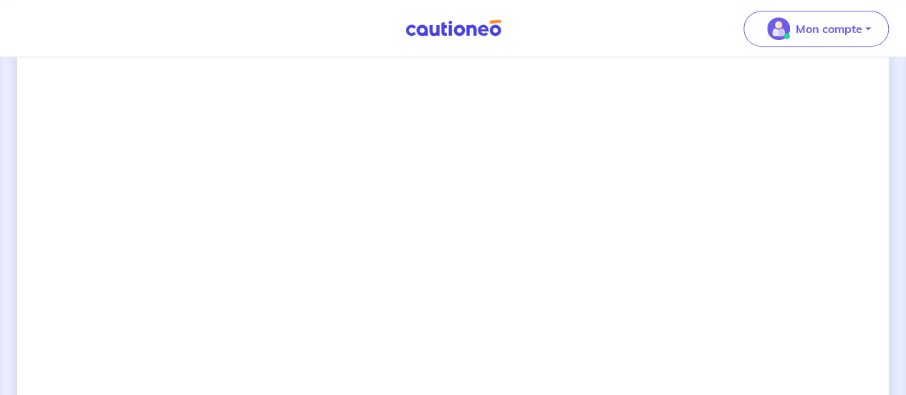
scroll to position [485, 0]
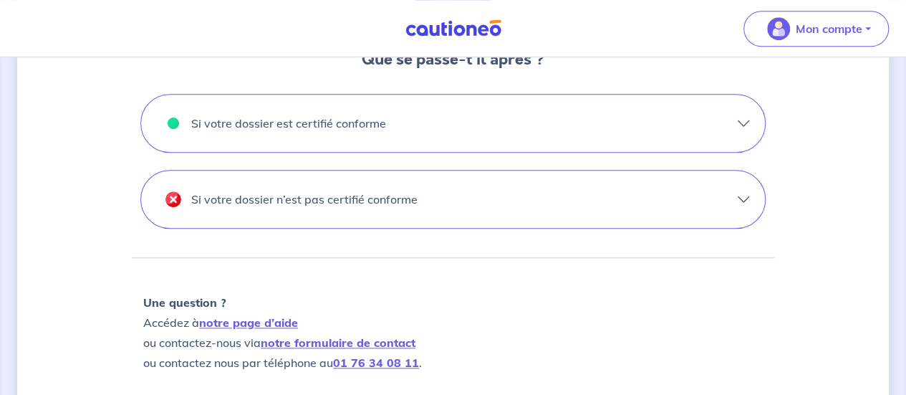
scroll to position [481, 0]
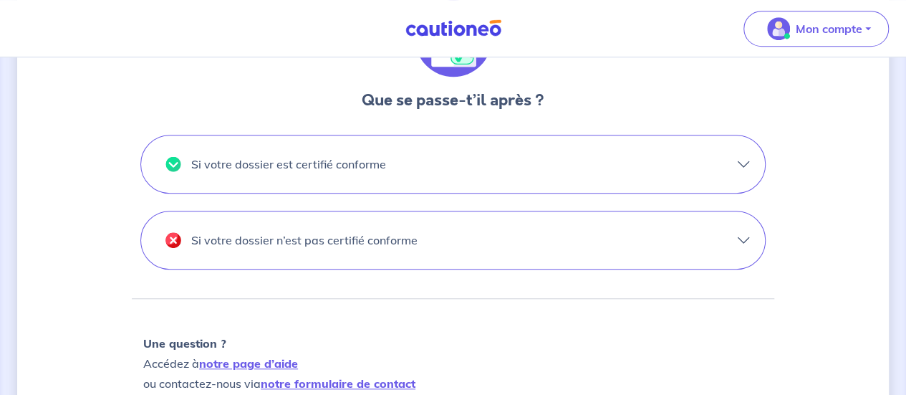
click at [720, 163] on button "Si votre dossier est certifié conforme" at bounding box center [453, 163] width 624 height 57
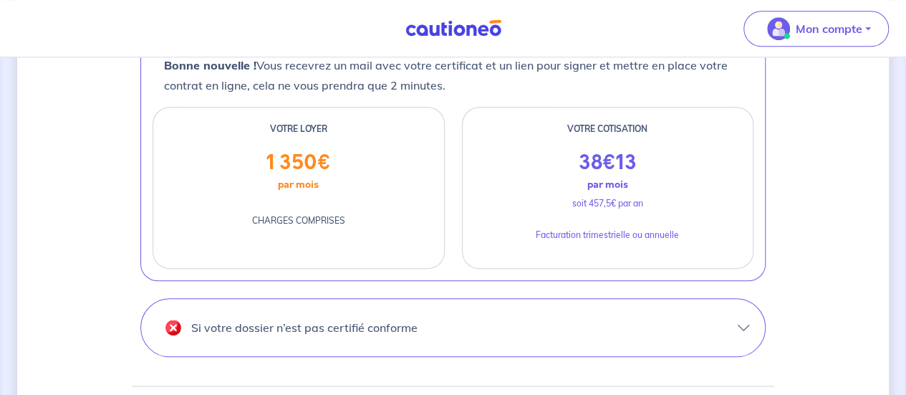
scroll to position [658, 0]
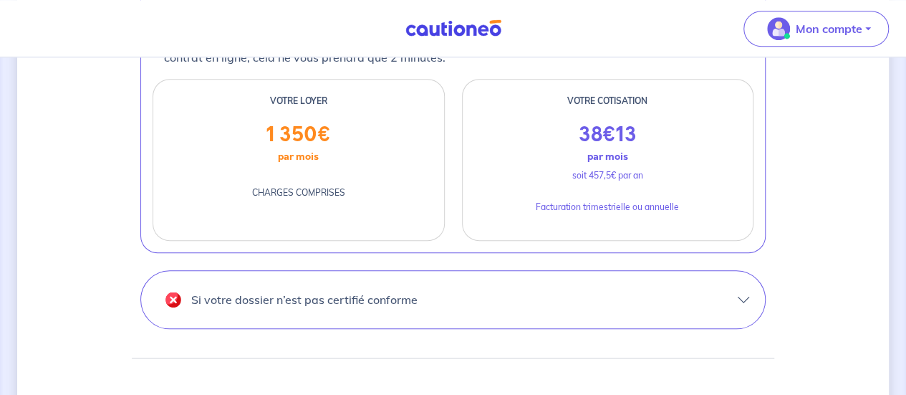
click at [690, 271] on button "Si votre dossier n’est pas certifié conforme" at bounding box center [453, 299] width 624 height 57
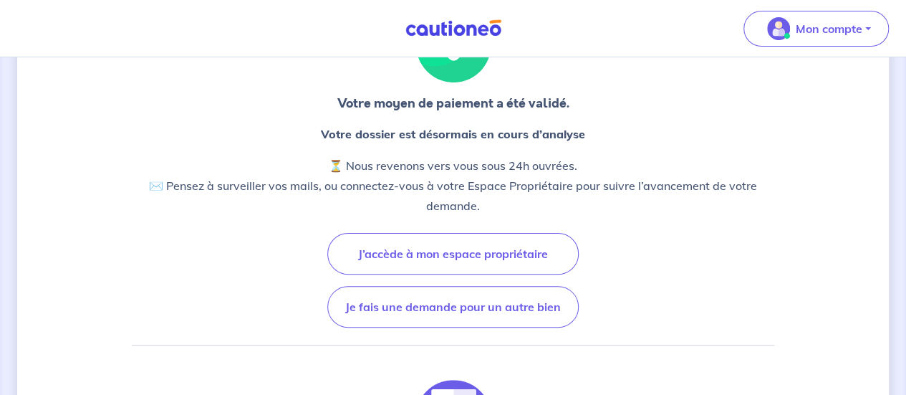
scroll to position [100, 0]
